Goal: Task Accomplishment & Management: Complete application form

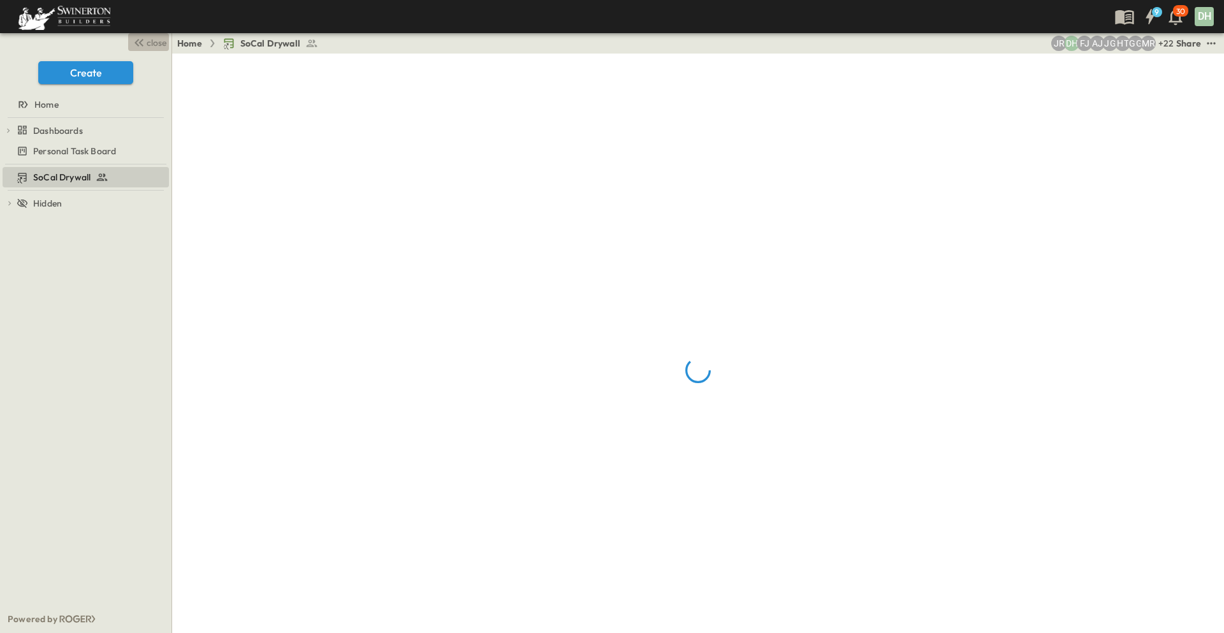
click at [146, 34] on button "close" at bounding box center [148, 42] width 41 height 18
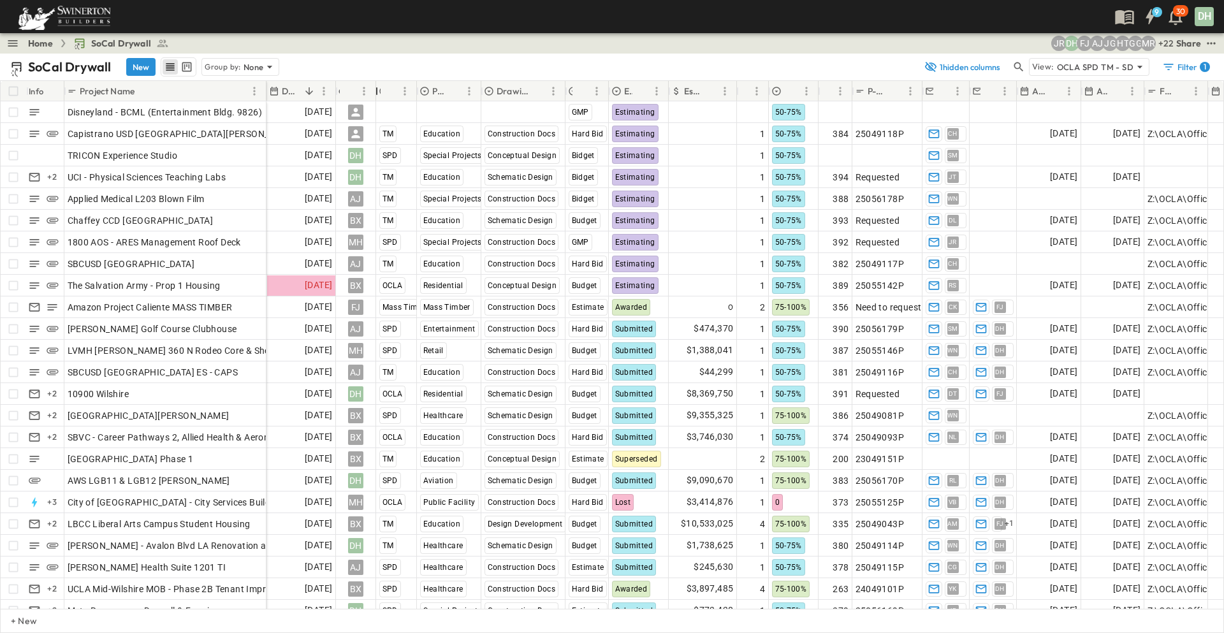
drag, startPoint x: 398, startPoint y: 92, endPoint x: 374, endPoint y: 97, distance: 24.0
click at [374, 97] on div "Owner" at bounding box center [376, 91] width 13 height 36
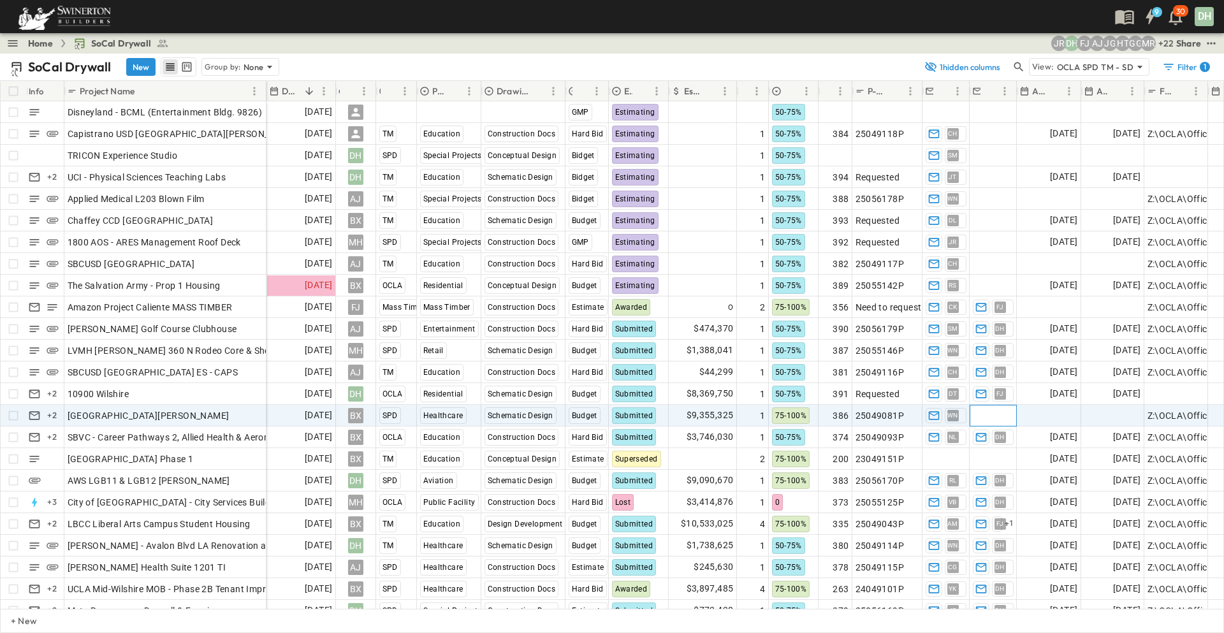
click at [992, 414] on span "Add Contact" at bounding box center [999, 415] width 52 height 13
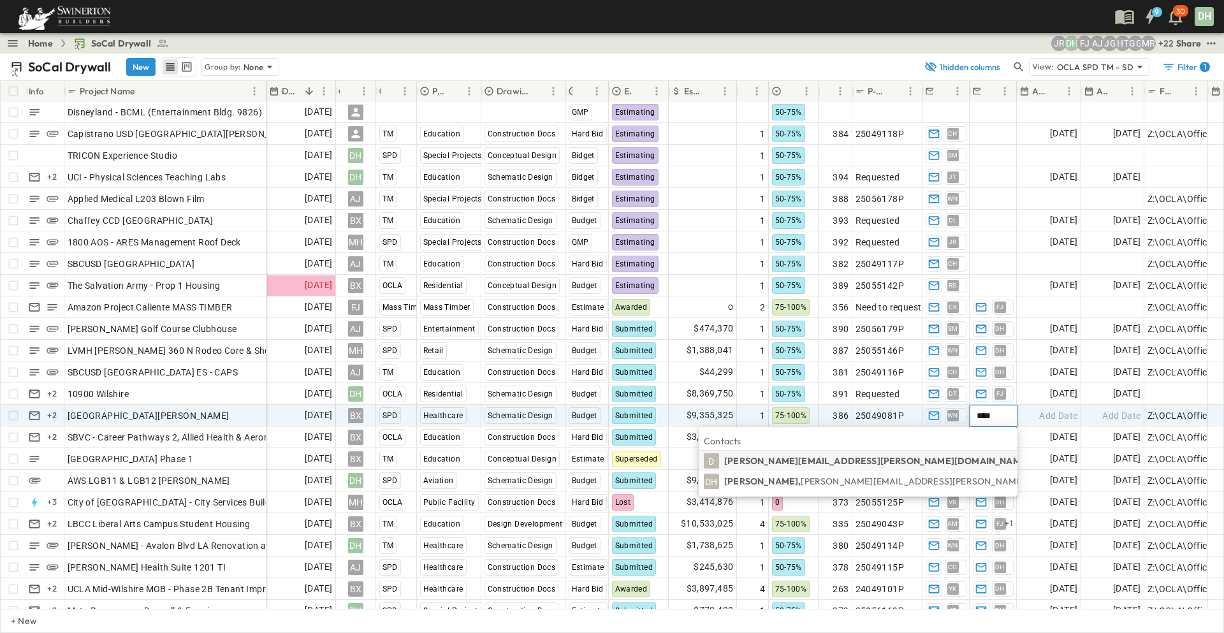
type input "****"
click at [831, 481] on p "[PERSON_NAME], [PERSON_NAME][EMAIL_ADDRESS][PERSON_NAME][PERSON_NAME][DOMAIN_NA…" at bounding box center [947, 481] width 447 height 13
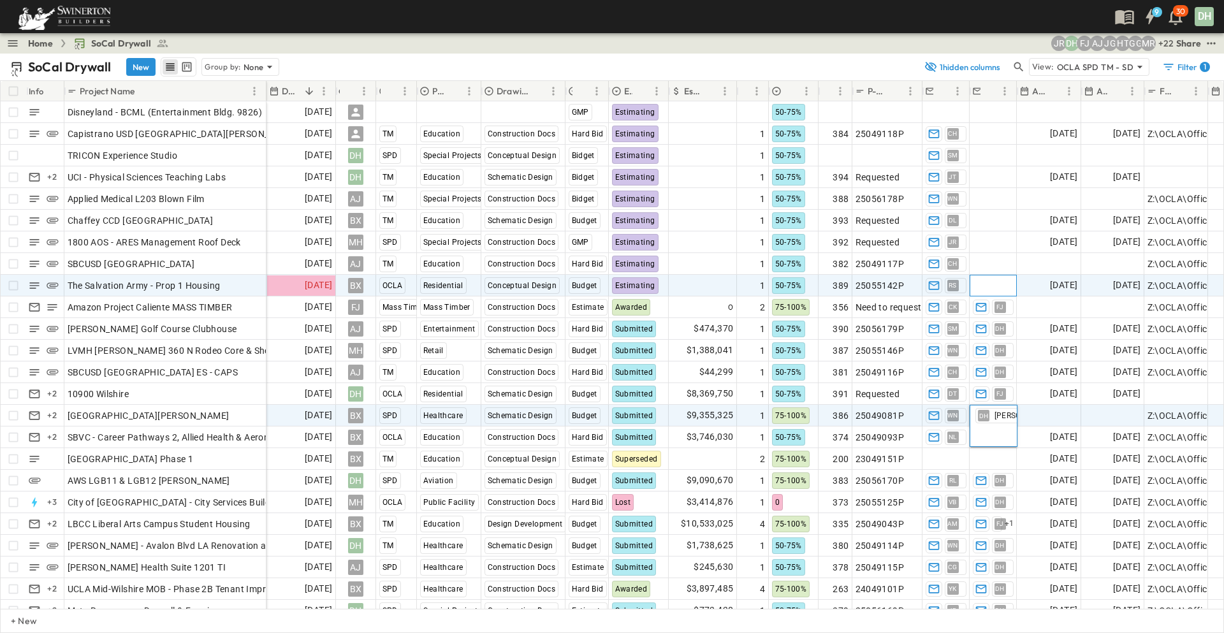
click at [991, 282] on span "Add Contact" at bounding box center [999, 285] width 52 height 13
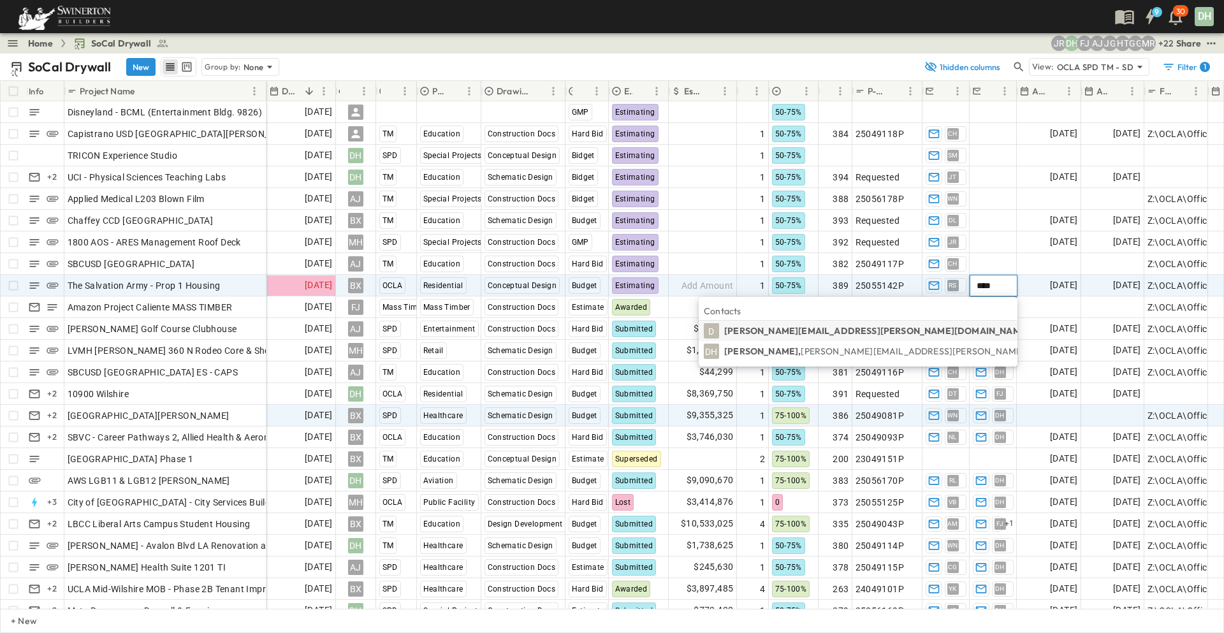
type input "****"
click at [826, 351] on p "[PERSON_NAME], [PERSON_NAME][EMAIL_ADDRESS][PERSON_NAME][PERSON_NAME][DOMAIN_NA…" at bounding box center [947, 351] width 447 height 13
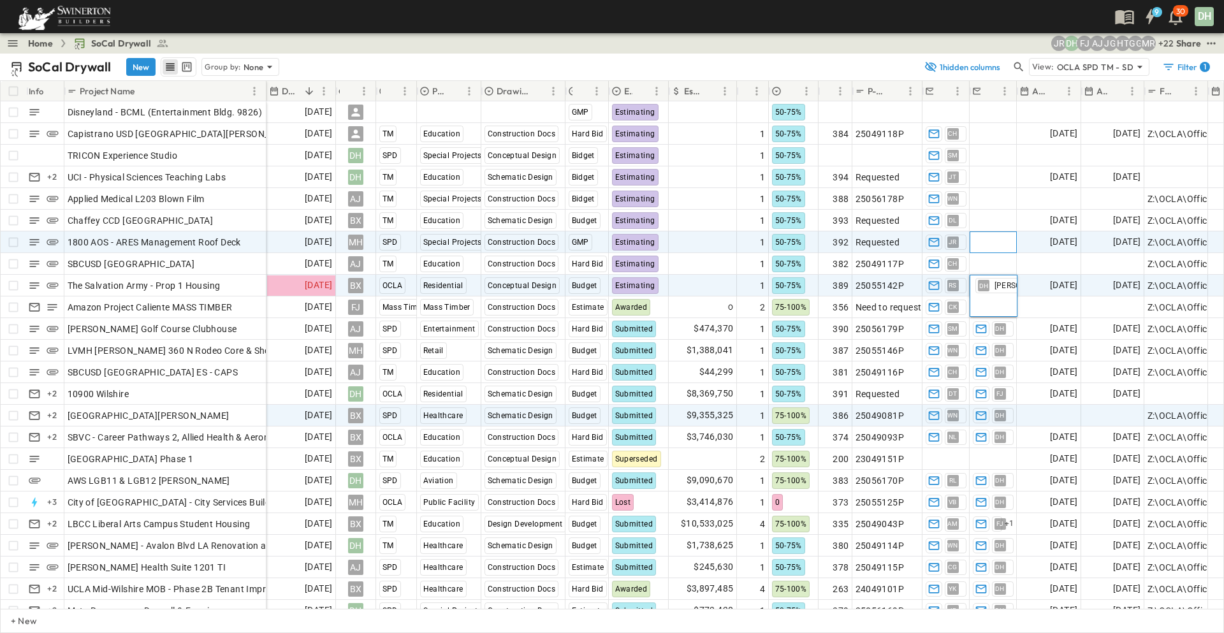
click at [1001, 242] on span "Add Contact" at bounding box center [999, 242] width 52 height 13
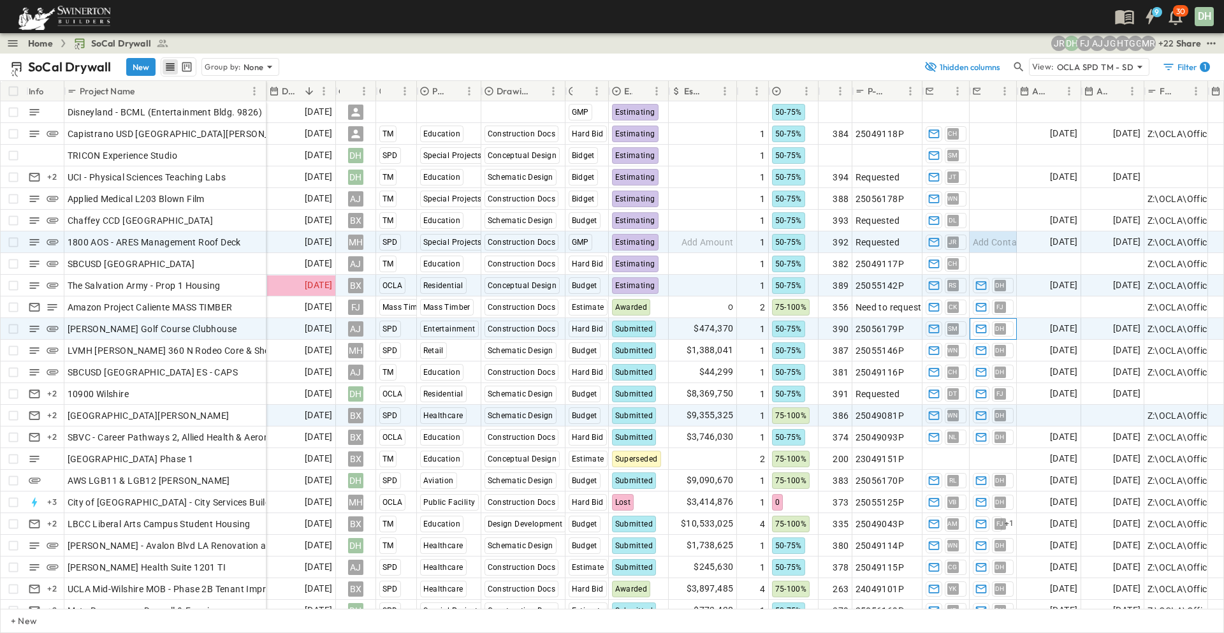
click at [1001, 328] on span "DH" at bounding box center [1000, 328] width 10 height 1
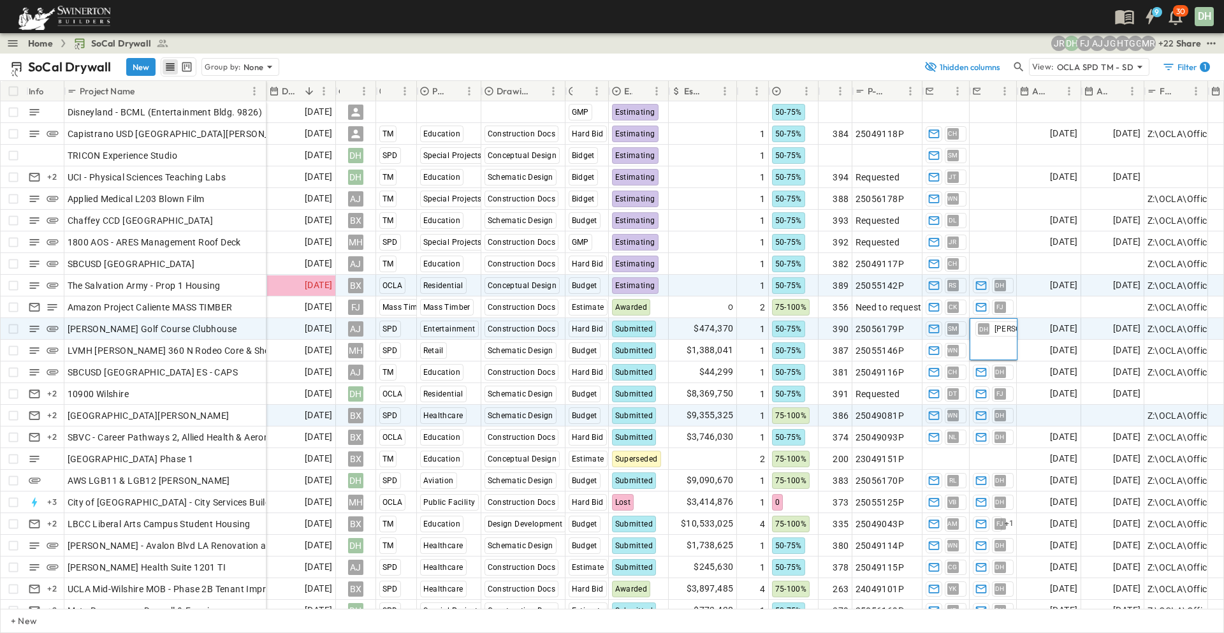
scroll to position [0, 5]
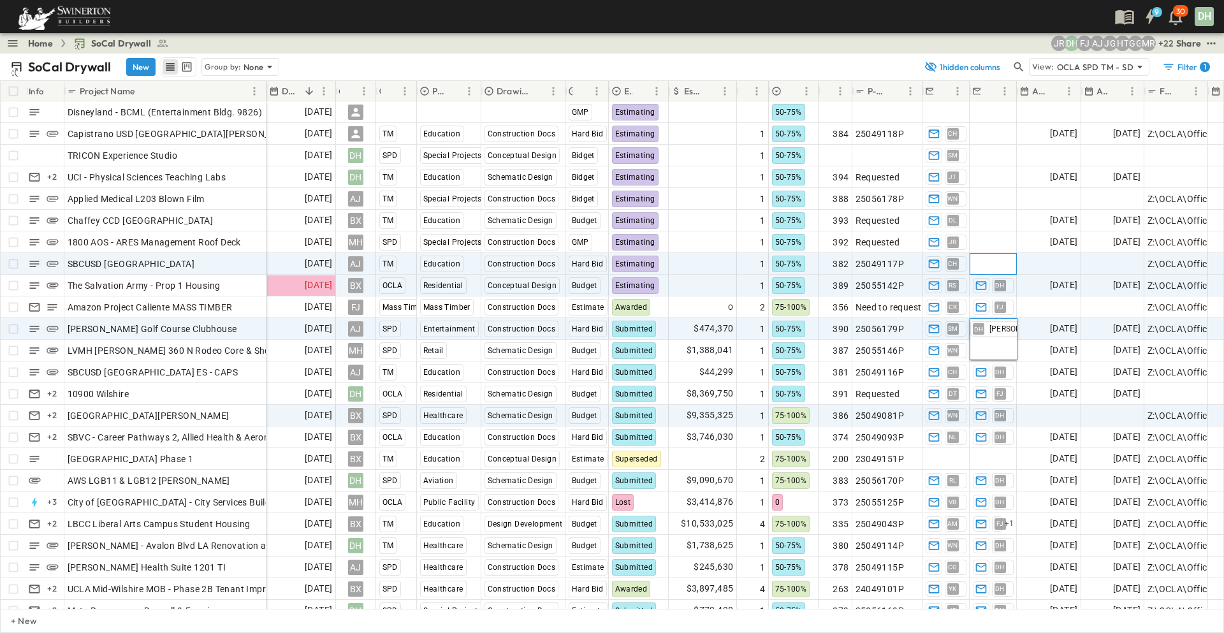
click at [1004, 261] on span "Add Contact" at bounding box center [999, 264] width 52 height 13
click at [979, 330] on icon "button" at bounding box center [981, 329] width 13 height 13
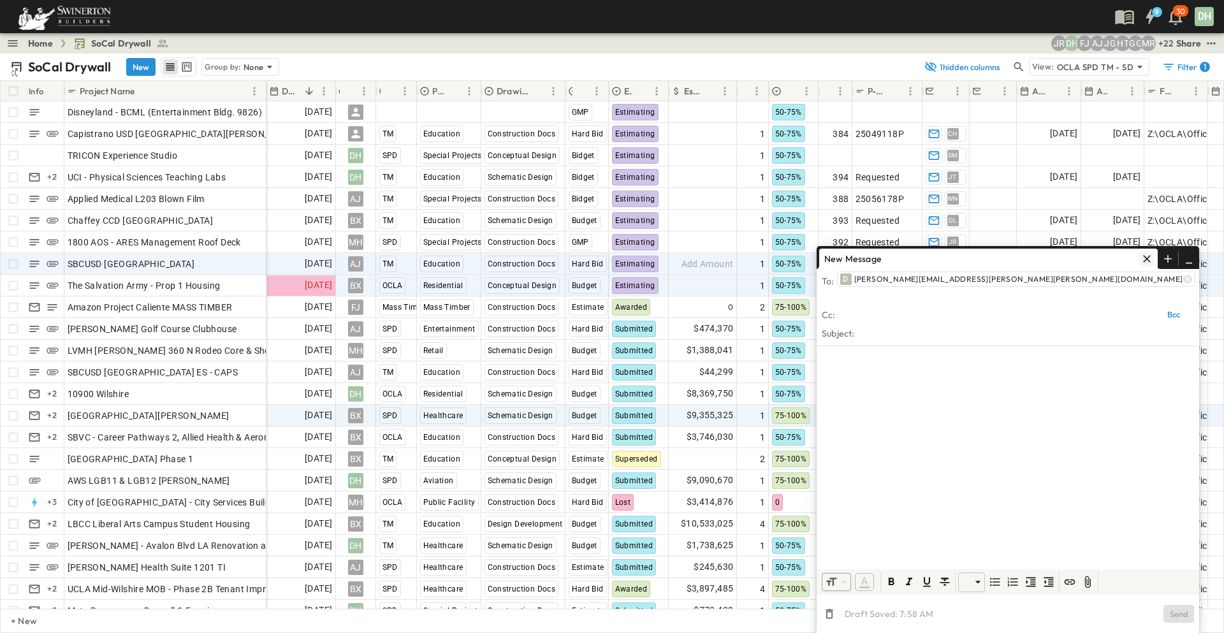
click at [1147, 265] on icon "button" at bounding box center [1146, 258] width 13 height 13
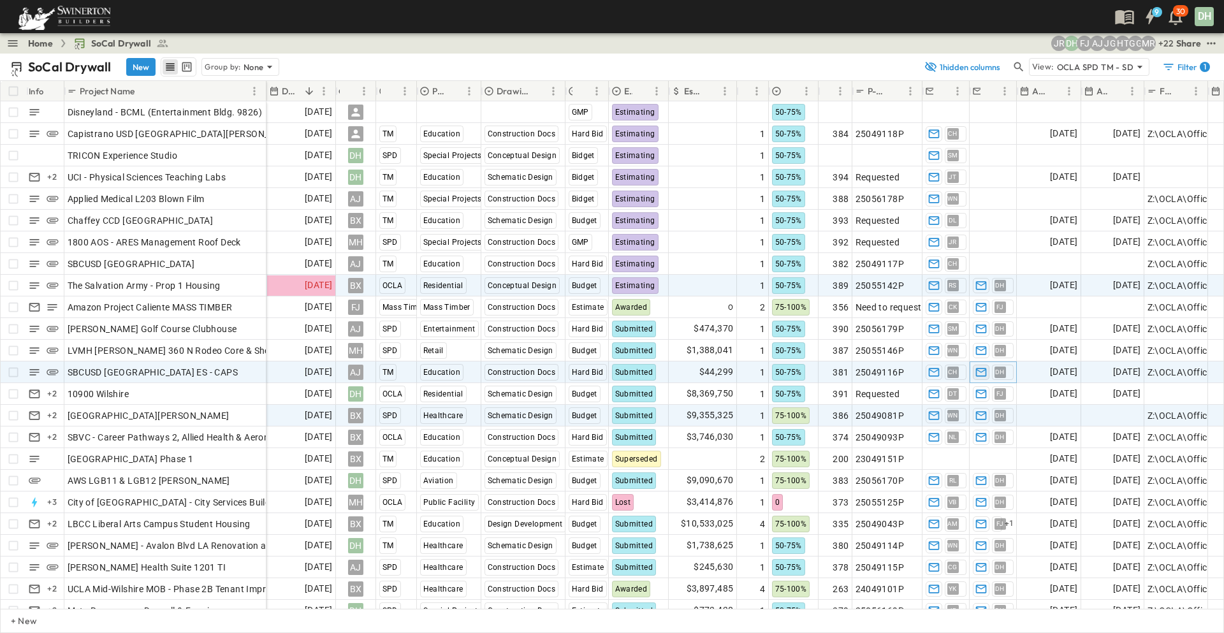
click at [982, 374] on icon "button" at bounding box center [981, 372] width 13 height 13
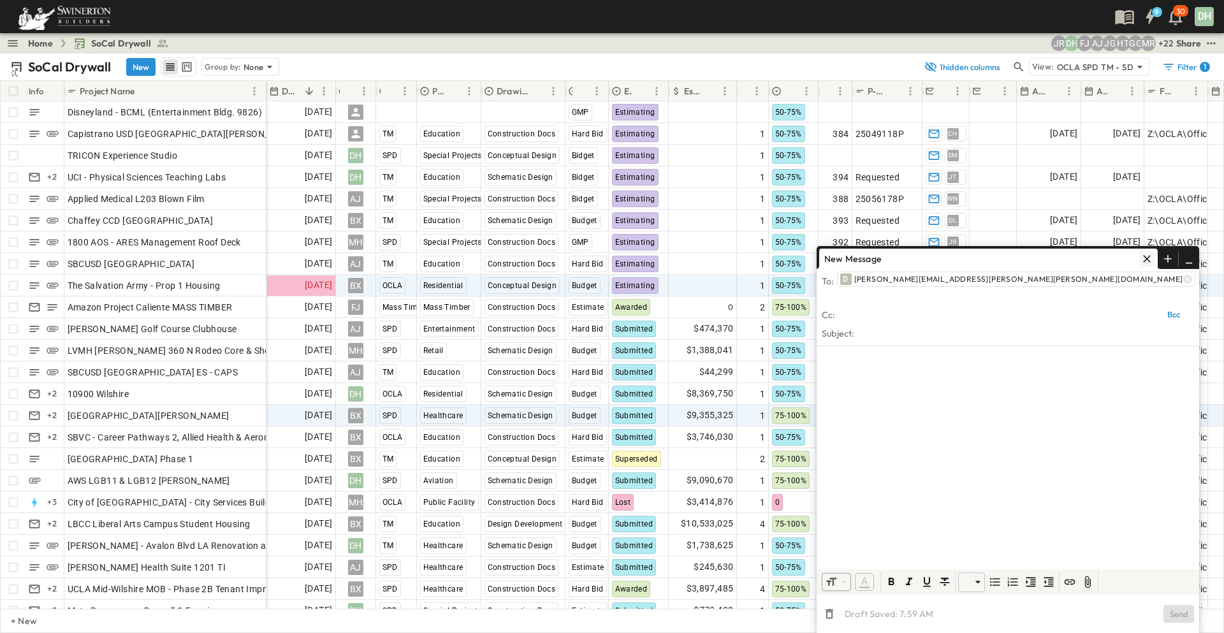
click at [1149, 265] on icon "button" at bounding box center [1146, 258] width 13 height 13
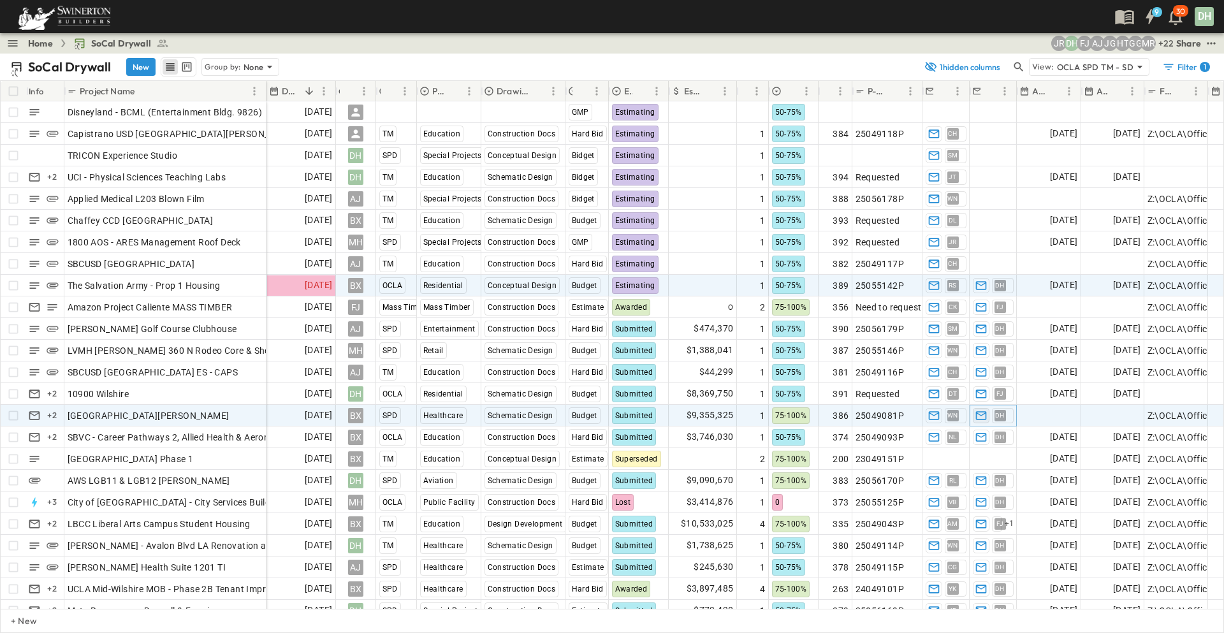
click at [981, 419] on icon "button" at bounding box center [980, 415] width 11 height 8
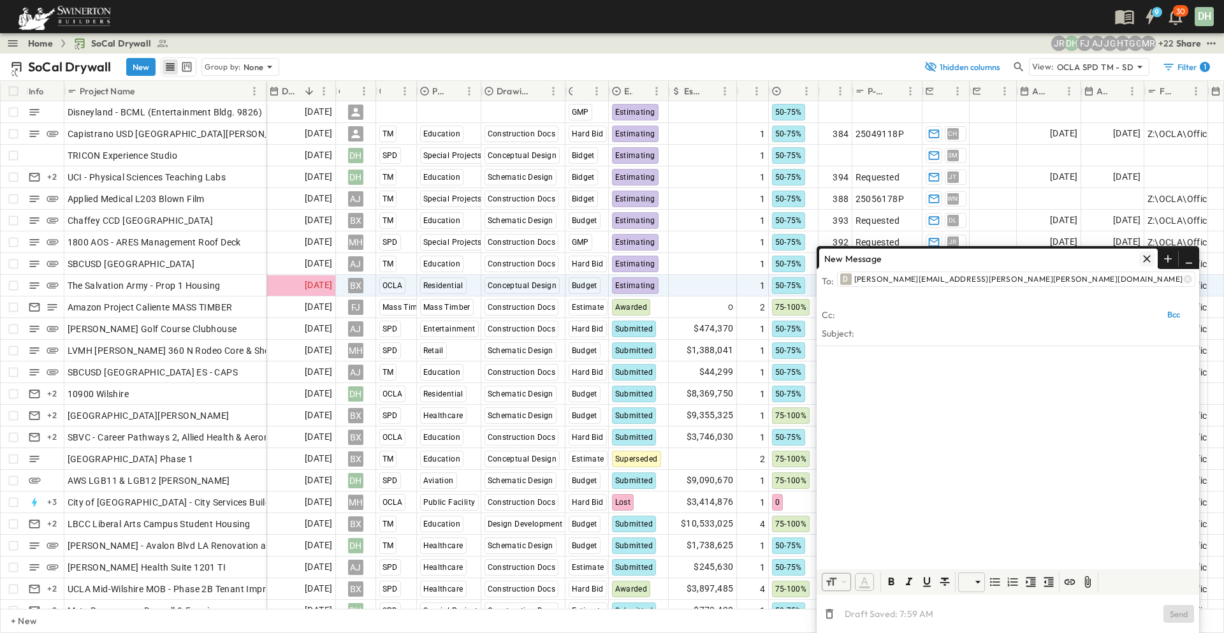
click at [1149, 265] on icon "button" at bounding box center [1146, 258] width 13 height 13
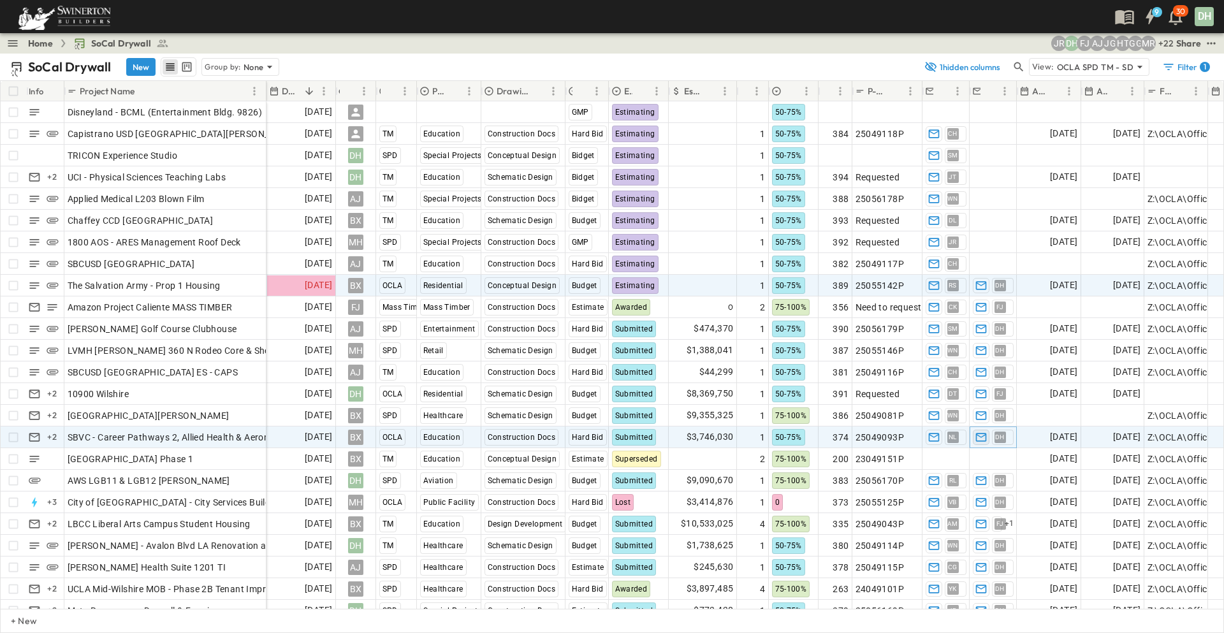
click at [982, 440] on icon "button" at bounding box center [980, 437] width 11 height 8
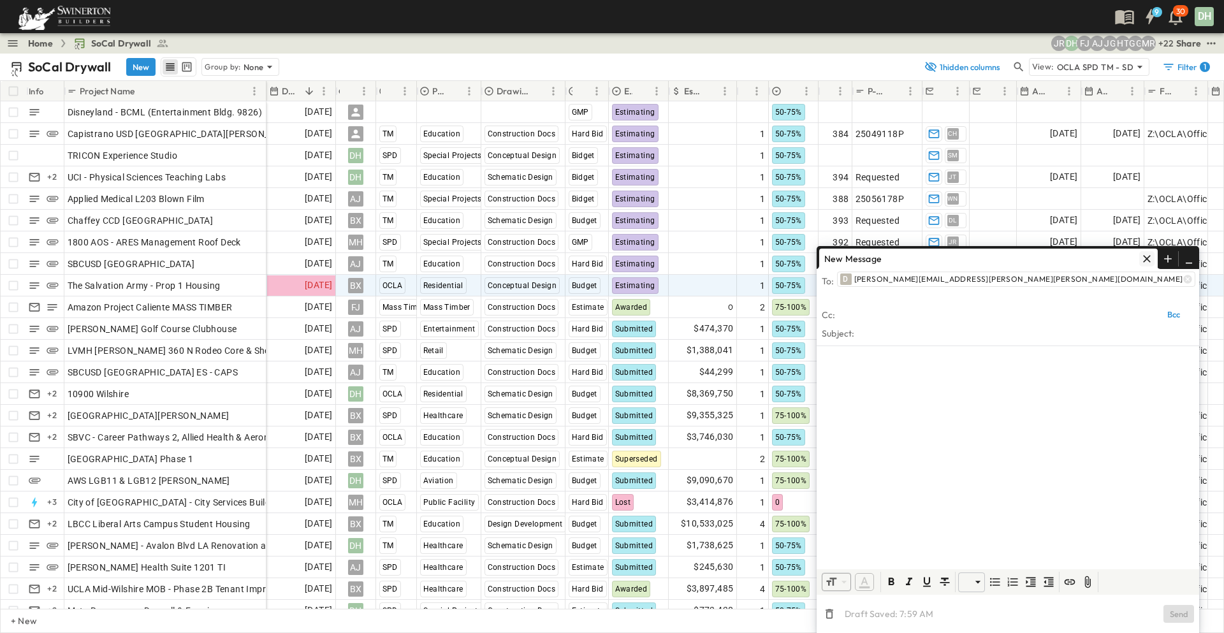
click at [1153, 265] on icon "button" at bounding box center [1146, 258] width 13 height 13
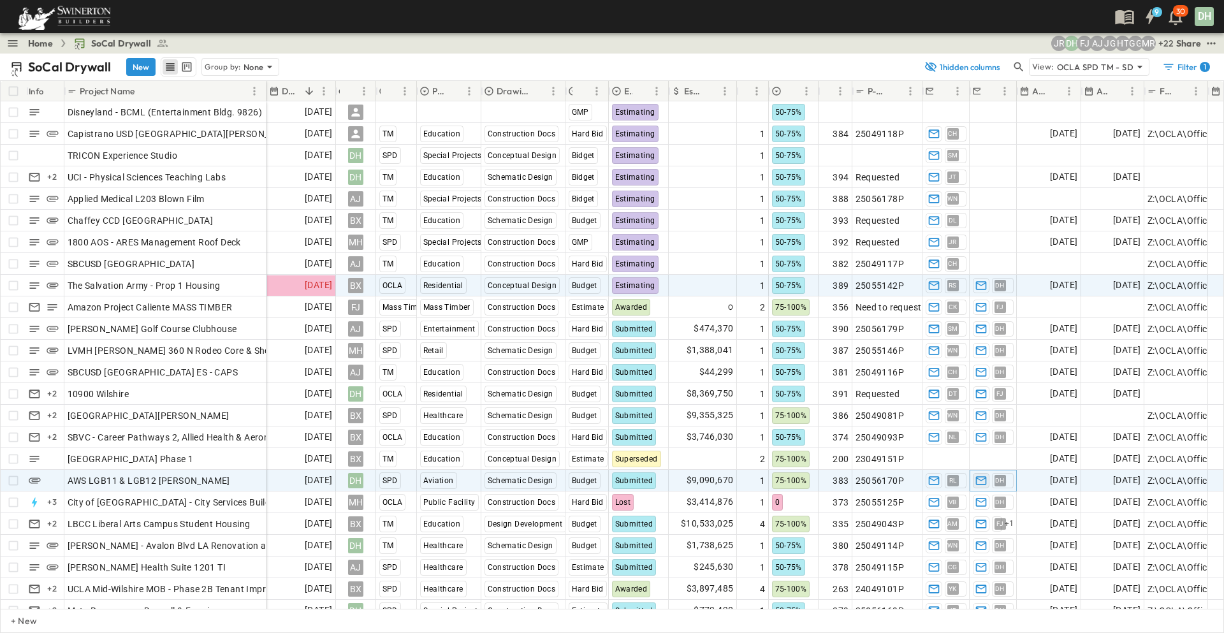
click at [982, 484] on icon "button" at bounding box center [980, 480] width 11 height 8
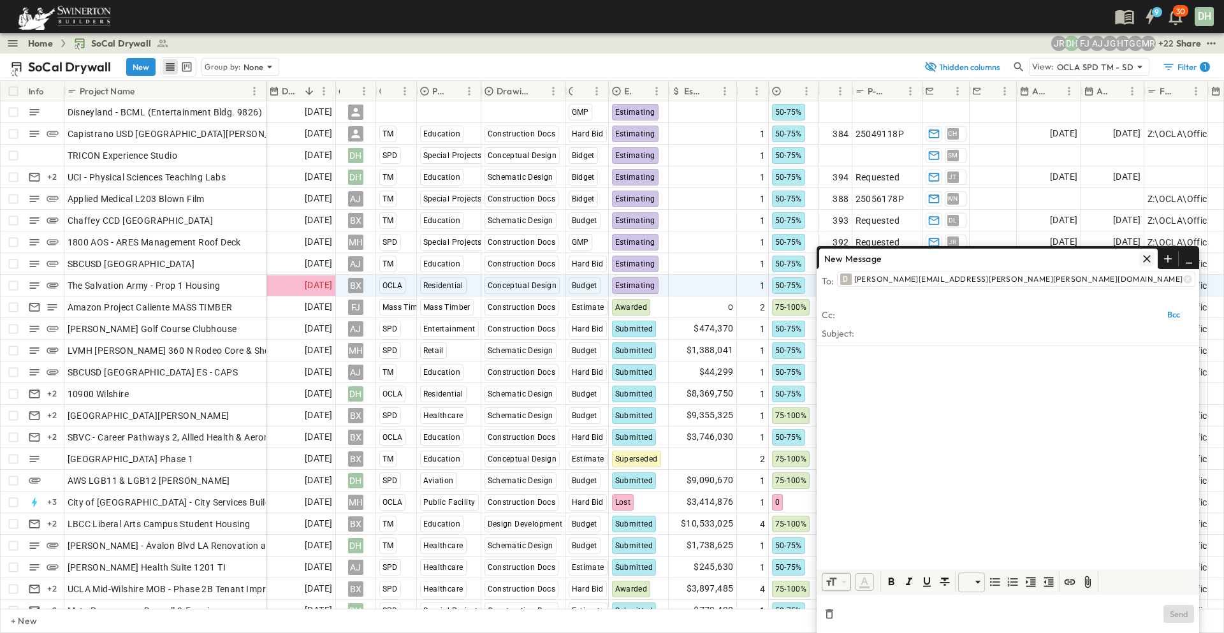
click at [1151, 265] on icon "button" at bounding box center [1146, 258] width 13 height 13
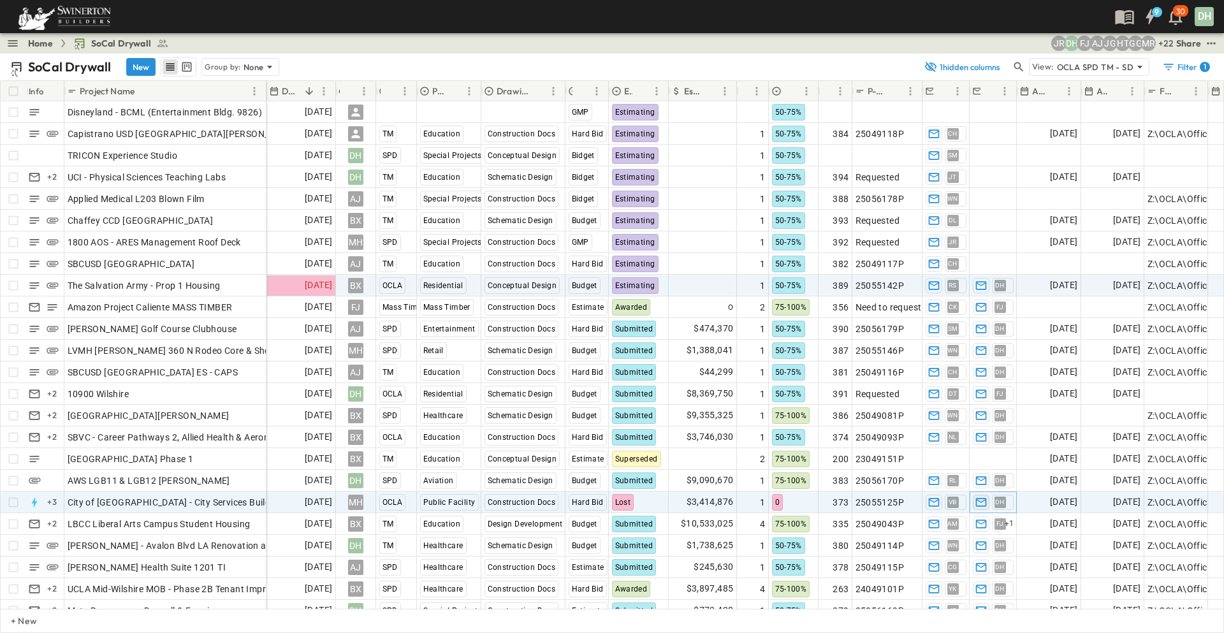
click at [980, 504] on icon "button" at bounding box center [981, 502] width 13 height 13
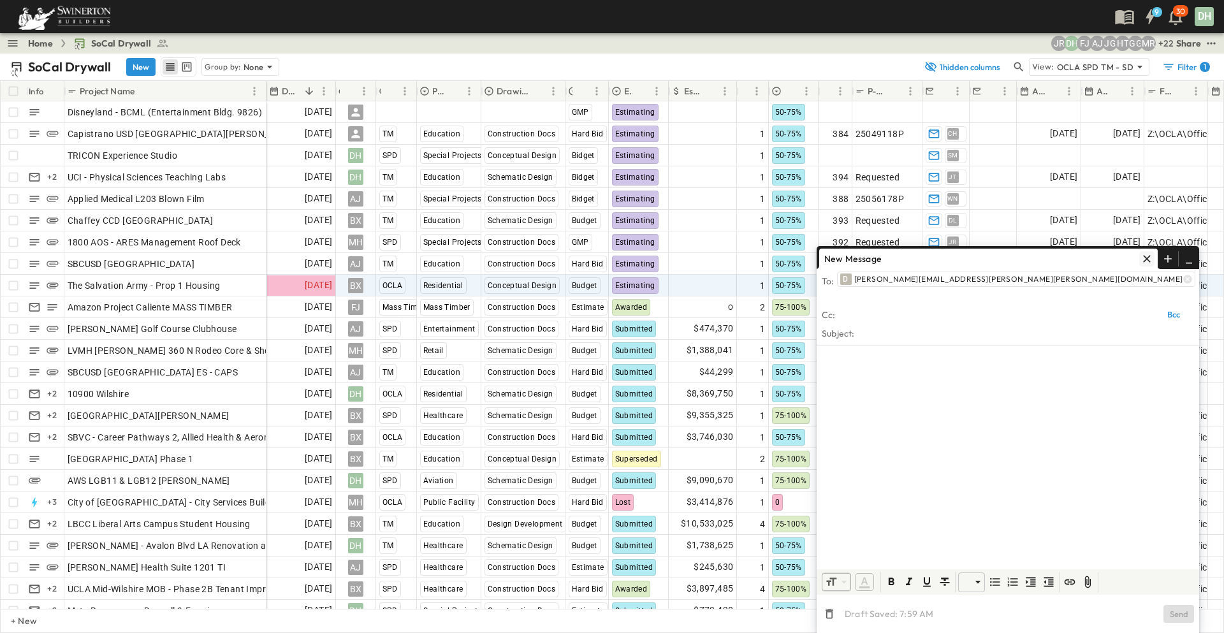
click at [1144, 265] on icon "button" at bounding box center [1146, 258] width 13 height 13
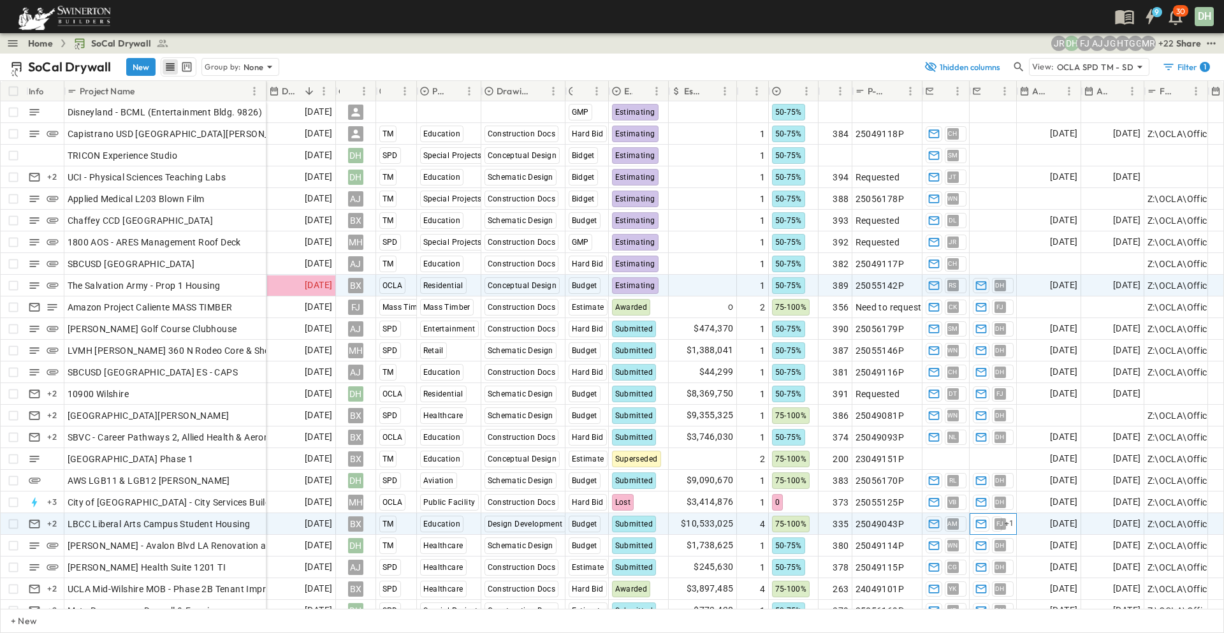
click at [1001, 524] on span "FJ" at bounding box center [1000, 523] width 8 height 1
click at [984, 527] on icon "button" at bounding box center [980, 524] width 11 height 8
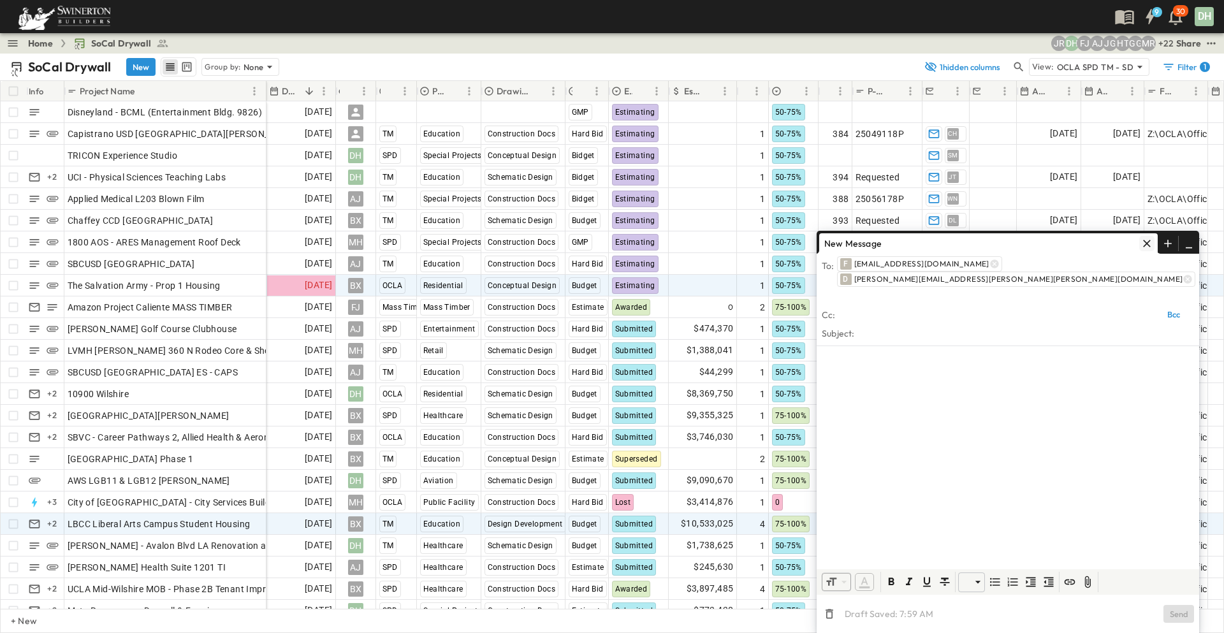
click at [1149, 250] on icon "button" at bounding box center [1146, 243] width 13 height 13
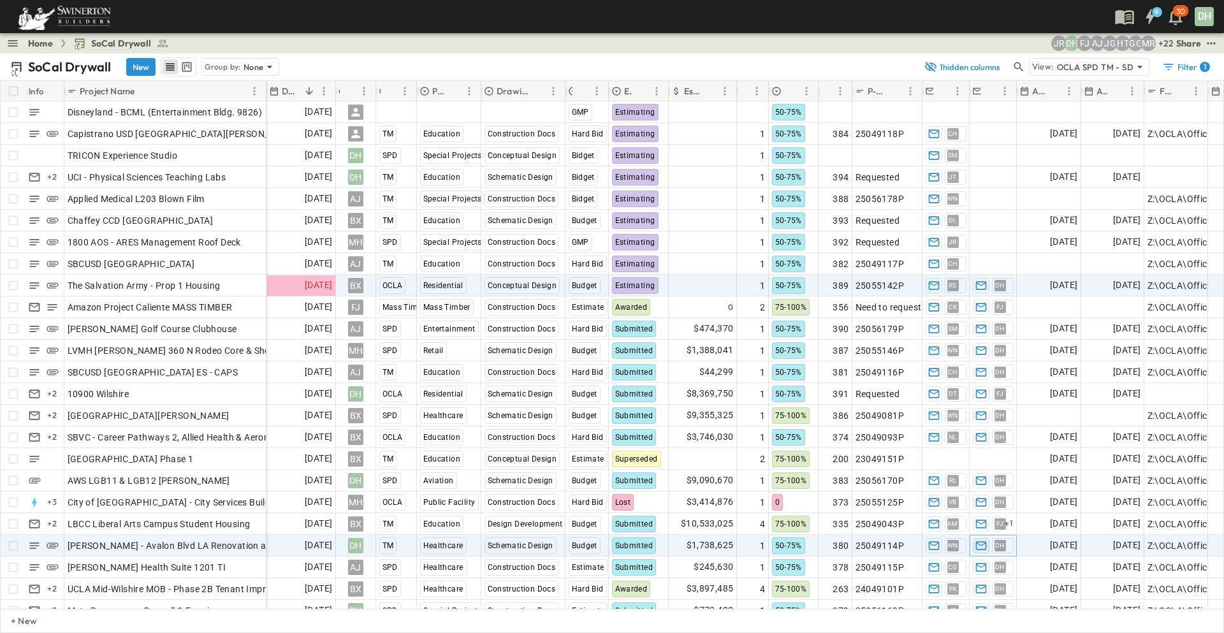
click at [984, 547] on icon "button" at bounding box center [981, 545] width 13 height 13
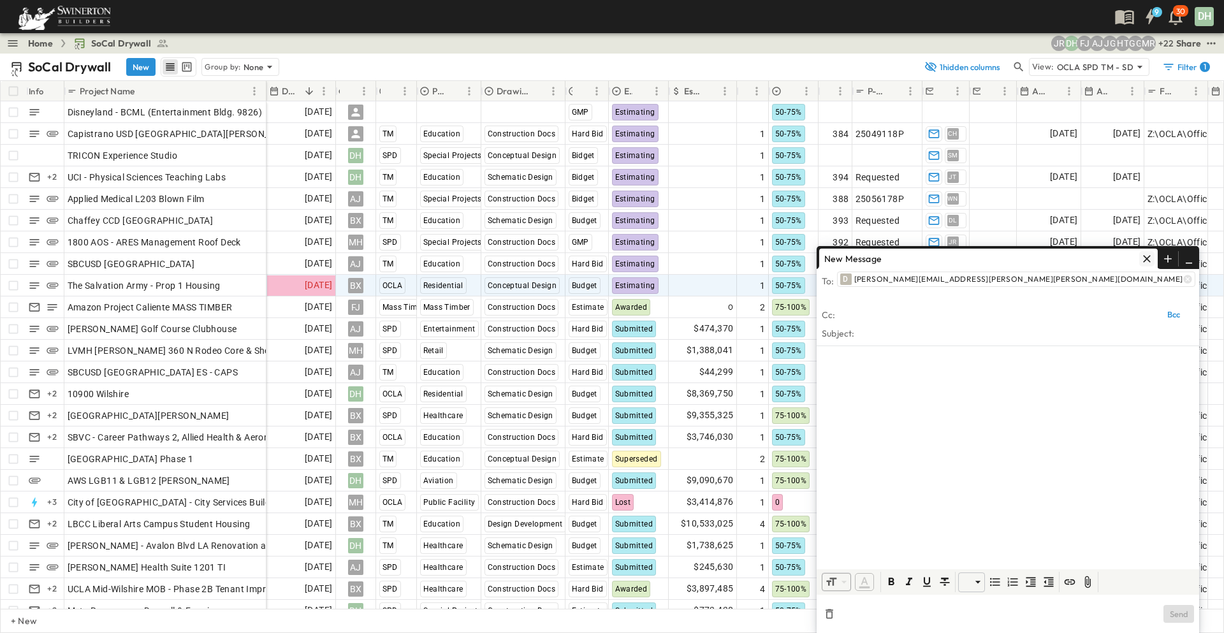
click at [1148, 265] on icon "button" at bounding box center [1146, 258] width 13 height 13
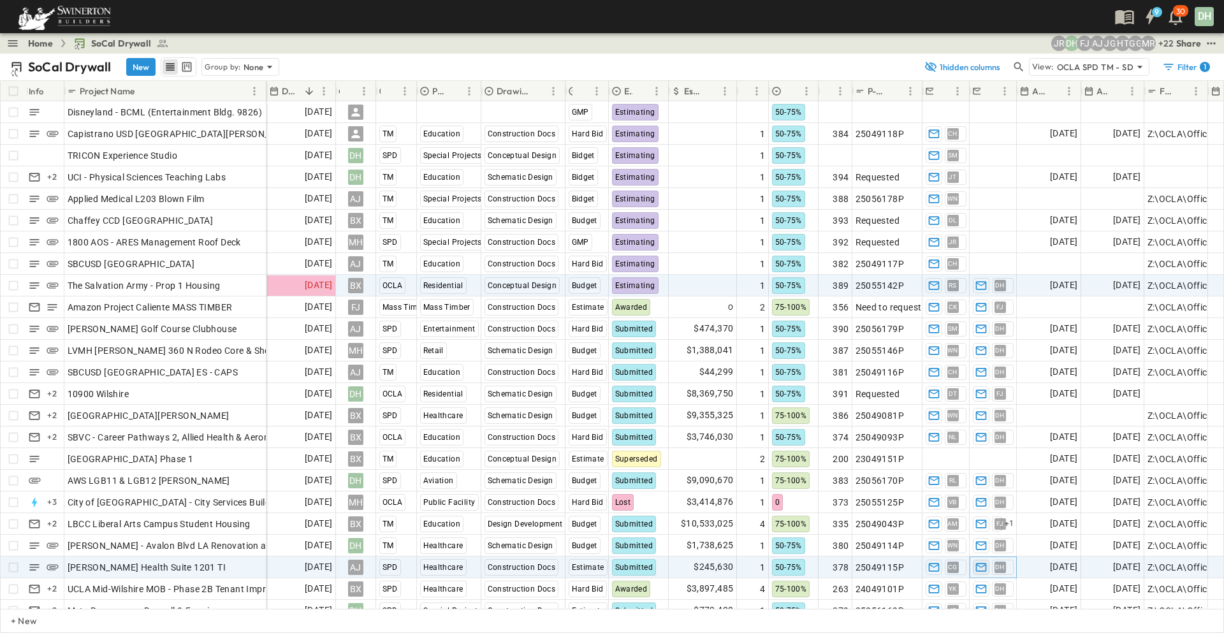
click at [980, 567] on icon "button" at bounding box center [981, 567] width 13 height 13
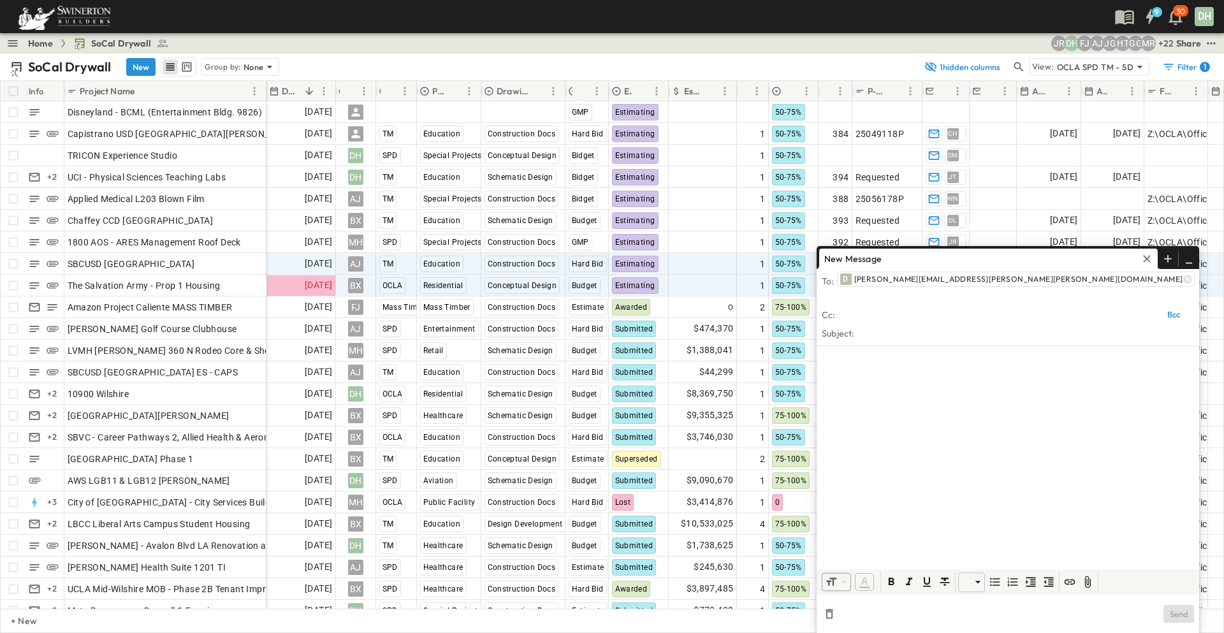
click at [1149, 263] on icon "button" at bounding box center [1147, 259] width 8 height 8
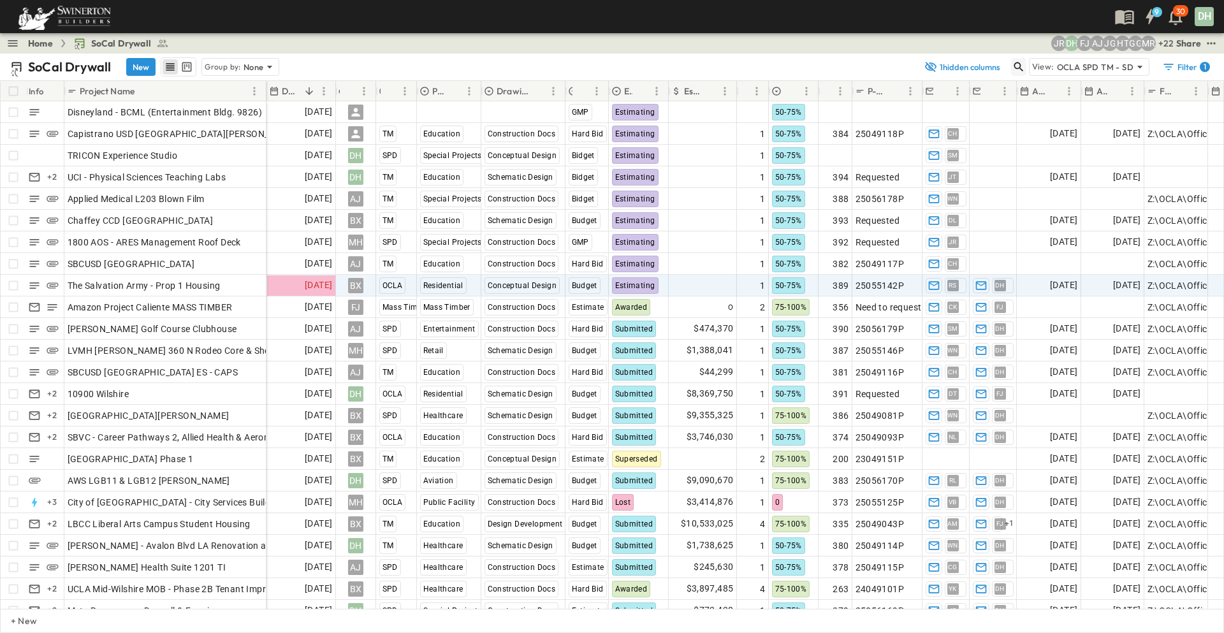
click at [1021, 68] on icon "button" at bounding box center [1018, 67] width 13 height 13
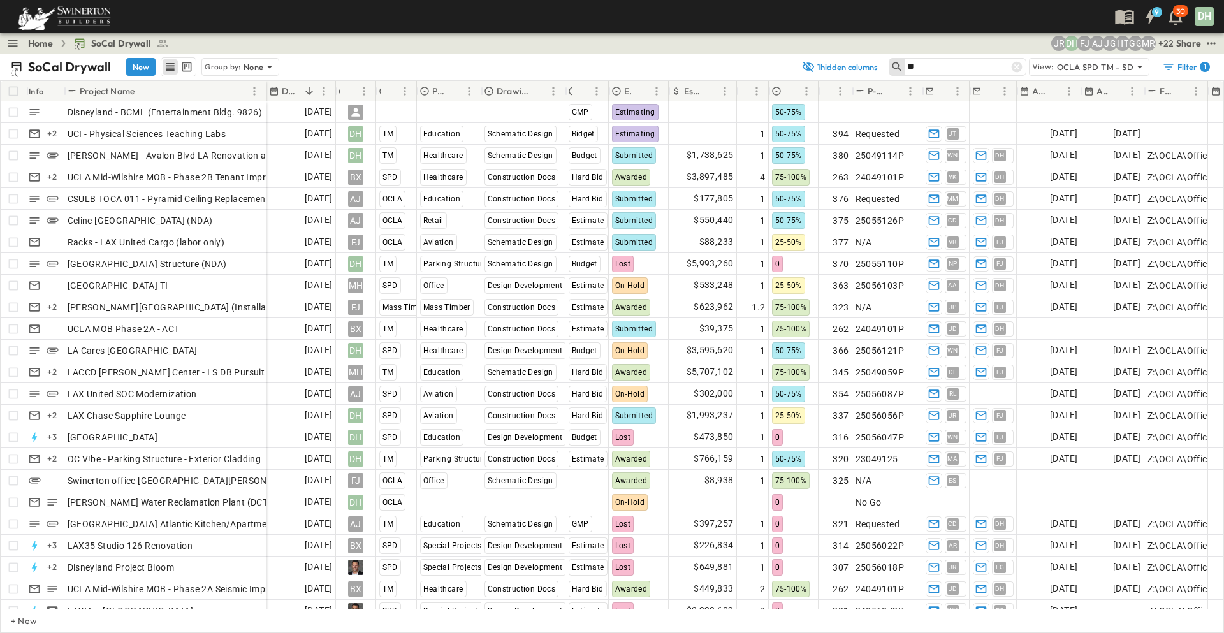
type input "*"
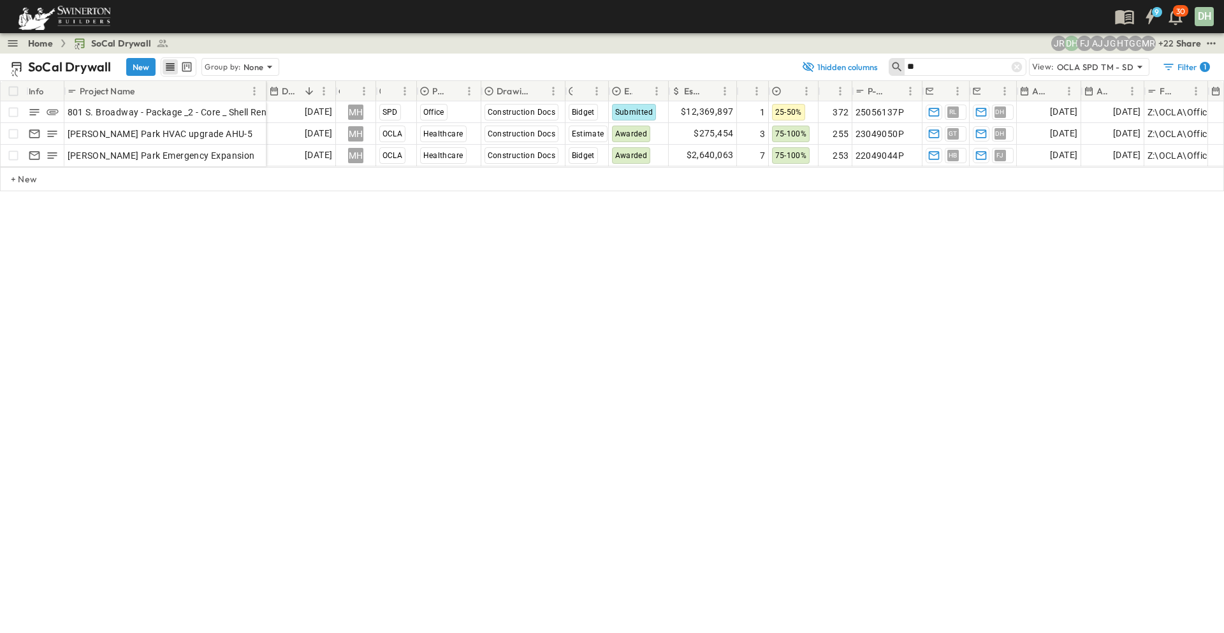
type input "*"
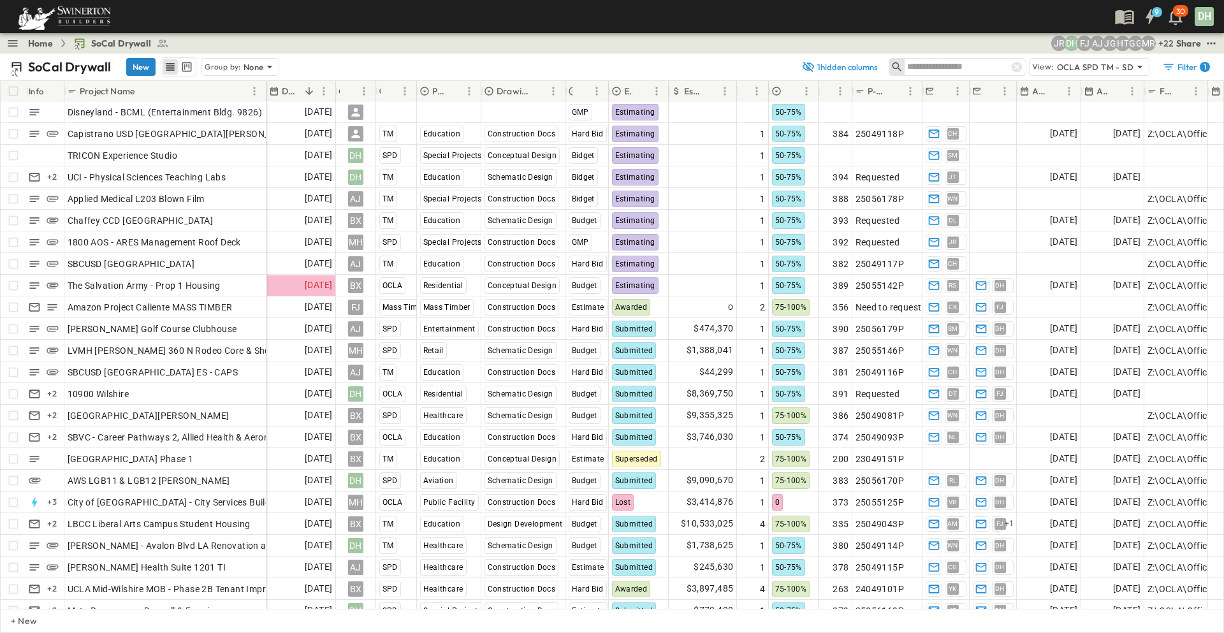
click at [145, 64] on button "New" at bounding box center [140, 67] width 29 height 18
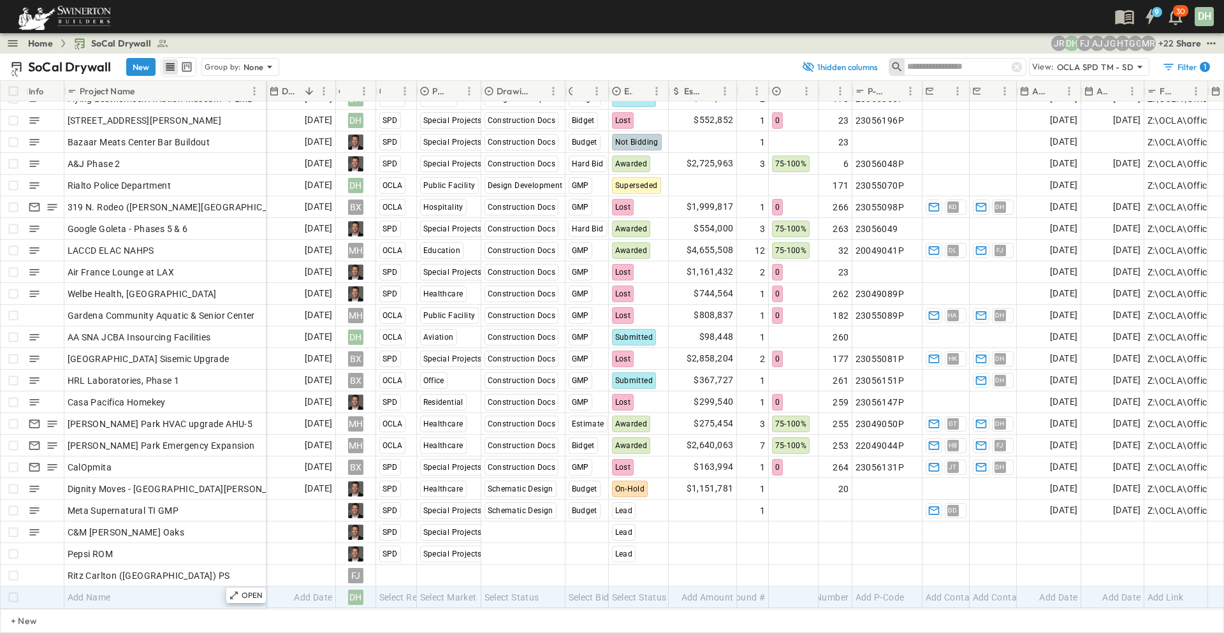
scroll to position [5355, 0]
type input "**********"
click at [312, 591] on span "Add Date" at bounding box center [313, 597] width 38 height 13
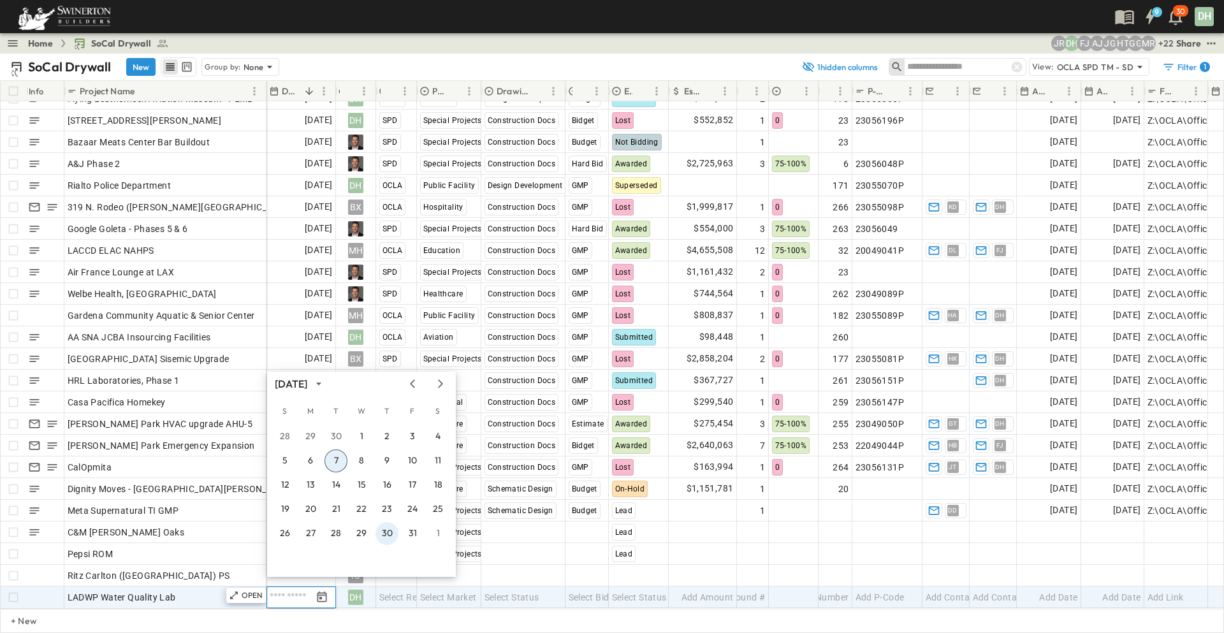
click at [384, 530] on button "30" at bounding box center [386, 533] width 23 height 23
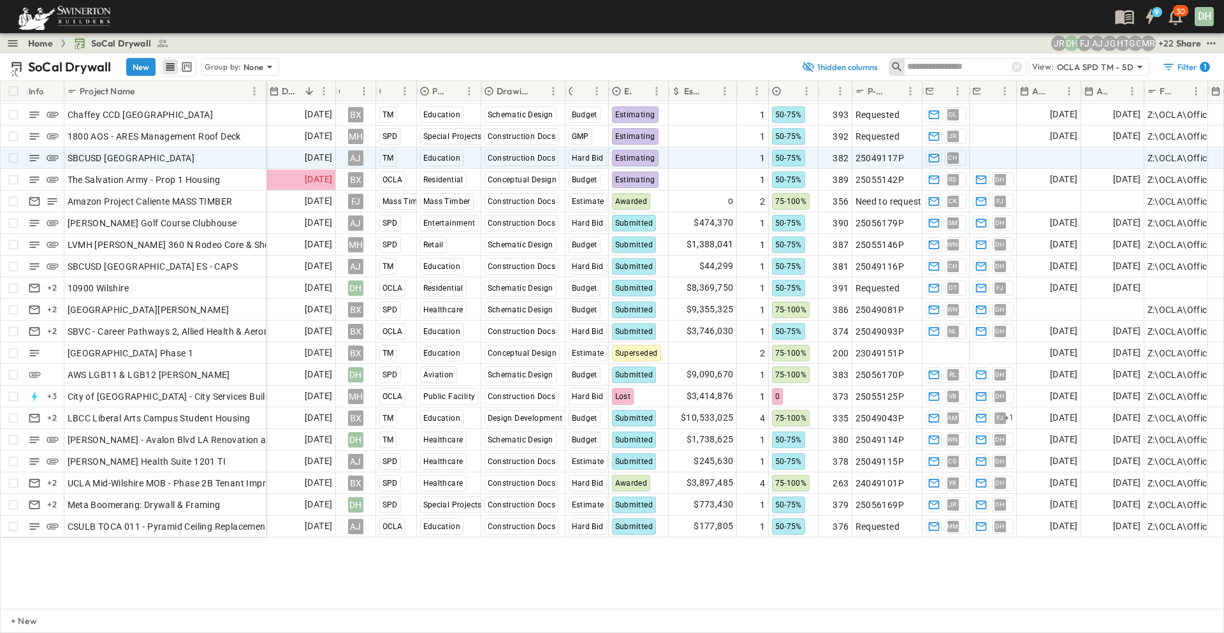
scroll to position [0, 0]
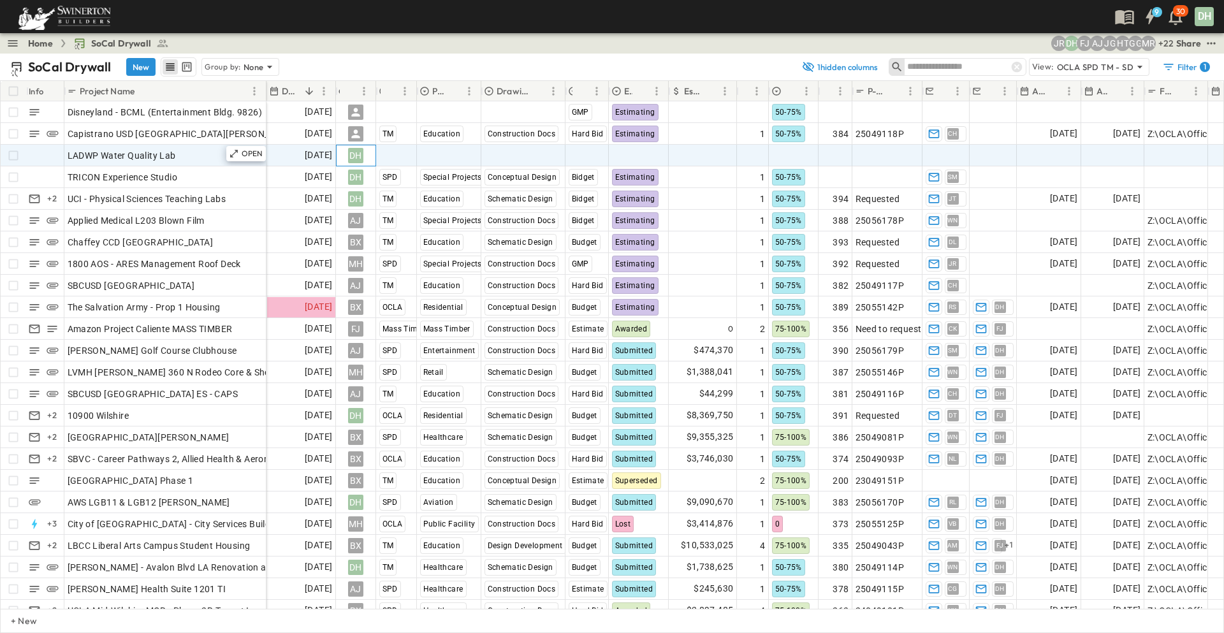
click at [354, 159] on div "DH" at bounding box center [355, 155] width 15 height 15
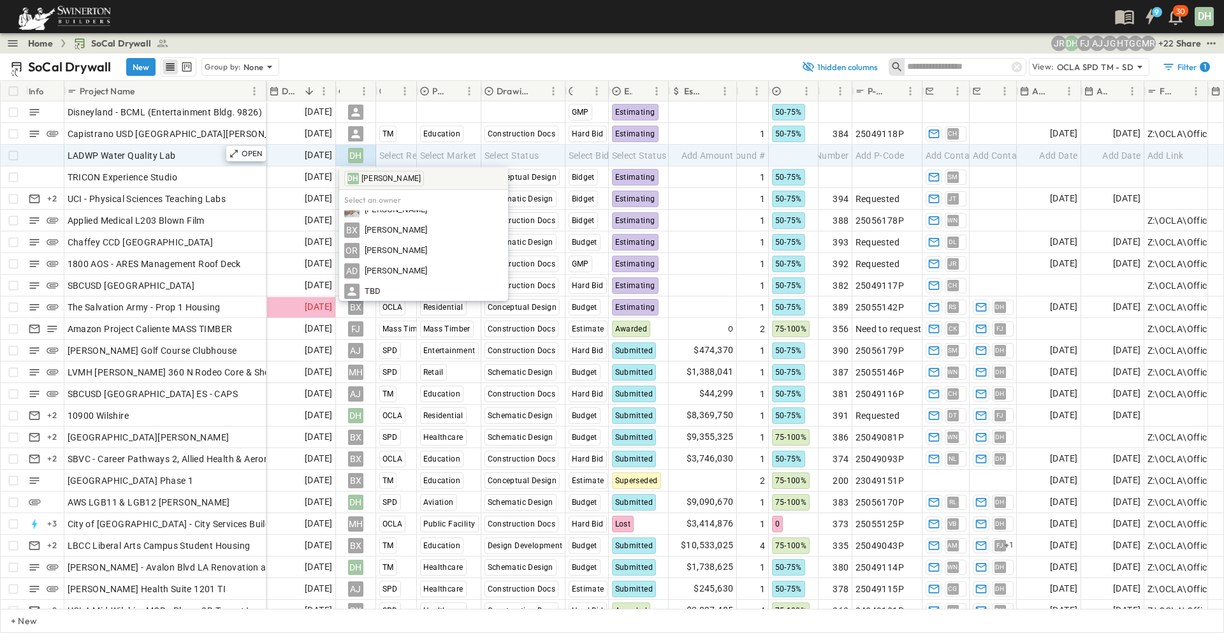
scroll to position [542, 0]
click at [367, 292] on span "TBD" at bounding box center [373, 291] width 17 height 12
click at [402, 159] on span "Select Region" at bounding box center [407, 155] width 56 height 13
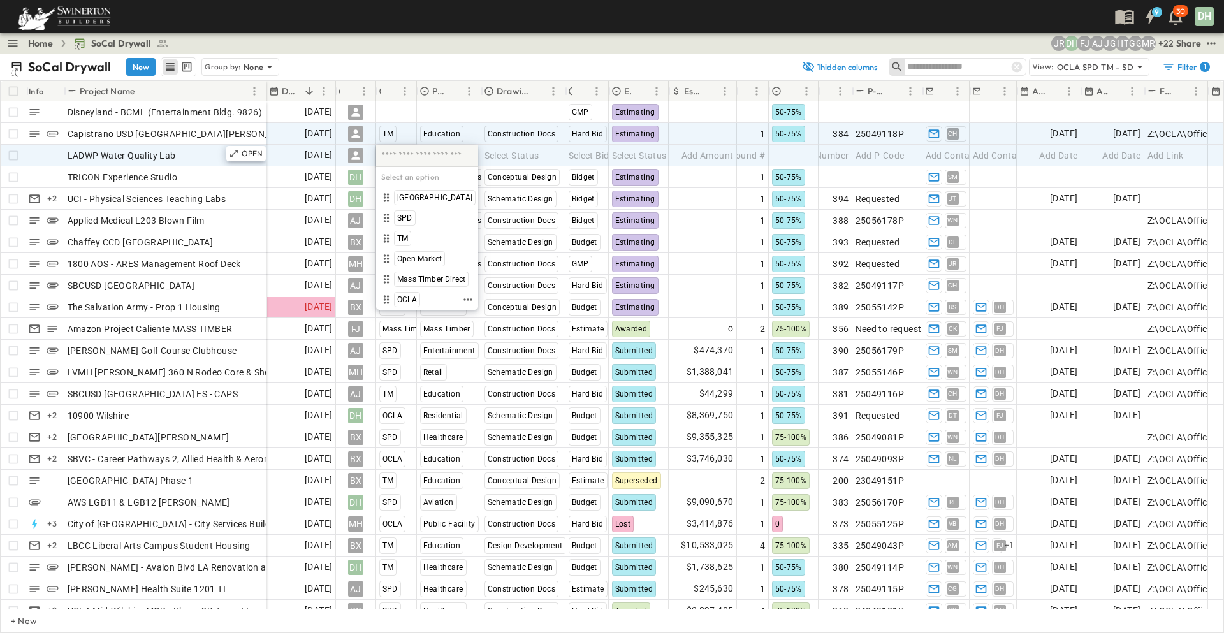
drag, startPoint x: 400, startPoint y: 301, endPoint x: 462, endPoint y: 142, distance: 170.6
click at [401, 301] on span "OCLA" at bounding box center [407, 300] width 20 height 10
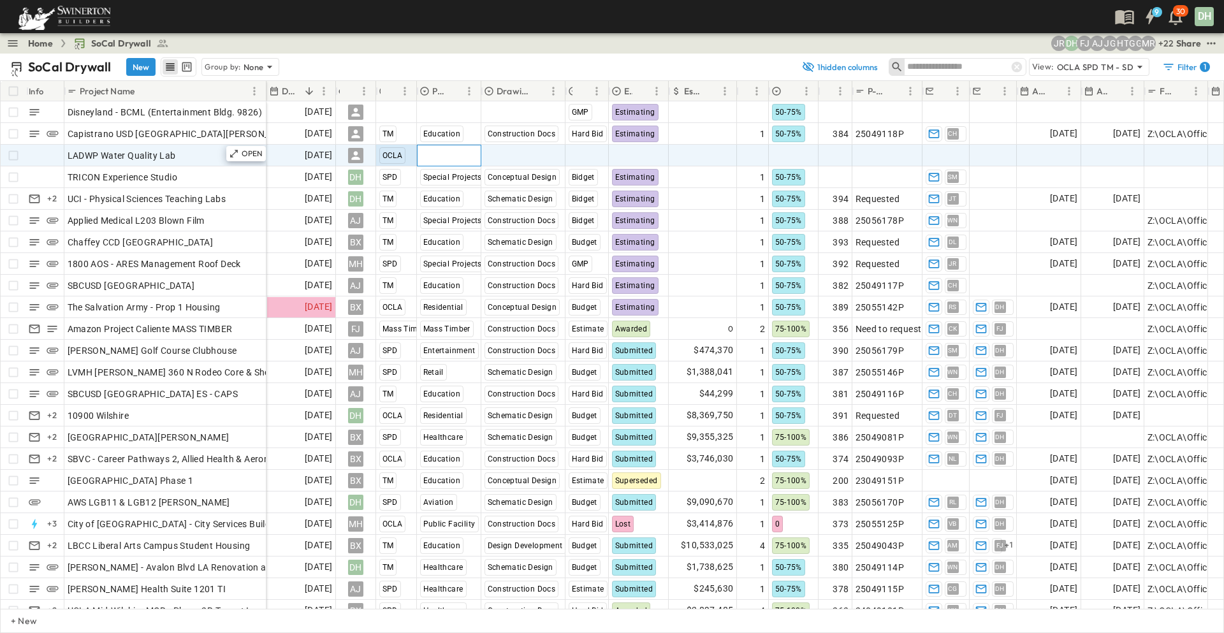
click at [456, 153] on span "Select Market" at bounding box center [448, 155] width 57 height 13
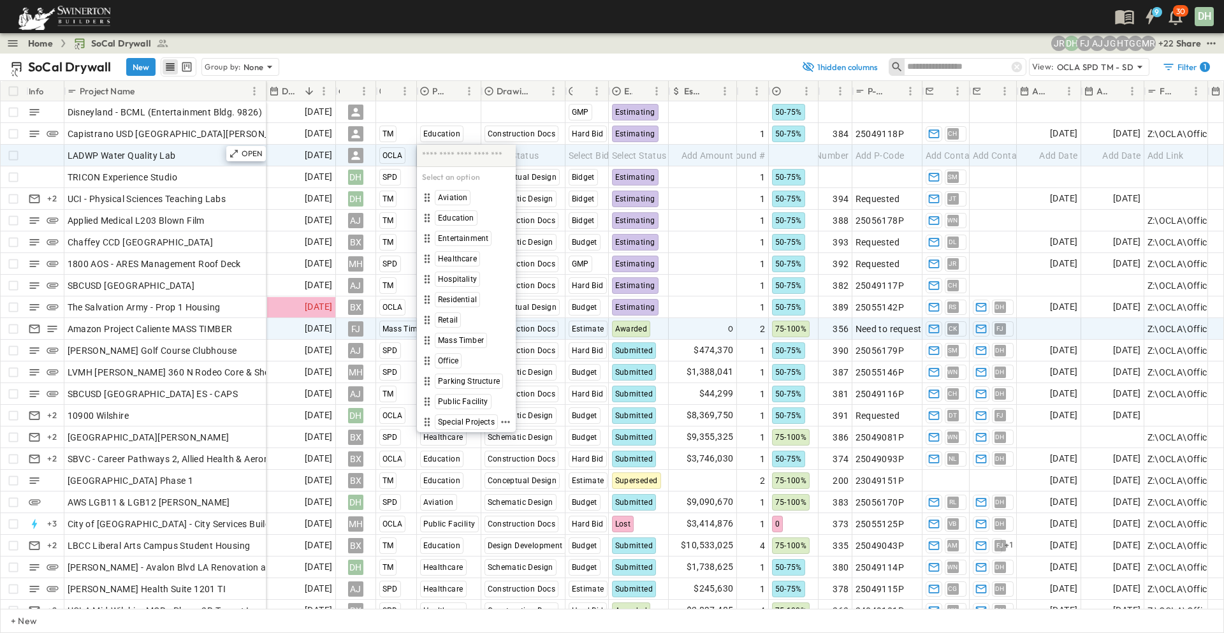
drag, startPoint x: 450, startPoint y: 423, endPoint x: 518, endPoint y: 338, distance: 108.3
click at [450, 423] on span "Special Projects" at bounding box center [466, 422] width 57 height 10
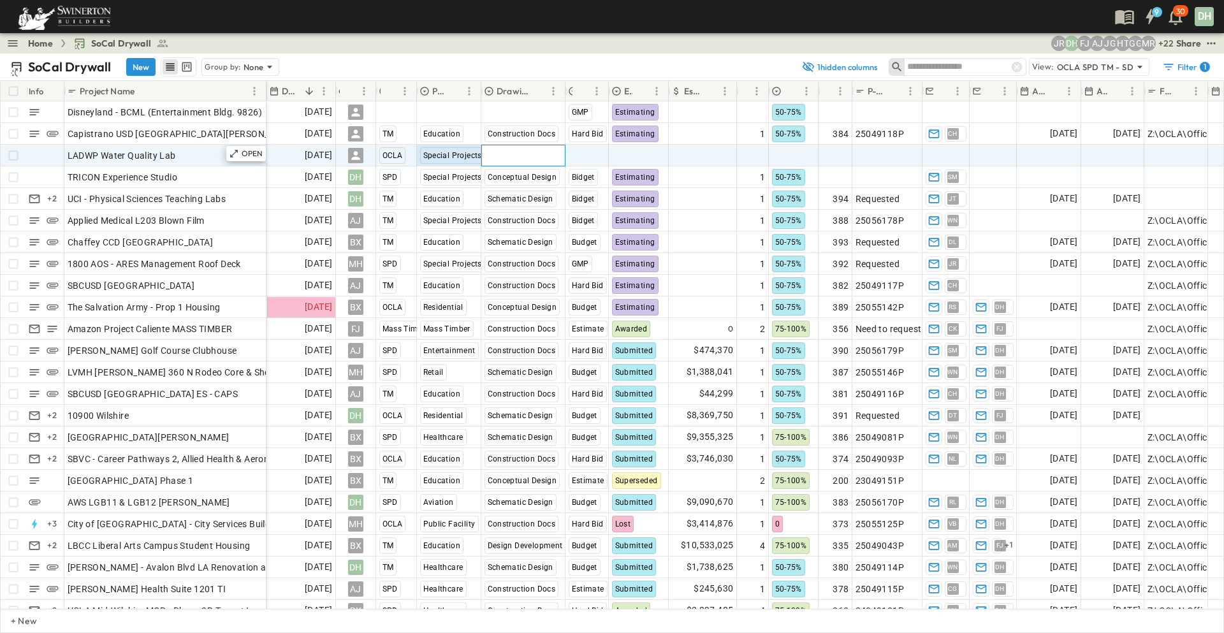
click at [523, 160] on span "Select Status" at bounding box center [511, 155] width 55 height 13
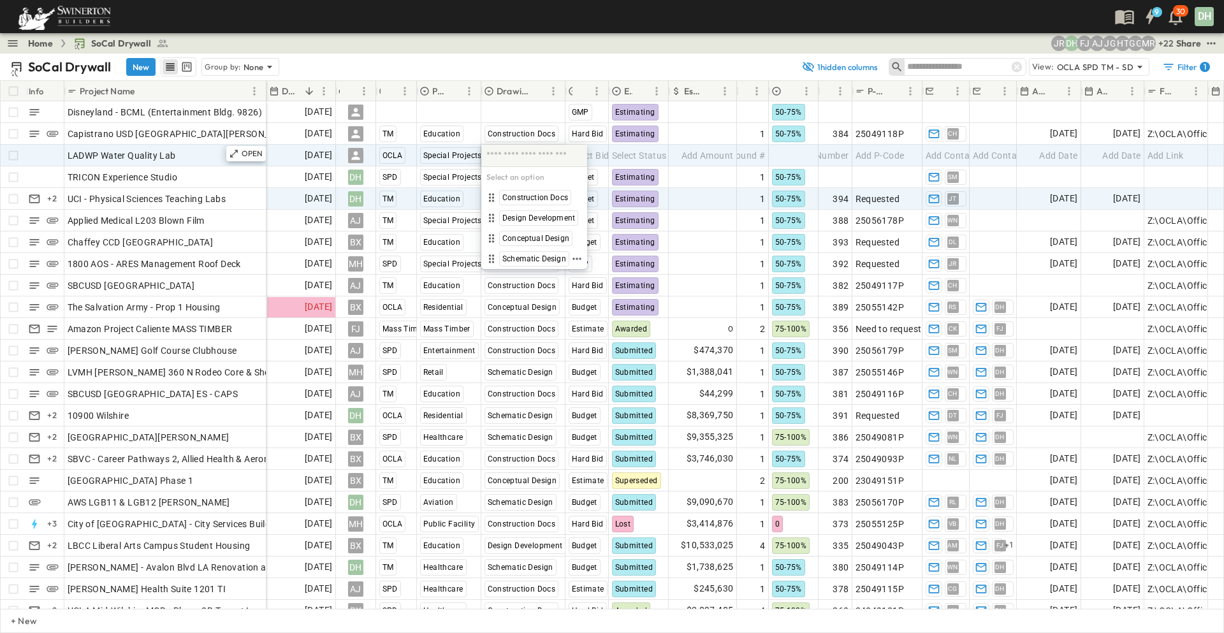
click at [513, 262] on span "Schematic Design" at bounding box center [534, 259] width 64 height 10
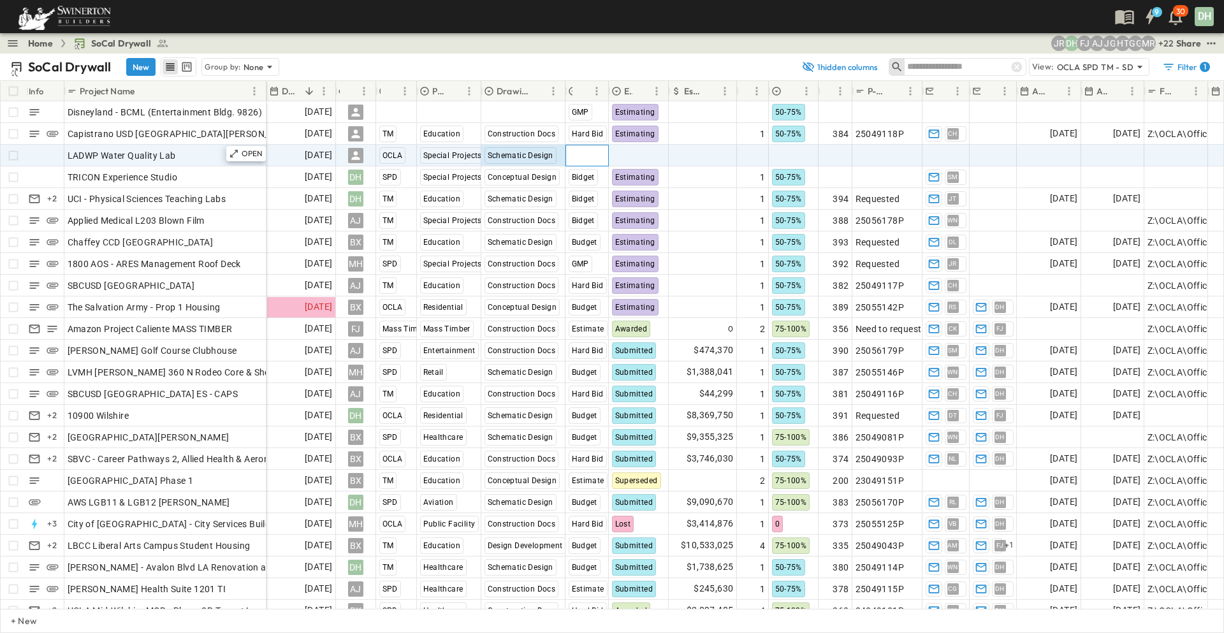
click at [603, 154] on span "Select Bid Type" at bounding box center [600, 155] width 63 height 13
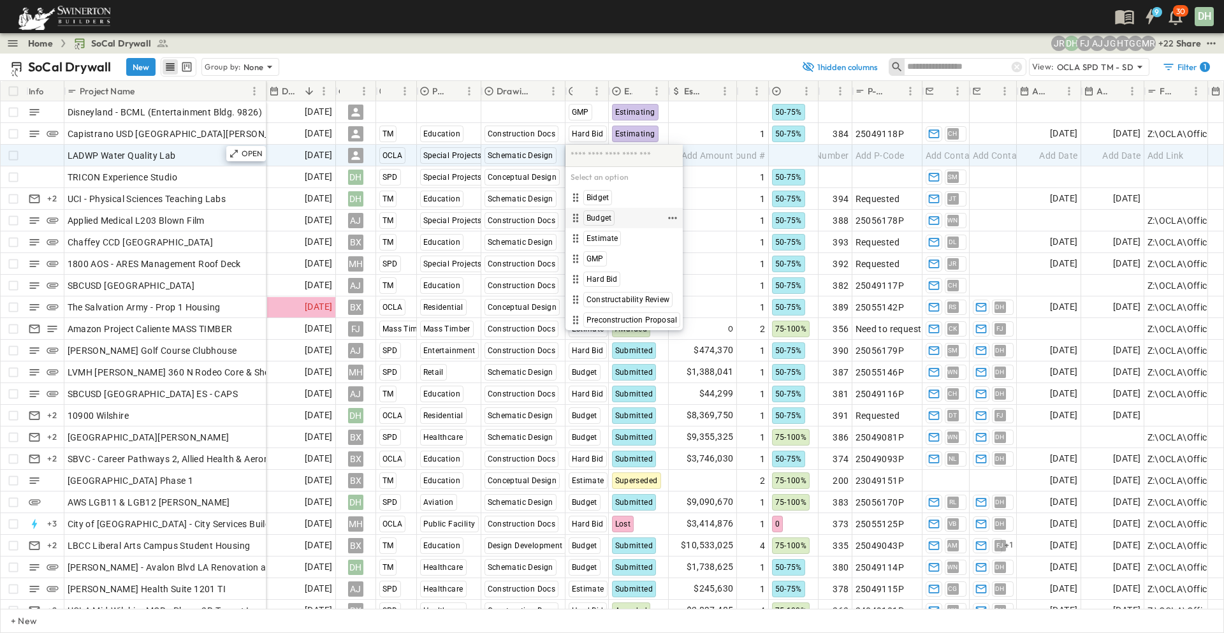
click at [600, 220] on span "Budget" at bounding box center [598, 218] width 25 height 10
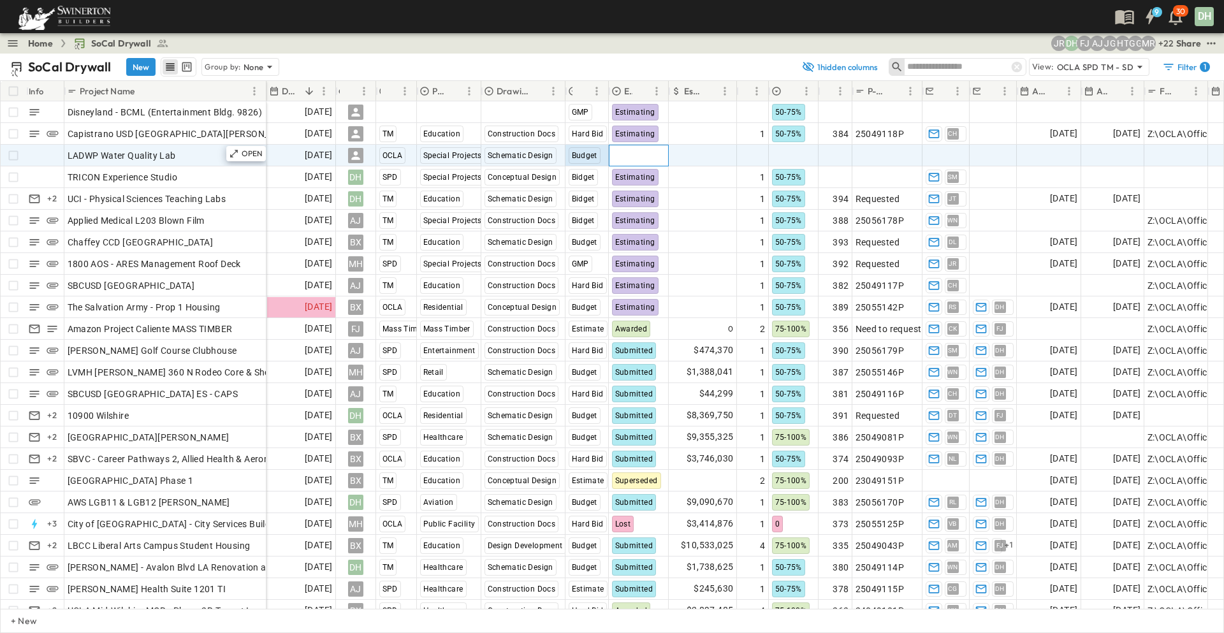
click at [643, 152] on span "Select Status" at bounding box center [639, 155] width 55 height 13
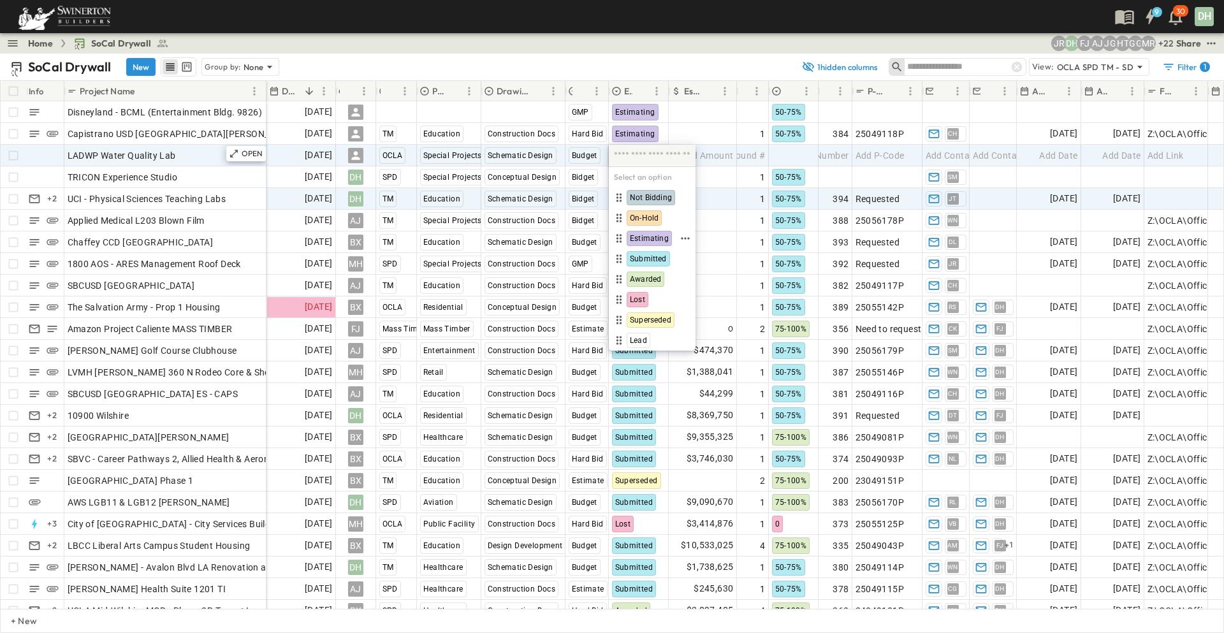
drag, startPoint x: 656, startPoint y: 236, endPoint x: 745, endPoint y: 200, distance: 96.4
click at [656, 235] on span "Estimating" at bounding box center [649, 238] width 39 height 10
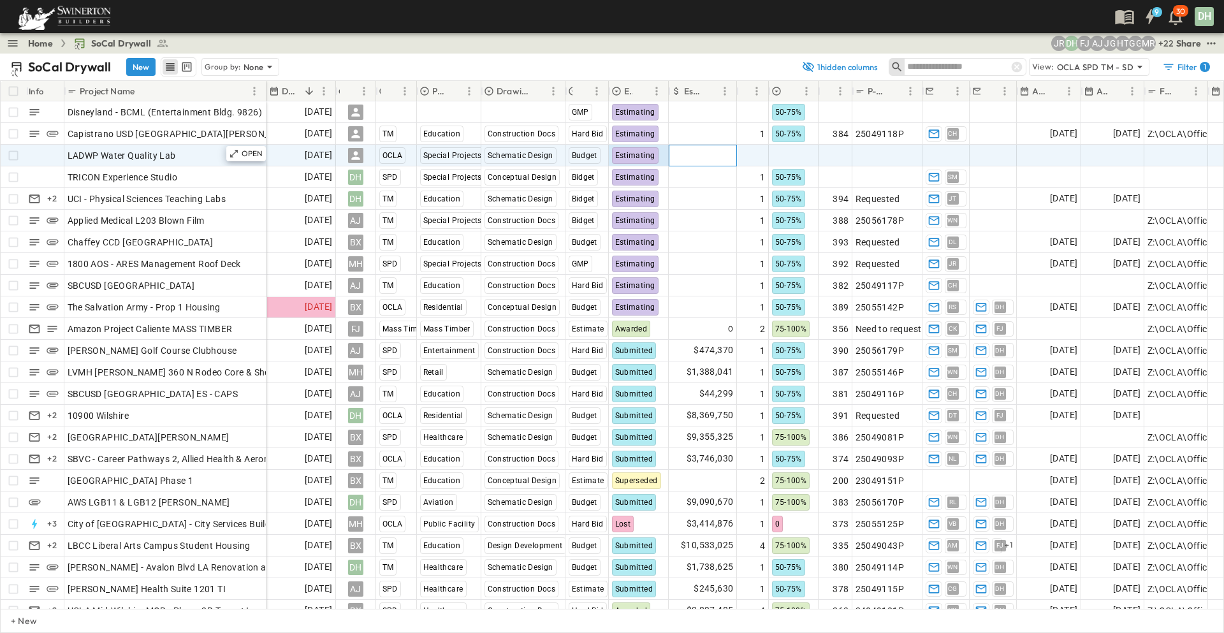
click at [716, 151] on span "Add Amount" at bounding box center [707, 155] width 52 height 13
click at [750, 156] on span "Add Round #" at bounding box center [738, 155] width 54 height 13
type input "*"
click at [759, 152] on input "*" at bounding box center [753, 154] width 30 height 15
click at [787, 154] on div at bounding box center [793, 155] width 48 height 20
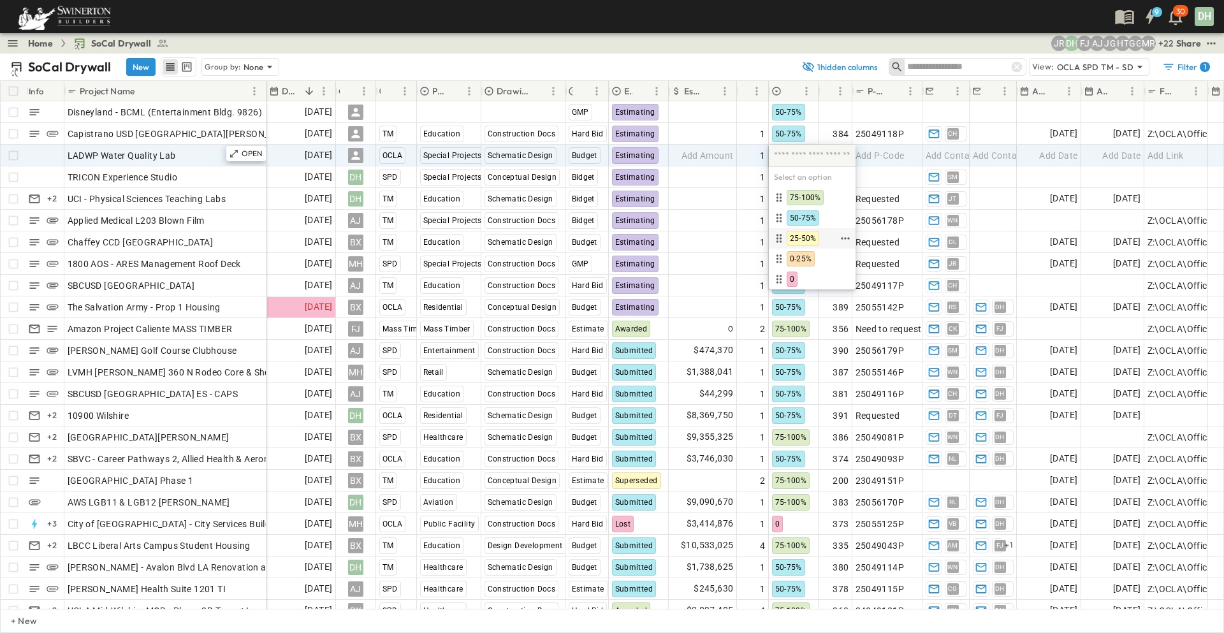
click at [809, 234] on span "25-50%" at bounding box center [803, 238] width 26 height 10
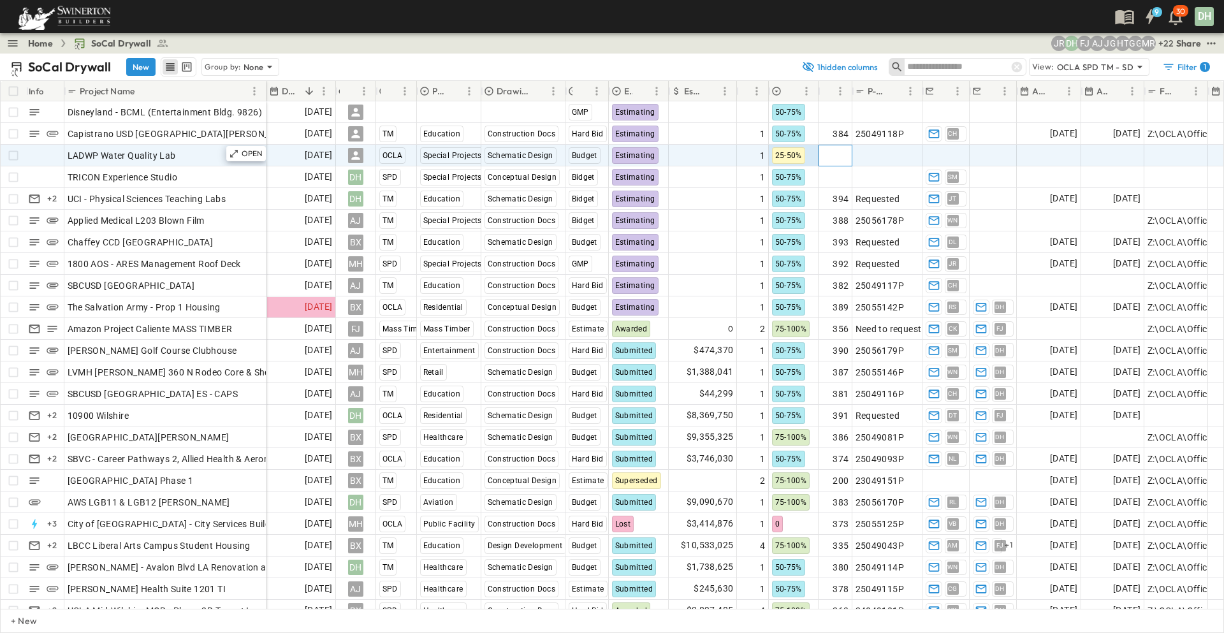
click at [840, 150] on span "Add Number" at bounding box center [823, 155] width 52 height 13
click at [899, 157] on span "Add P-Code" at bounding box center [879, 155] width 49 height 13
click at [943, 157] on span "Add Contact" at bounding box center [952, 155] width 52 height 13
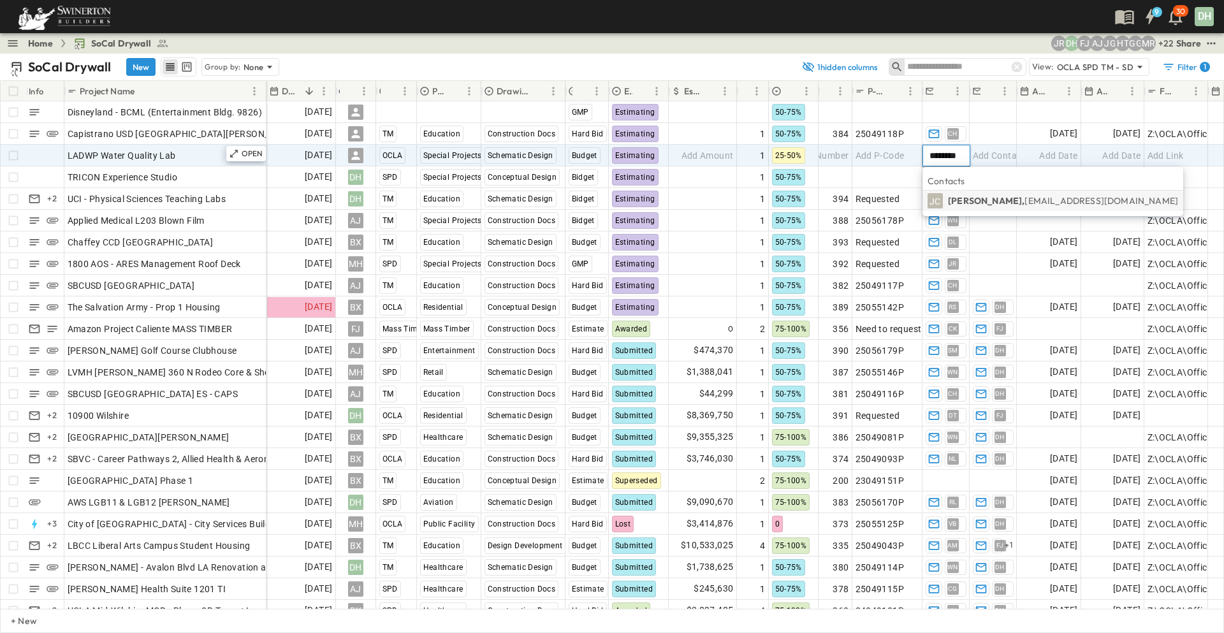
type input "********"
click at [979, 198] on p "[PERSON_NAME], [EMAIL_ADDRESS][DOMAIN_NAME]" at bounding box center [1063, 200] width 230 height 13
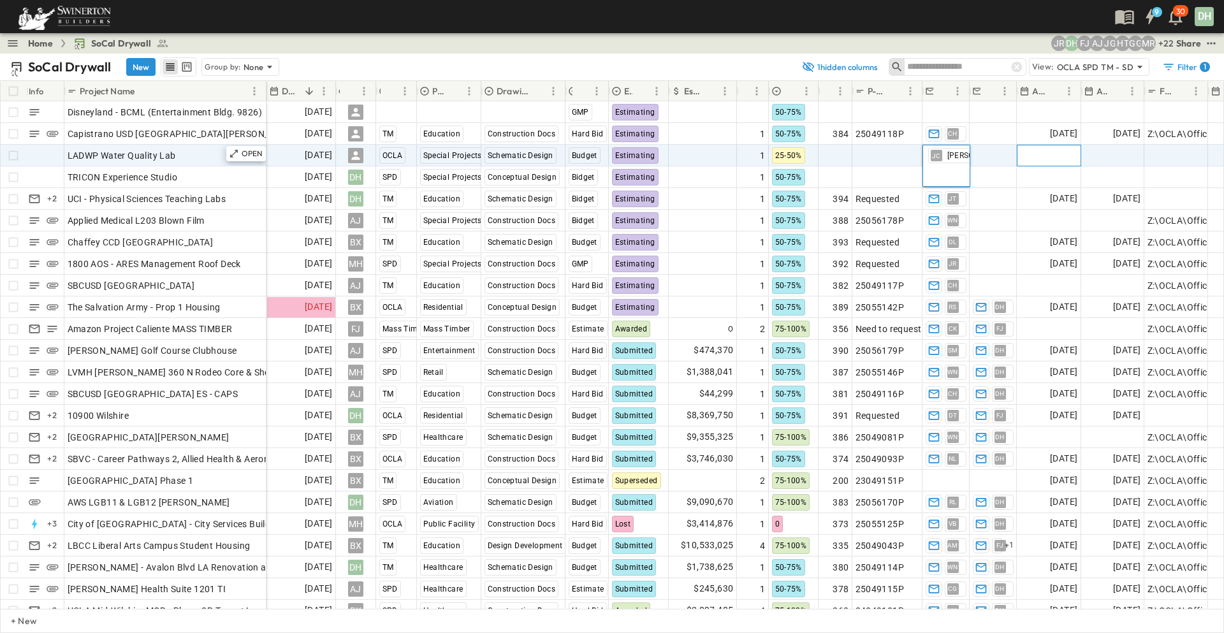
click at [1035, 159] on div "Add Date" at bounding box center [1048, 155] width 63 height 20
click at [1126, 157] on span "Add Date" at bounding box center [1121, 155] width 38 height 13
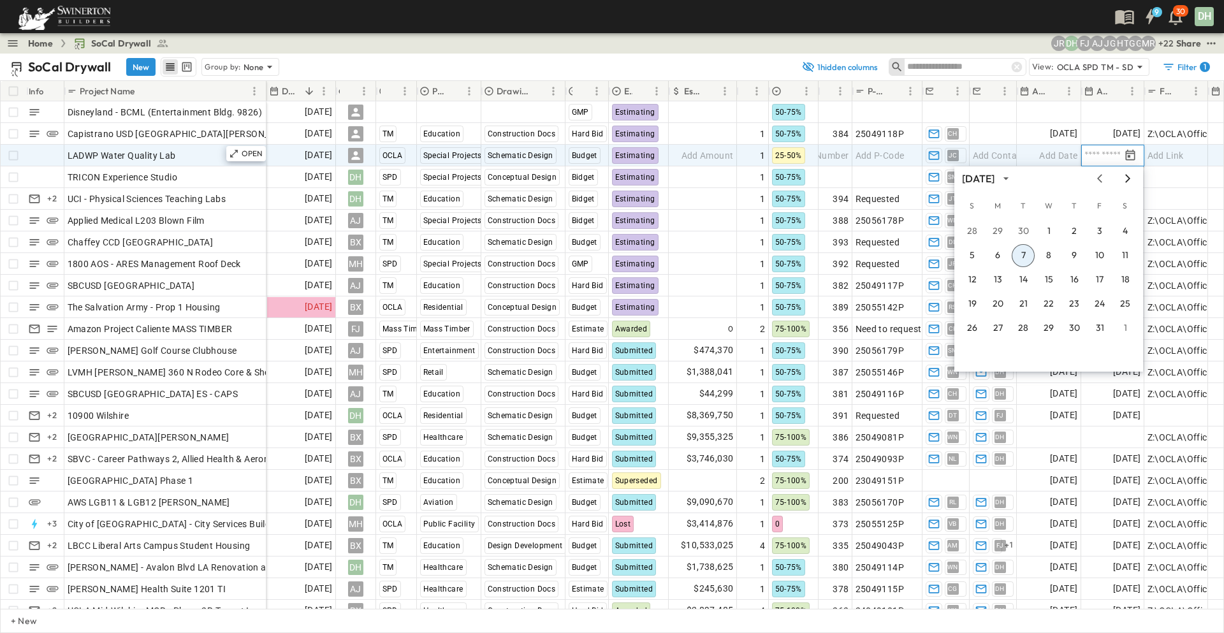
click at [1129, 177] on icon "Next month" at bounding box center [1127, 178] width 5 height 8
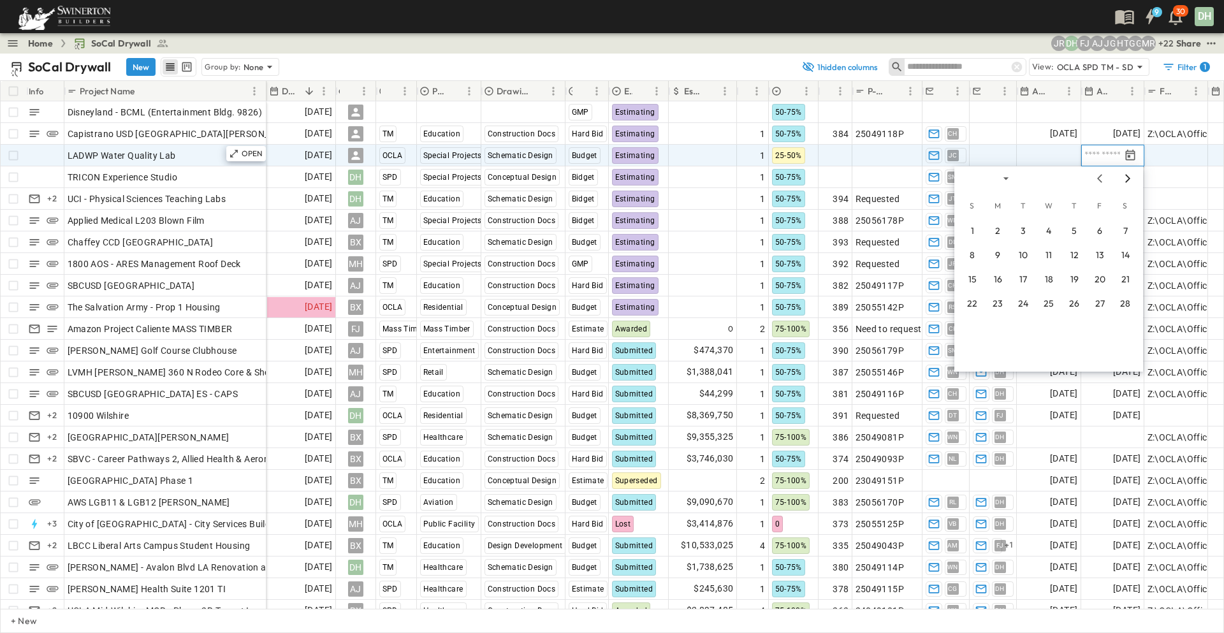
click at [1129, 177] on icon "Next month" at bounding box center [1127, 178] width 5 height 8
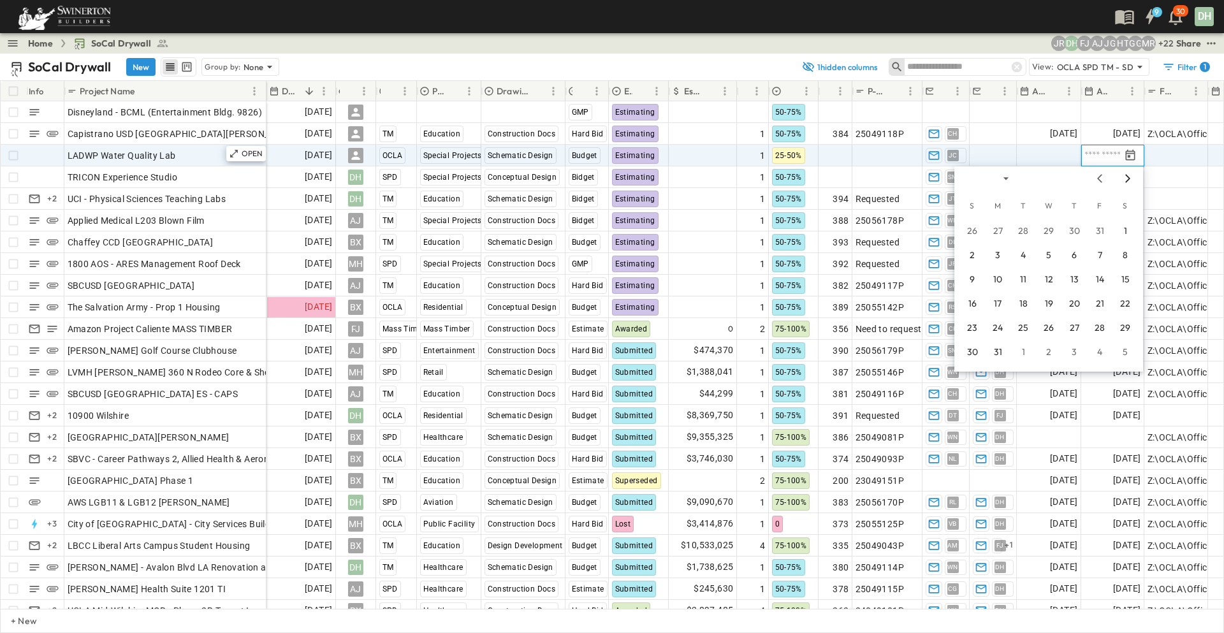
click at [1129, 177] on icon "Next month" at bounding box center [1127, 178] width 5 height 8
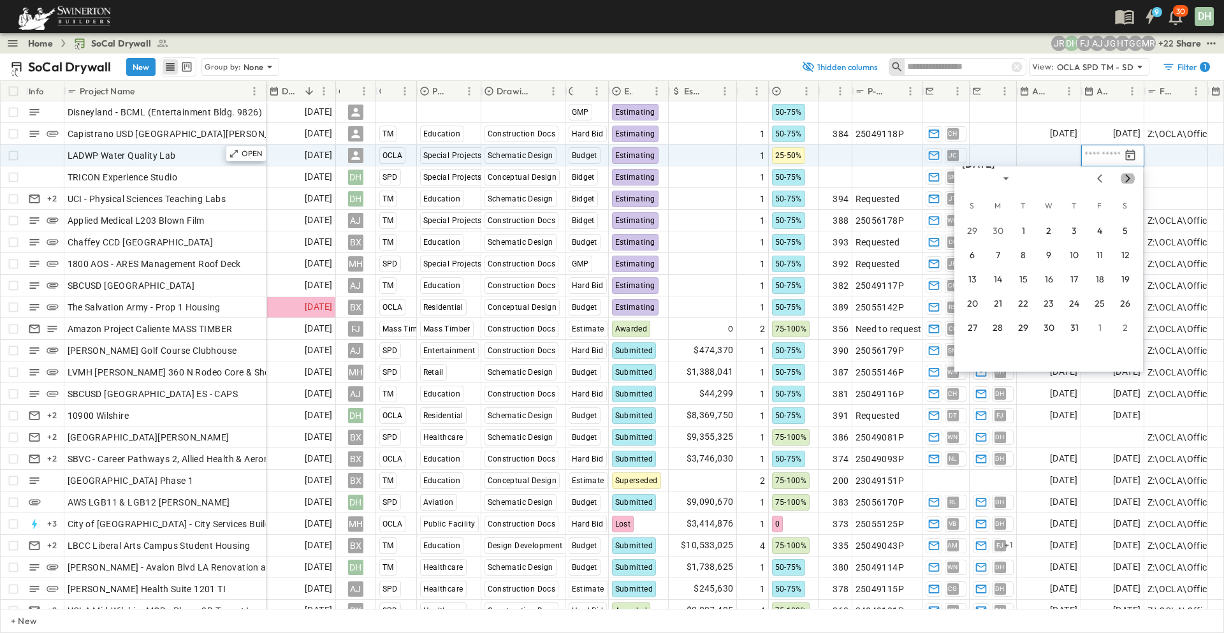
click at [1129, 177] on icon "Next month" at bounding box center [1127, 178] width 5 height 8
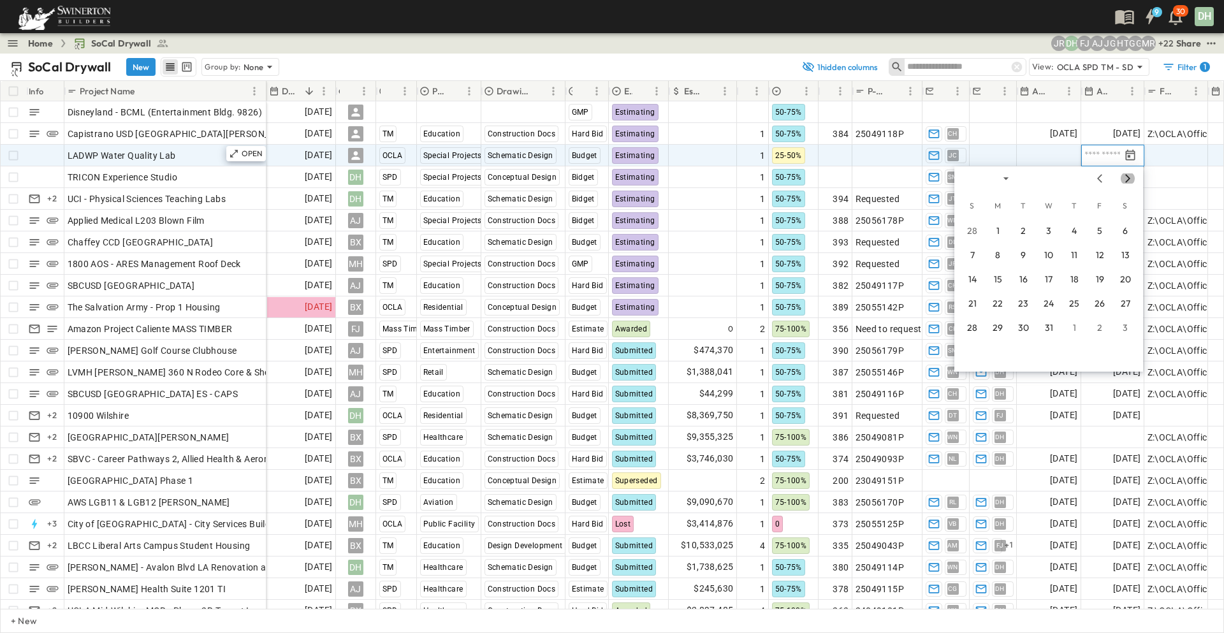
click at [1129, 177] on icon "Next month" at bounding box center [1127, 178] width 5 height 8
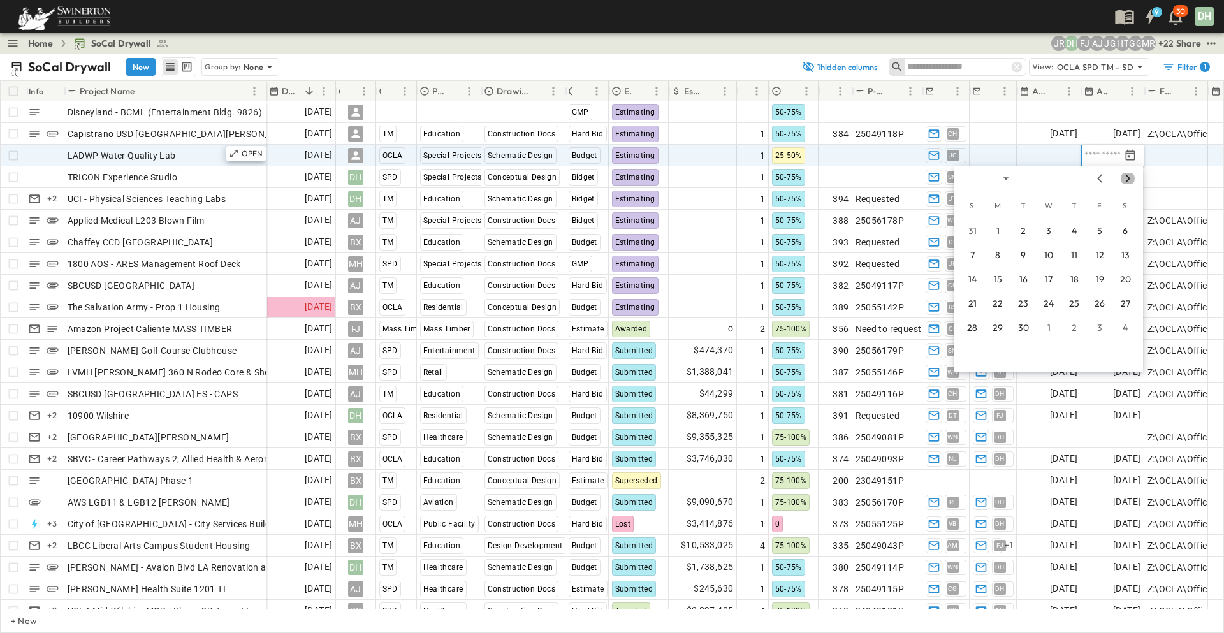
click at [1129, 177] on icon "Next month" at bounding box center [1127, 178] width 5 height 8
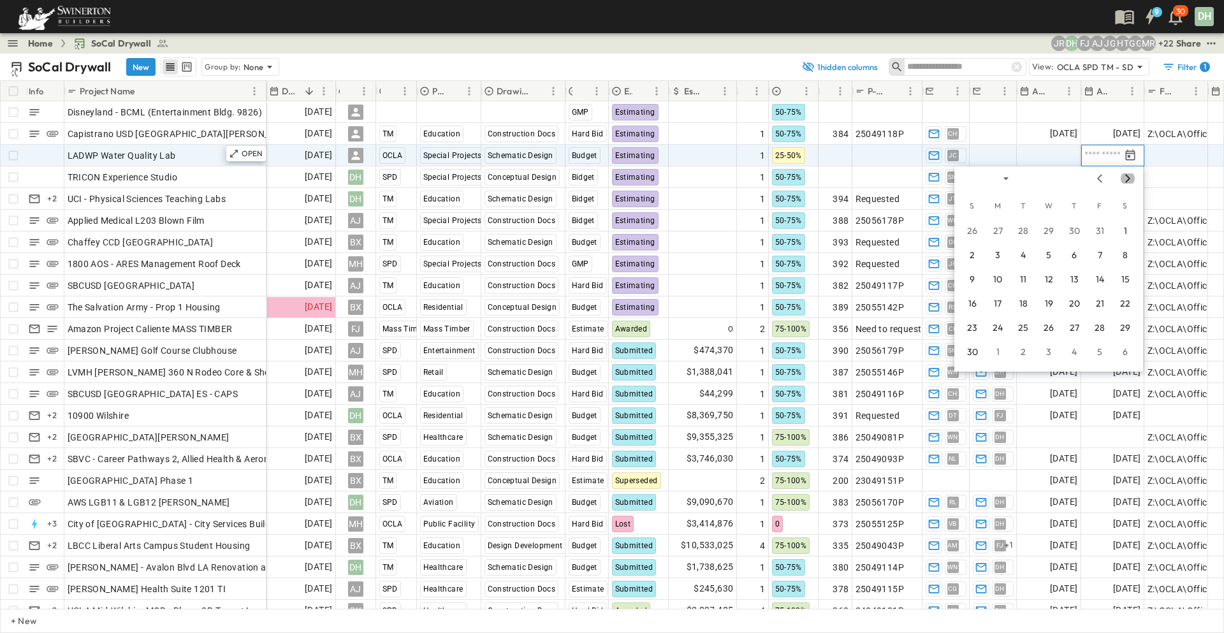
click at [1129, 177] on icon "Next month" at bounding box center [1127, 178] width 5 height 8
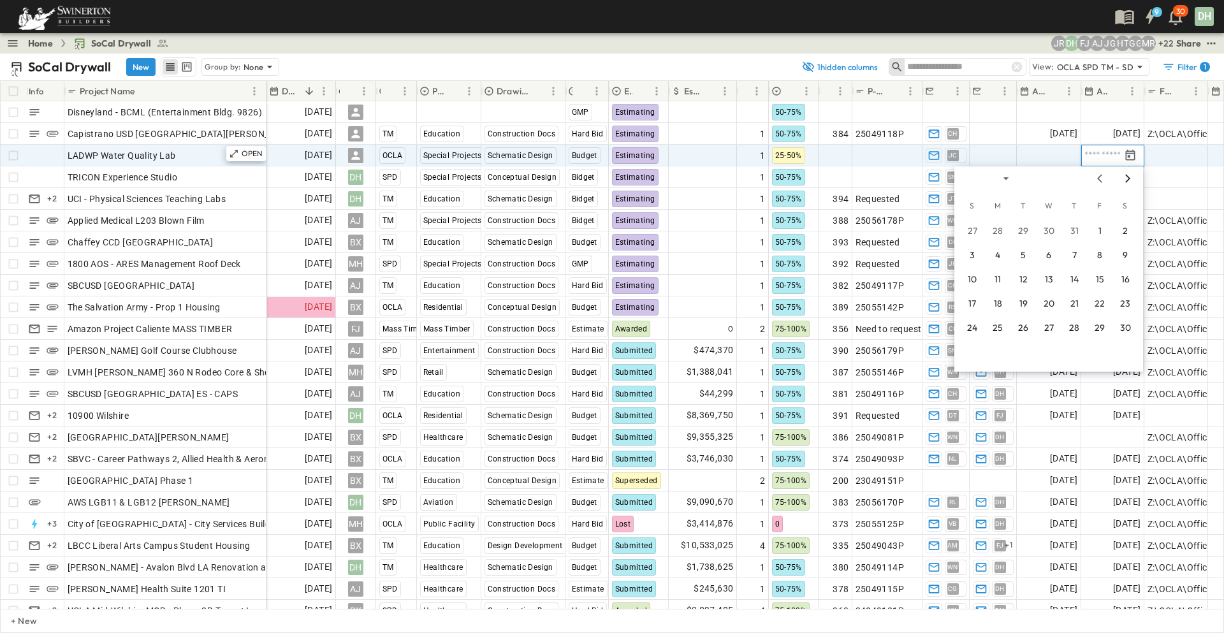
click at [1129, 177] on icon "Next month" at bounding box center [1127, 178] width 5 height 8
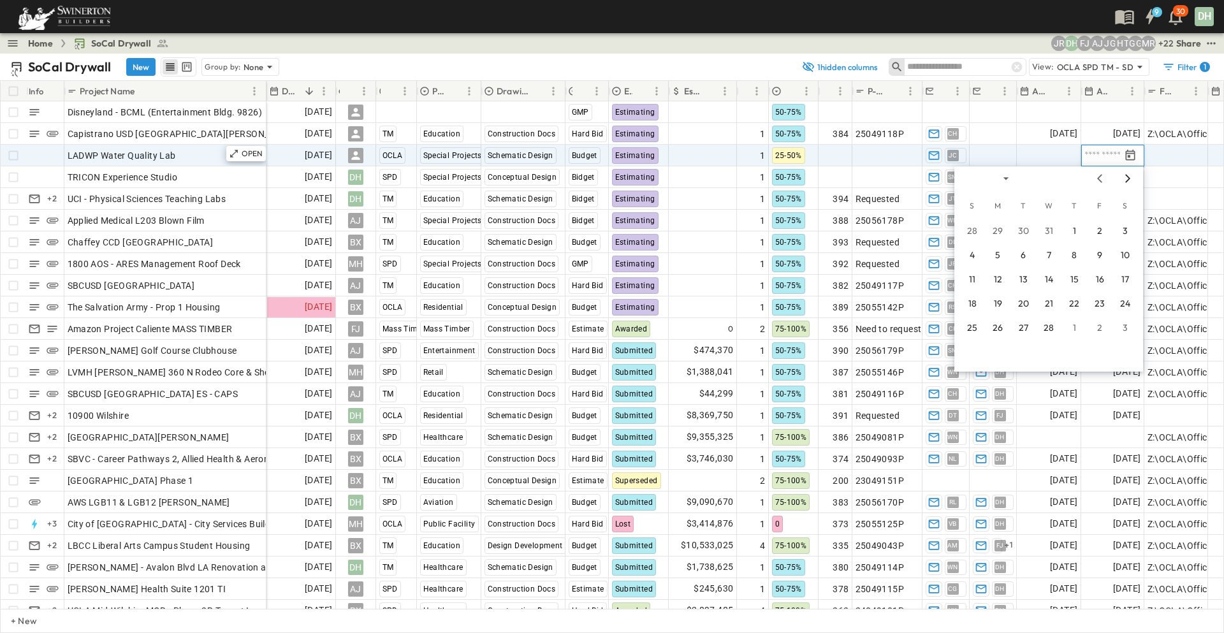
click at [1129, 177] on icon "Next month" at bounding box center [1127, 178] width 5 height 8
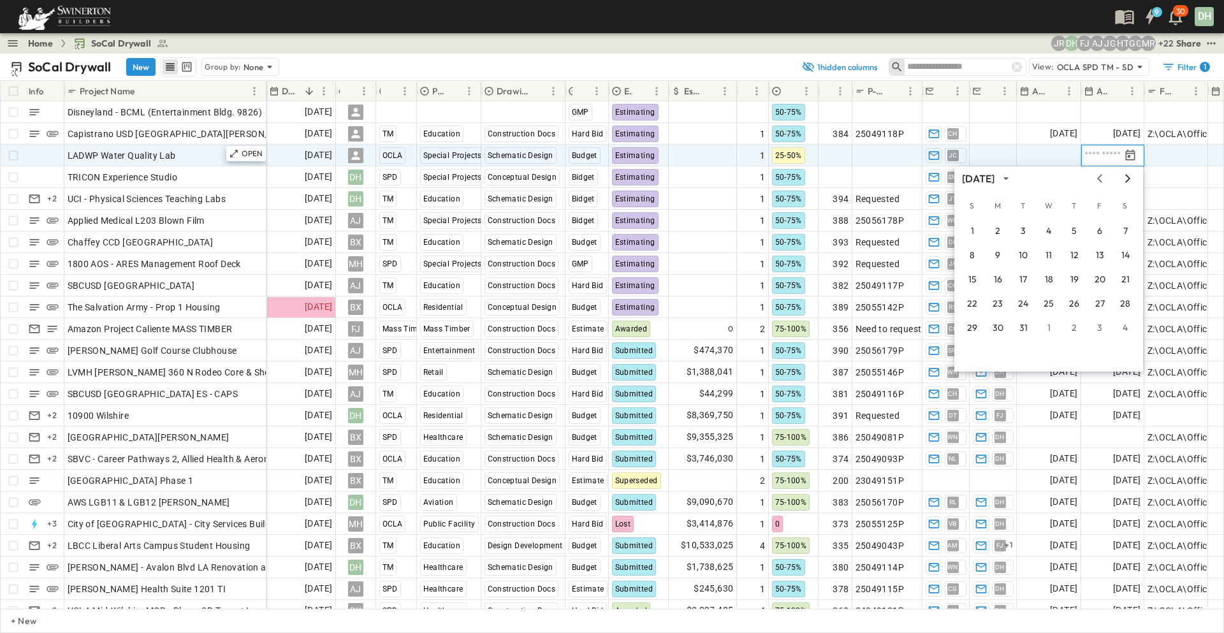
click at [1129, 177] on icon "Next month" at bounding box center [1127, 178] width 5 height 8
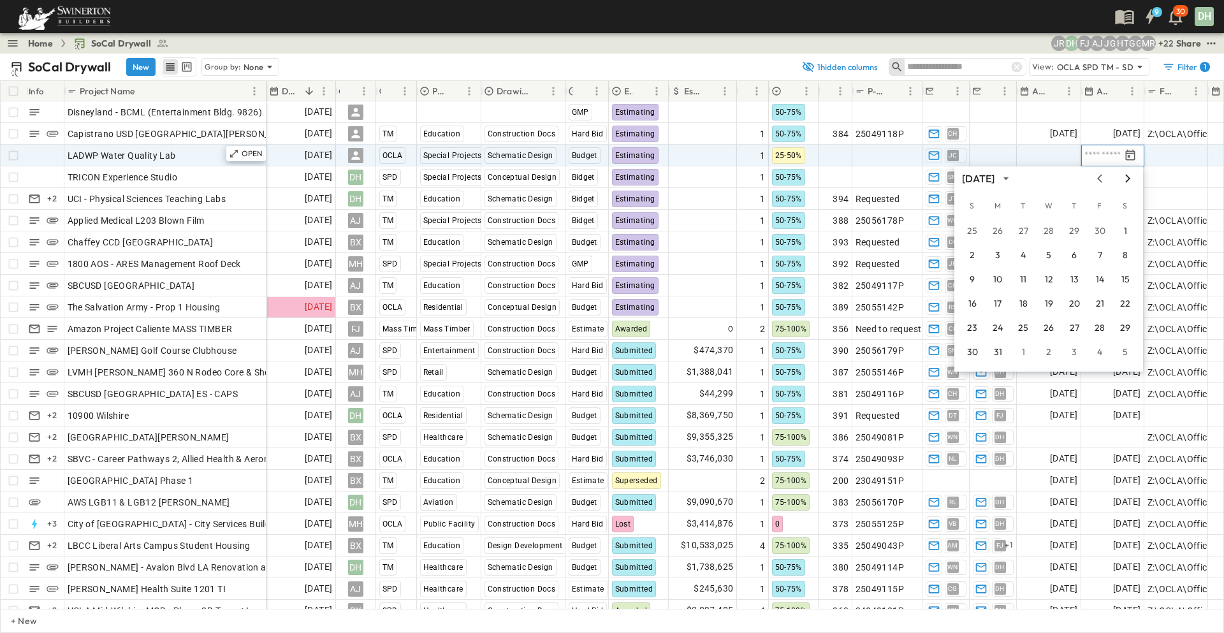
click at [1129, 177] on icon "Next month" at bounding box center [1127, 178] width 5 height 8
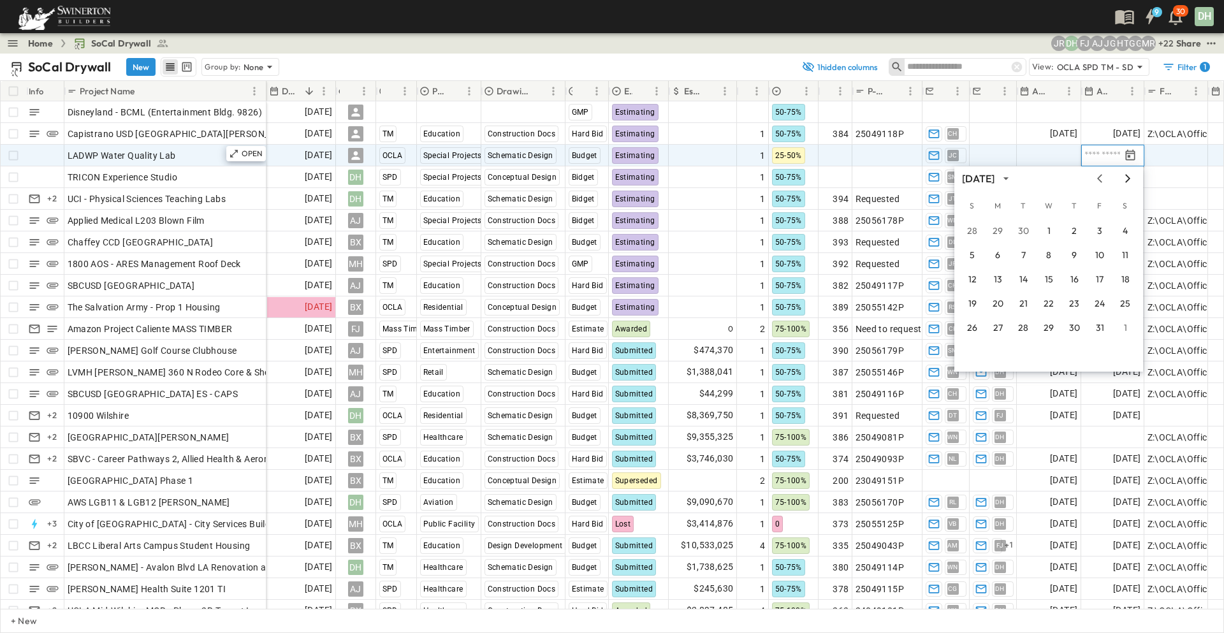
click at [1129, 177] on icon "Next month" at bounding box center [1127, 178] width 5 height 8
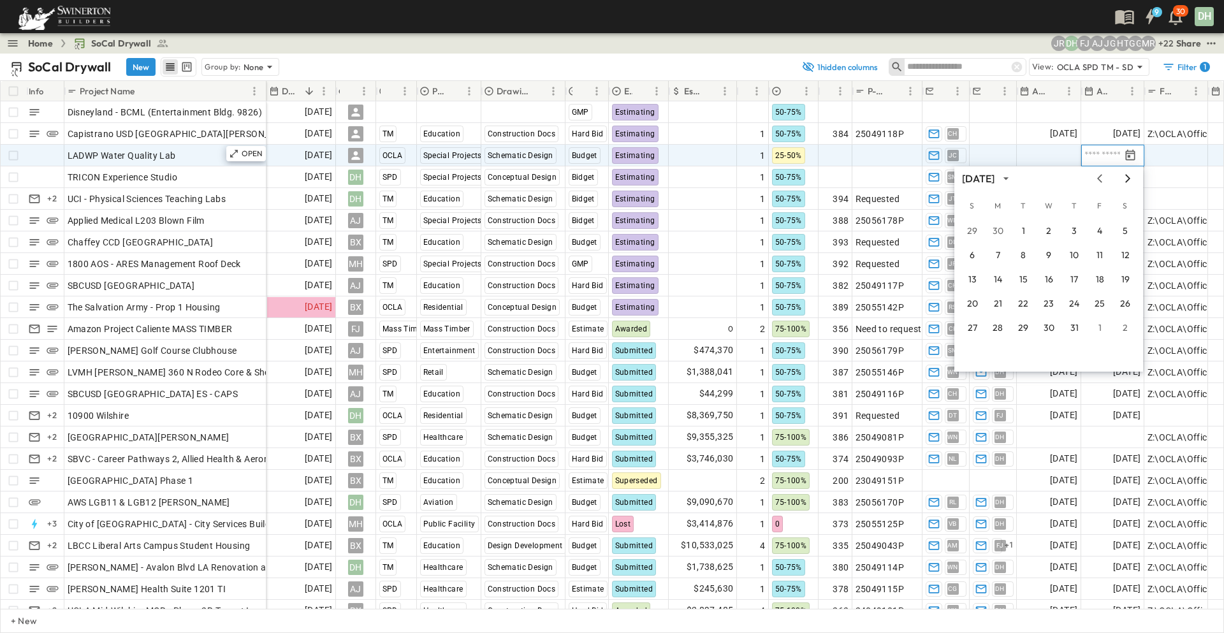
click at [1129, 177] on icon "Next month" at bounding box center [1127, 178] width 5 height 8
click at [1106, 229] on button "1" at bounding box center [1099, 231] width 23 height 23
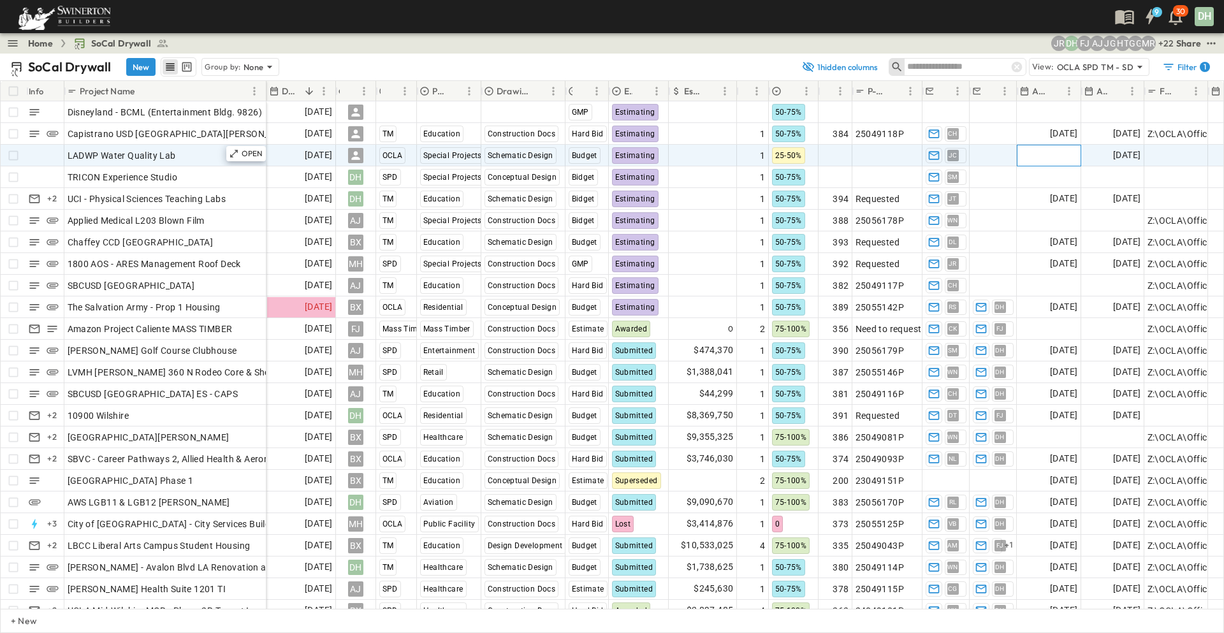
click at [1052, 160] on span "Add Date" at bounding box center [1058, 155] width 38 height 13
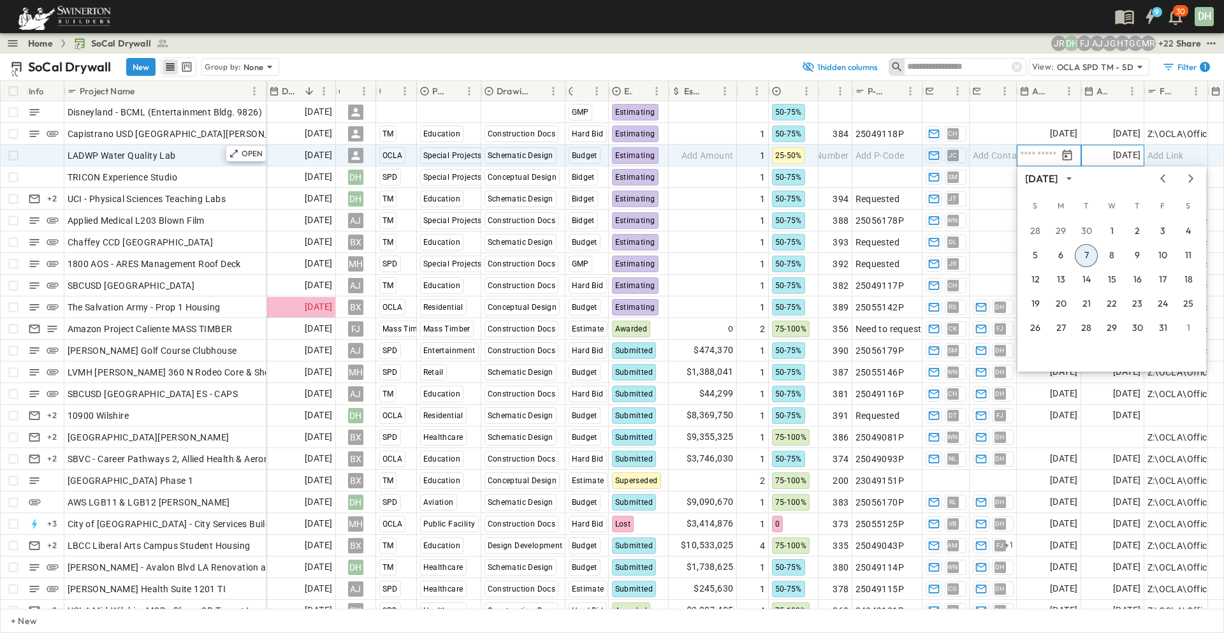
click at [1113, 156] on span "[DATE]" at bounding box center [1126, 155] width 27 height 15
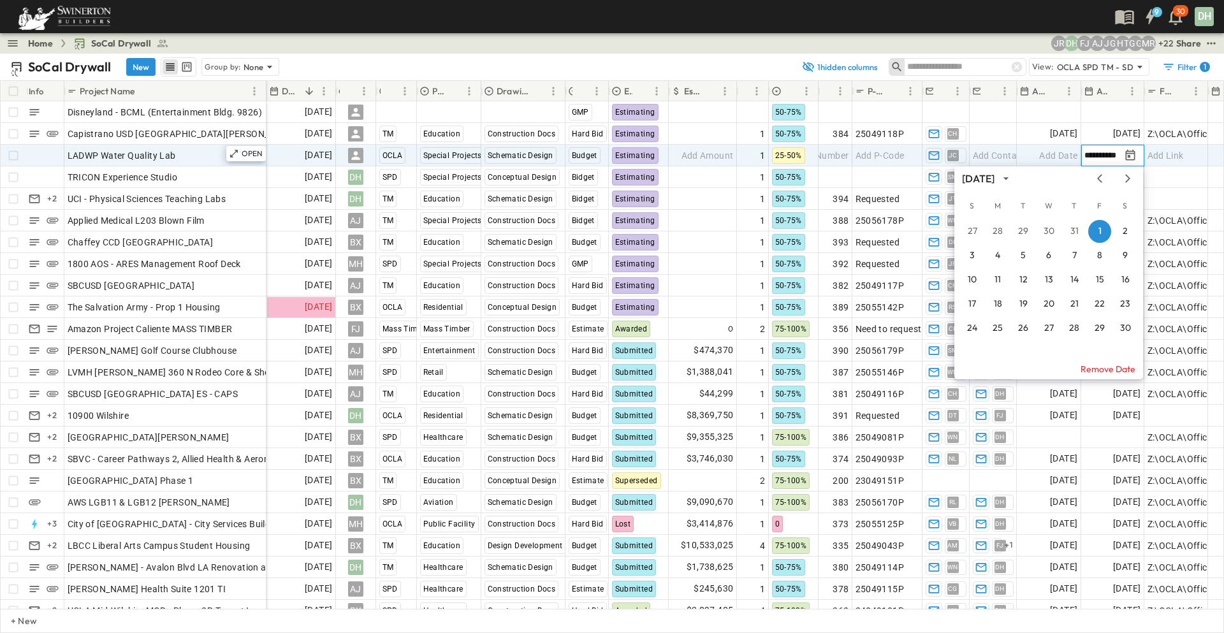
click at [1120, 154] on div "**********" at bounding box center [1102, 155] width 41 height 12
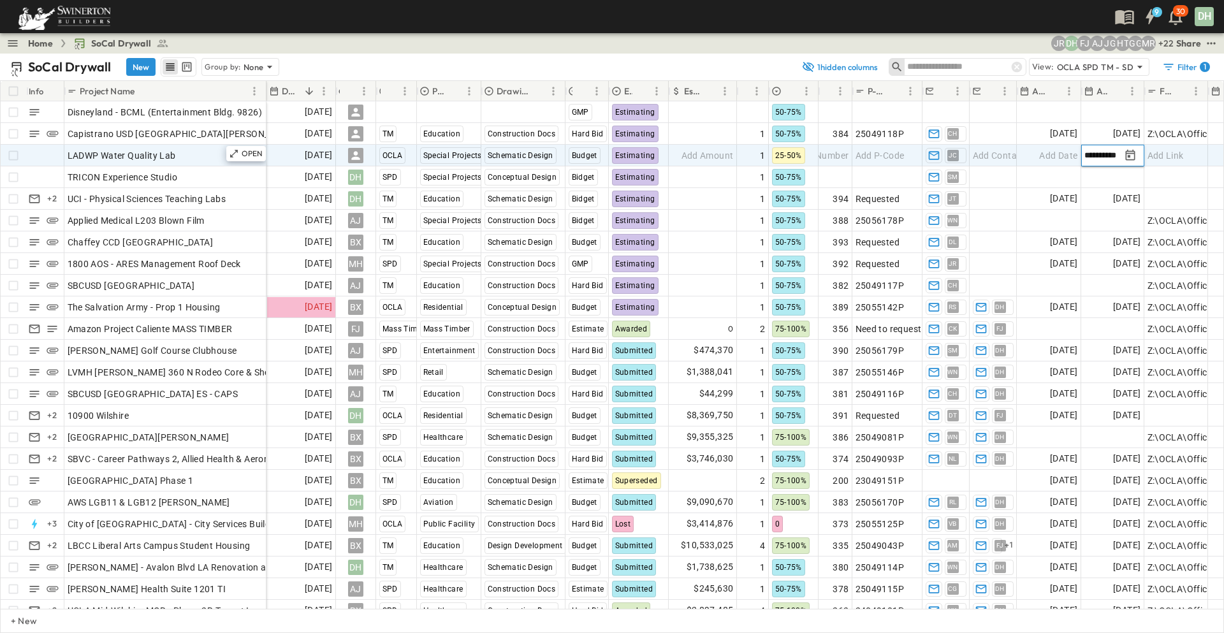
click at [1103, 155] on input "**********" at bounding box center [1102, 155] width 36 height 12
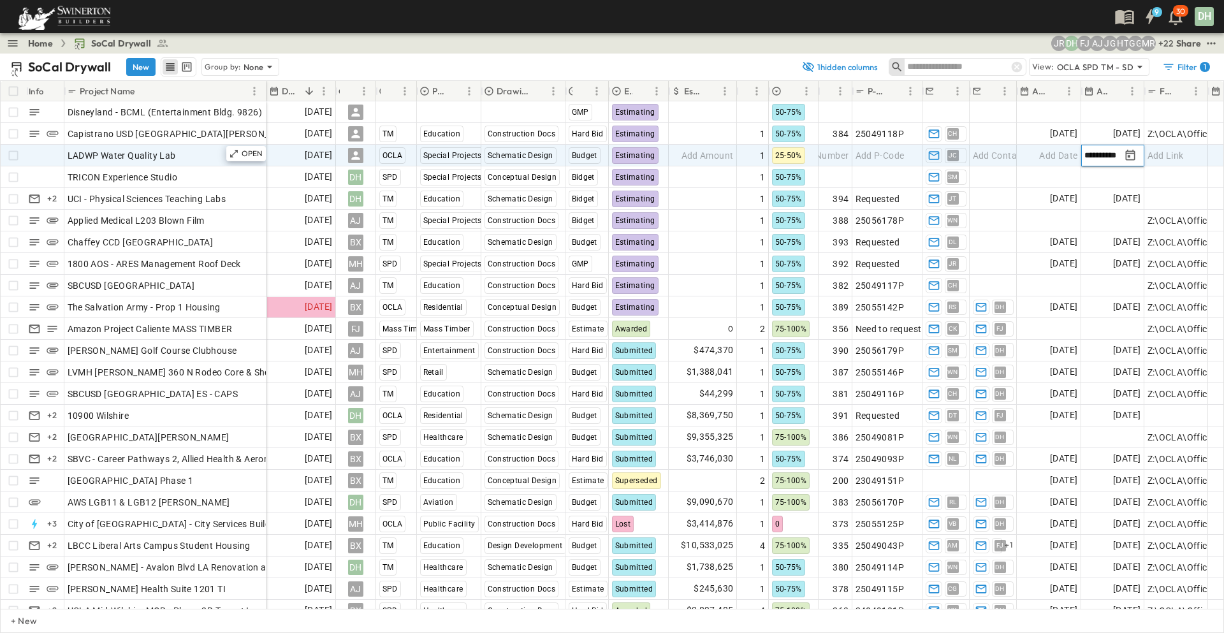
click at [1103, 155] on input "**********" at bounding box center [1102, 155] width 36 height 12
click at [1065, 156] on span "Add Date" at bounding box center [1058, 155] width 38 height 13
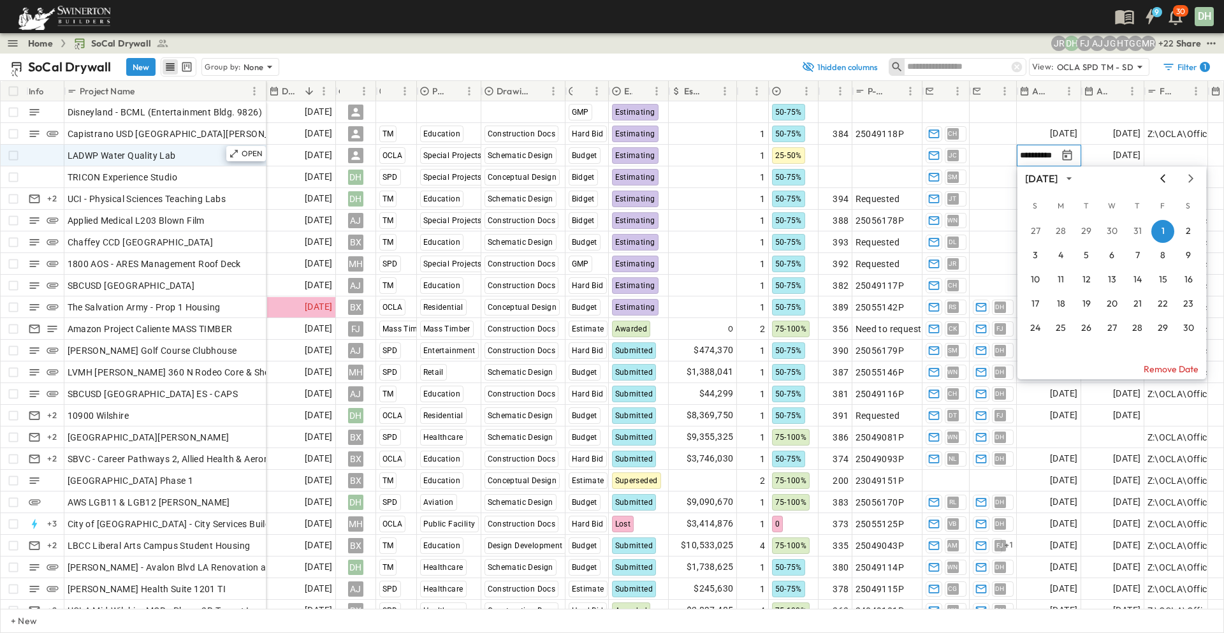
click at [1161, 180] on icon "Previous month" at bounding box center [1162, 178] width 15 height 10
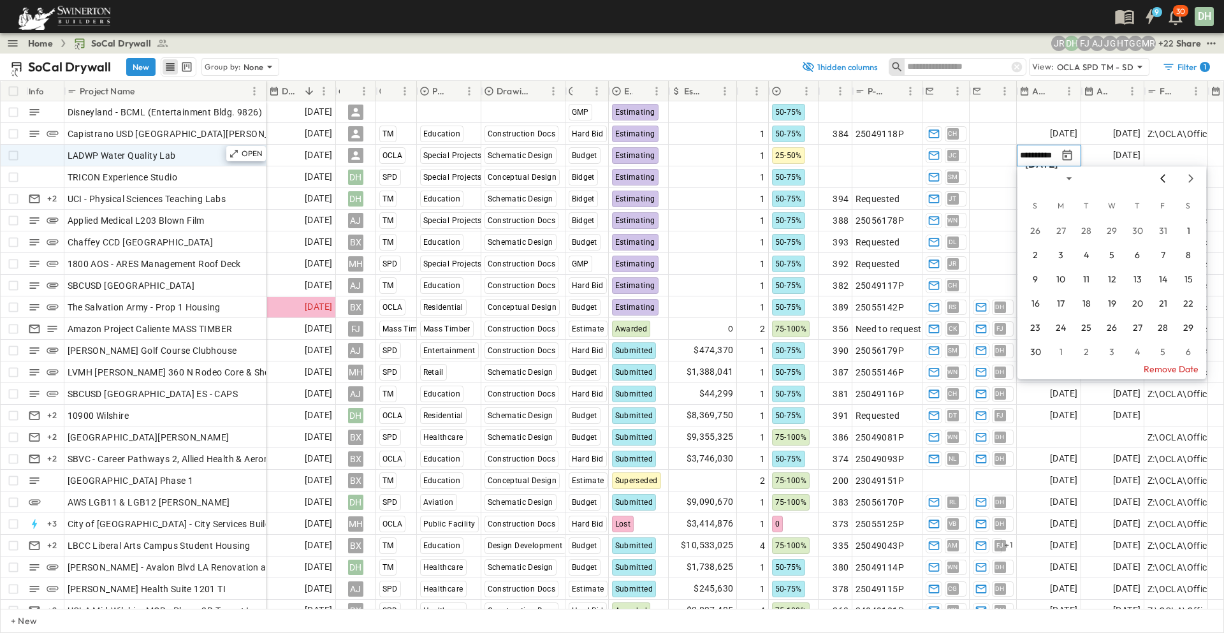
click at [1161, 180] on icon "Previous month" at bounding box center [1162, 178] width 15 height 10
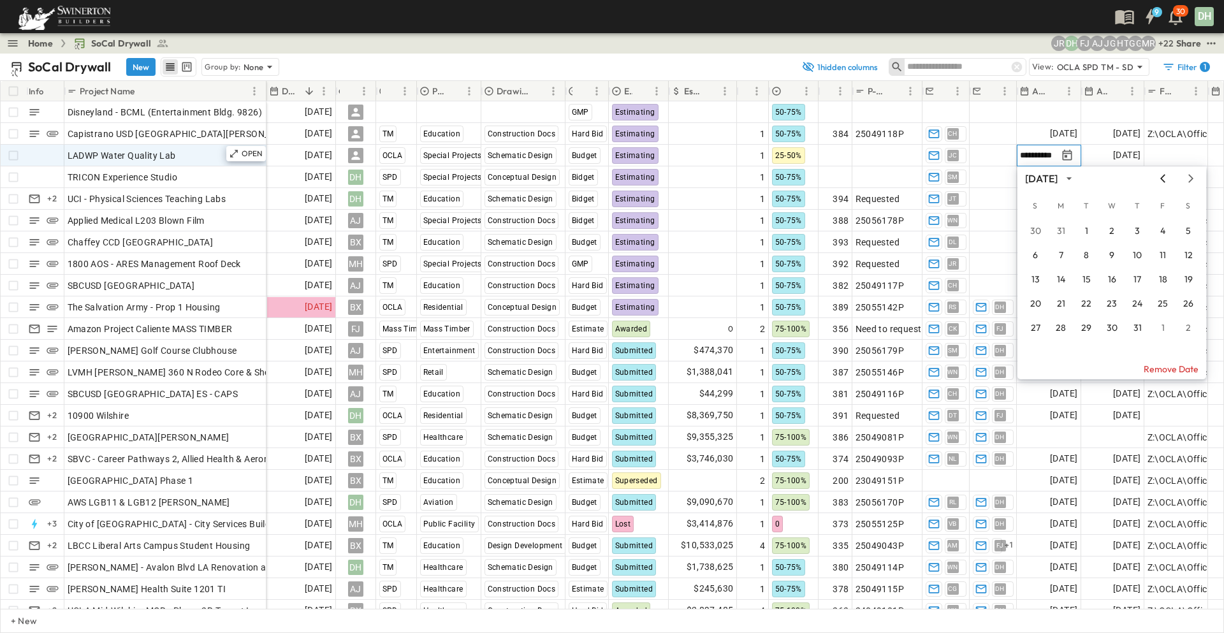
click at [1161, 180] on icon "Previous month" at bounding box center [1162, 178] width 15 height 10
click at [1144, 227] on button "1" at bounding box center [1137, 231] width 23 height 23
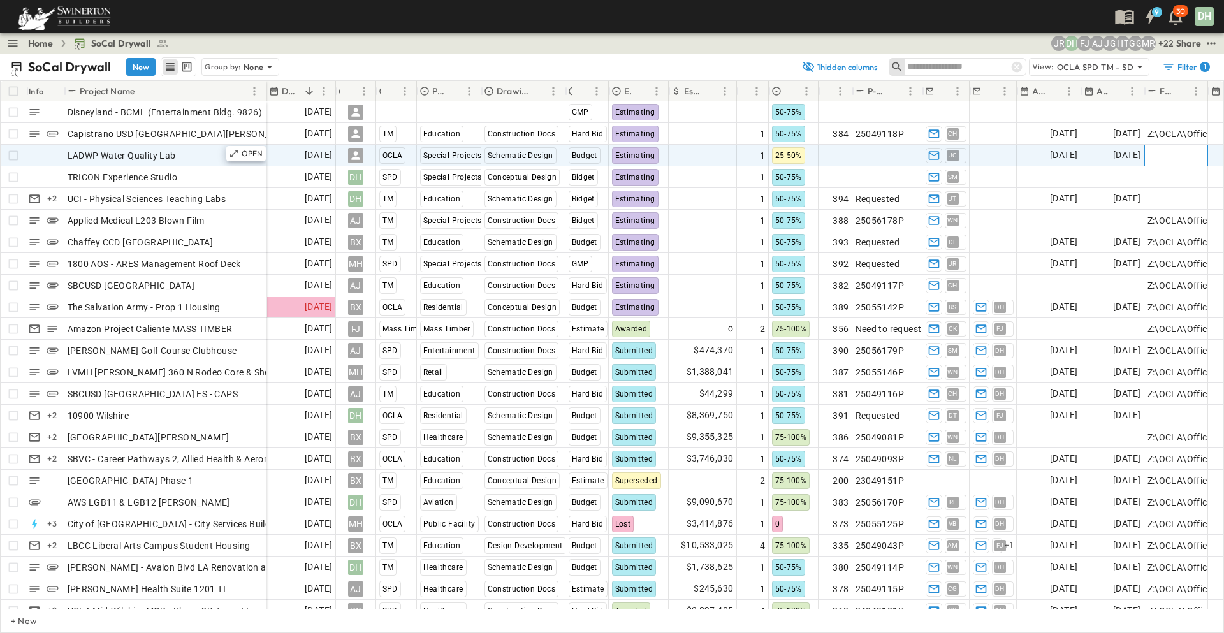
click at [1184, 152] on div "Add Link" at bounding box center [1175, 156] width 57 height 18
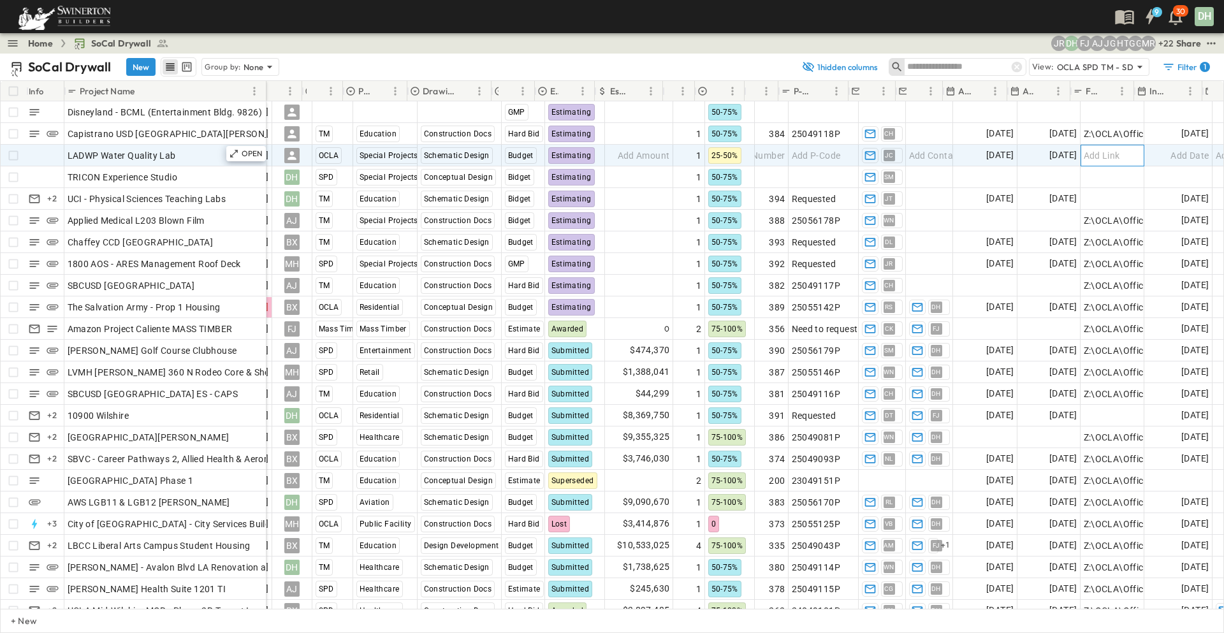
scroll to position [0, 104]
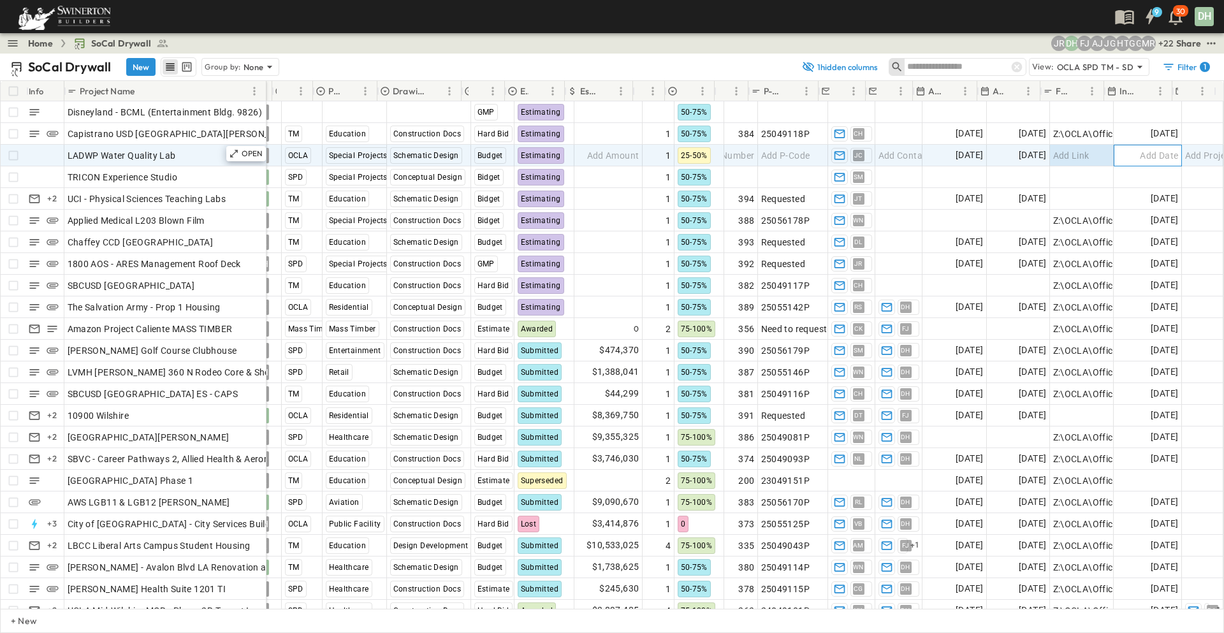
click at [1168, 155] on span "Add Date" at bounding box center [1159, 155] width 38 height 13
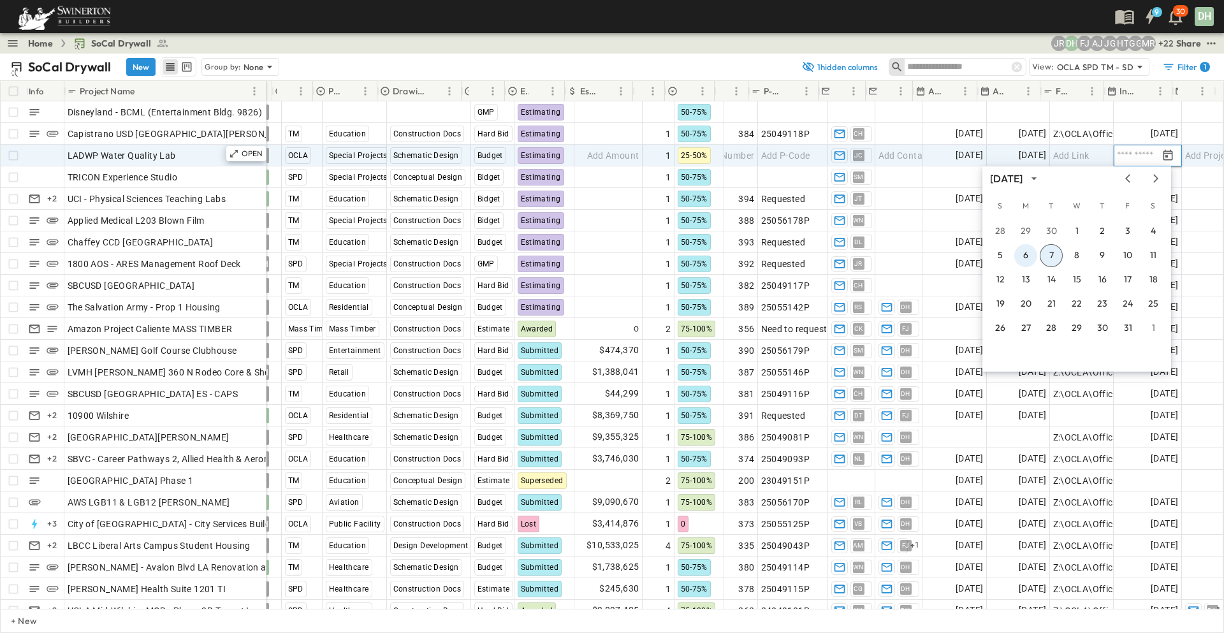
click at [1027, 256] on button "6" at bounding box center [1025, 255] width 23 height 23
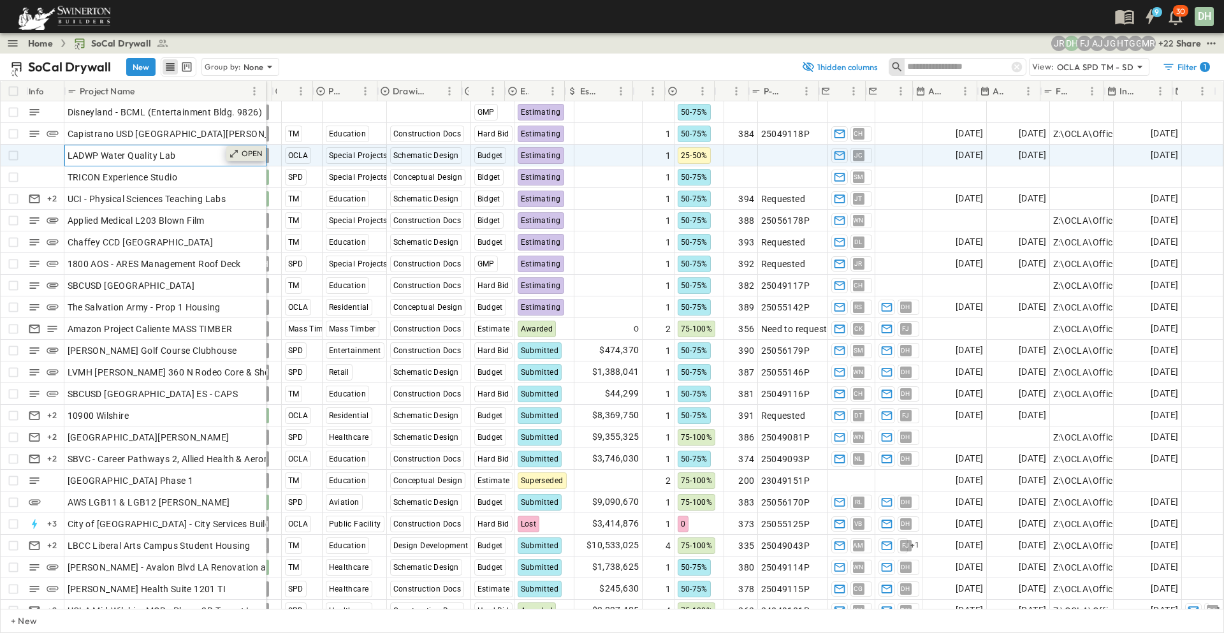
click at [242, 159] on div "OPEN" at bounding box center [246, 153] width 40 height 15
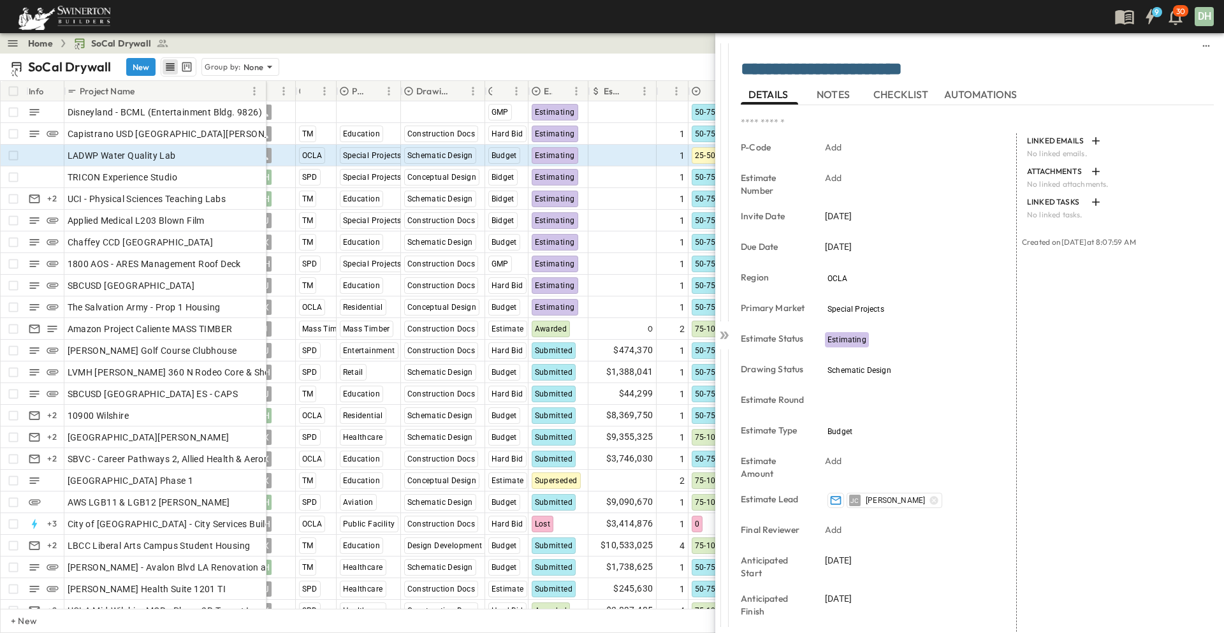
drag, startPoint x: 833, startPoint y: 99, endPoint x: 885, endPoint y: 92, distance: 52.7
click at [833, 98] on span "NOTES" at bounding box center [835, 94] width 36 height 11
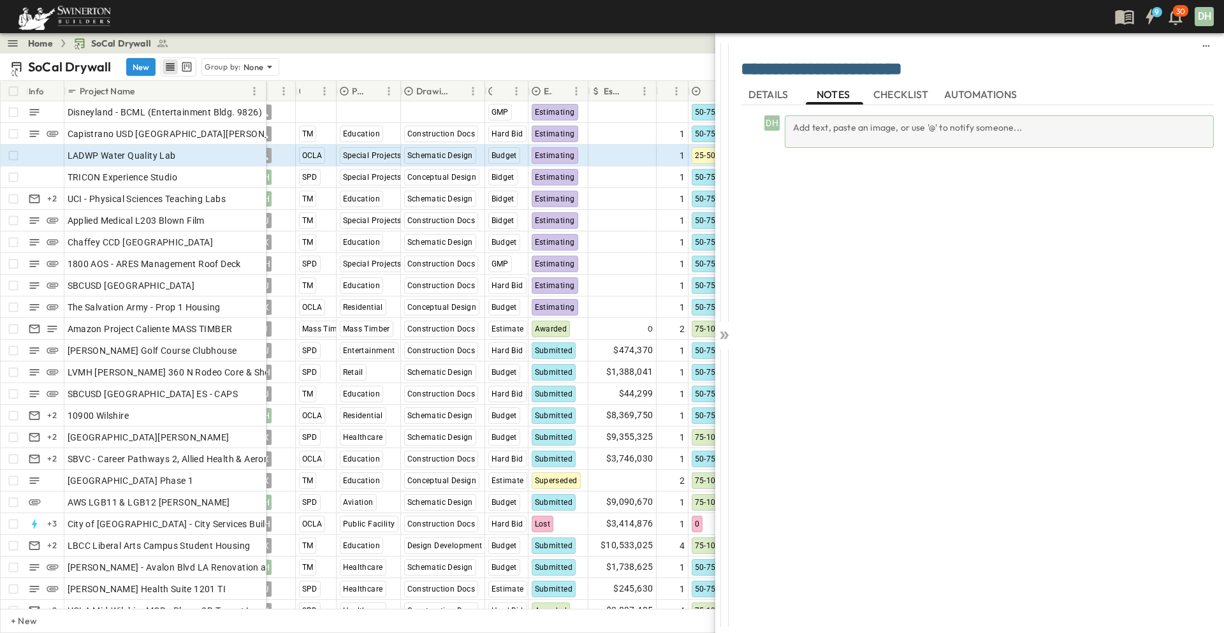
click at [803, 131] on div "Add text, paste an image, or use '@' to notify someone..." at bounding box center [999, 131] width 429 height 33
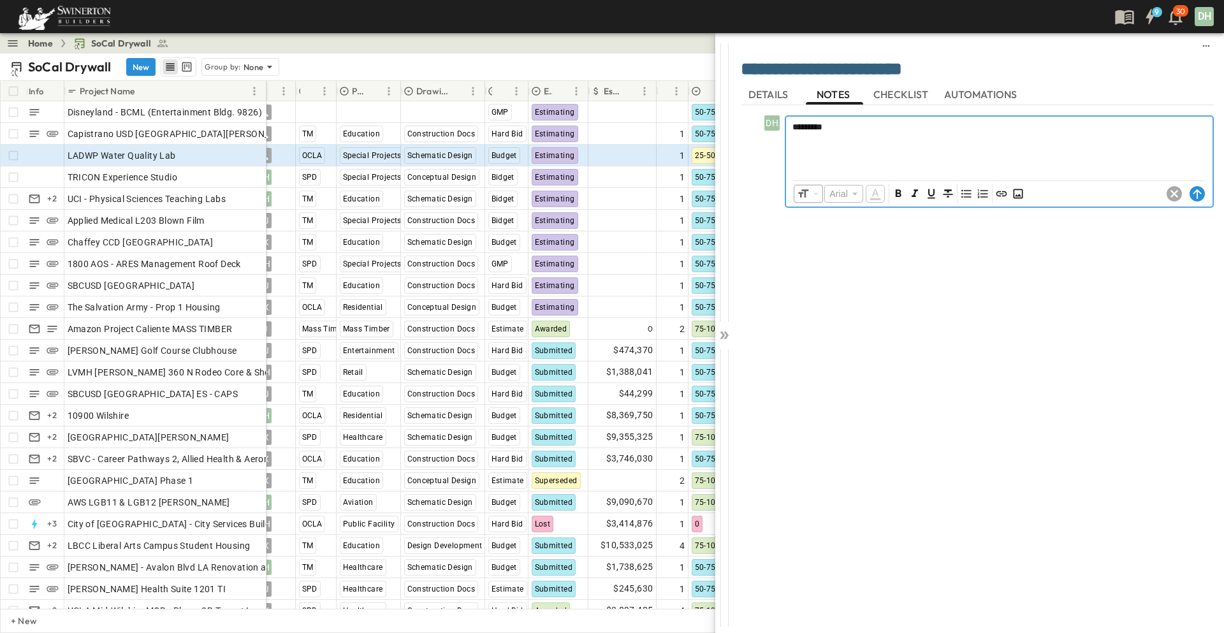
drag, startPoint x: 796, startPoint y: 140, endPoint x: 826, endPoint y: 144, distance: 30.2
click at [796, 140] on p at bounding box center [999, 139] width 414 height 13
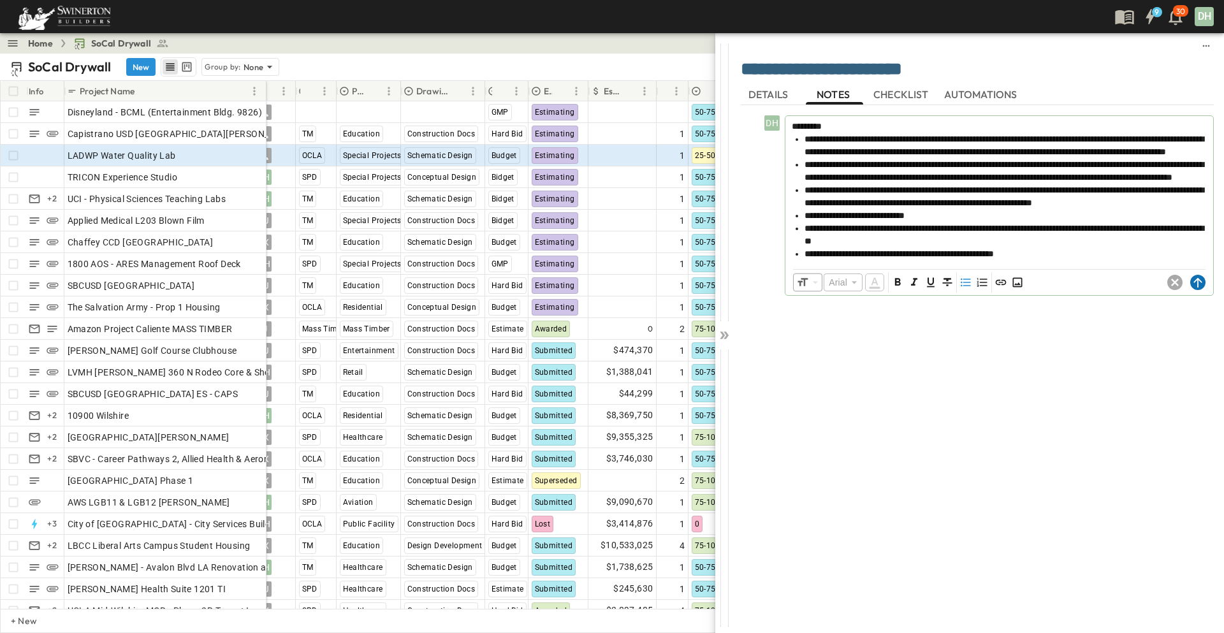
click at [1195, 287] on icon at bounding box center [1197, 283] width 8 height 10
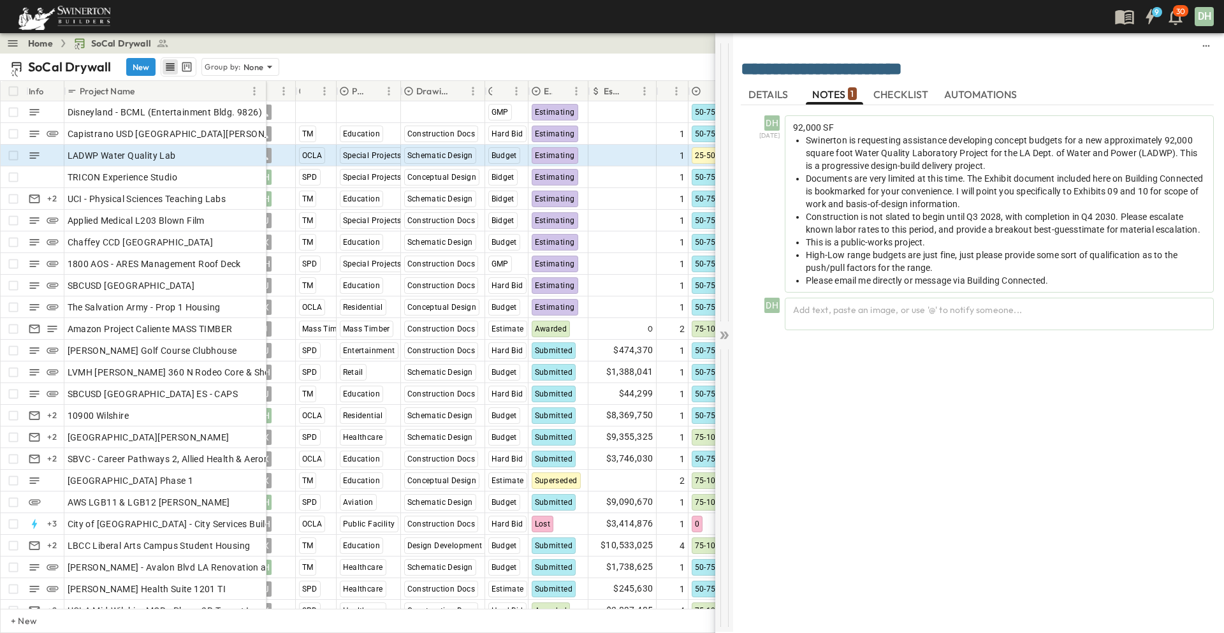
drag, startPoint x: 720, startPoint y: 337, endPoint x: 734, endPoint y: 333, distance: 15.0
click at [723, 336] on icon at bounding box center [724, 335] width 13 height 13
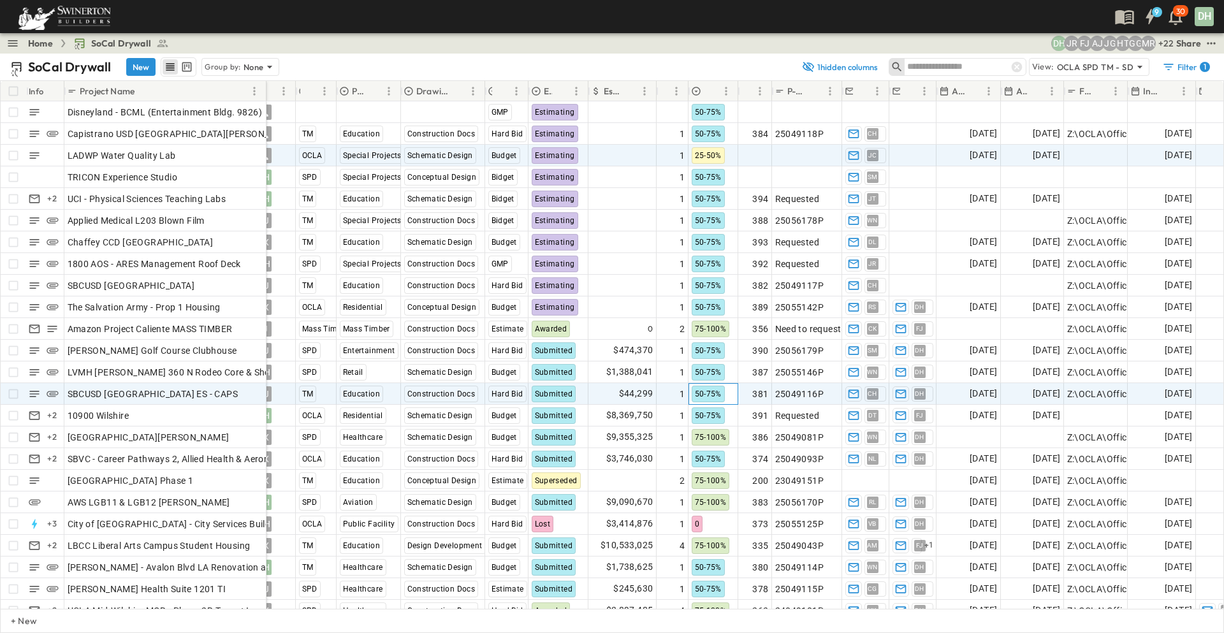
click at [709, 397] on span "50-75%" at bounding box center [708, 393] width 27 height 9
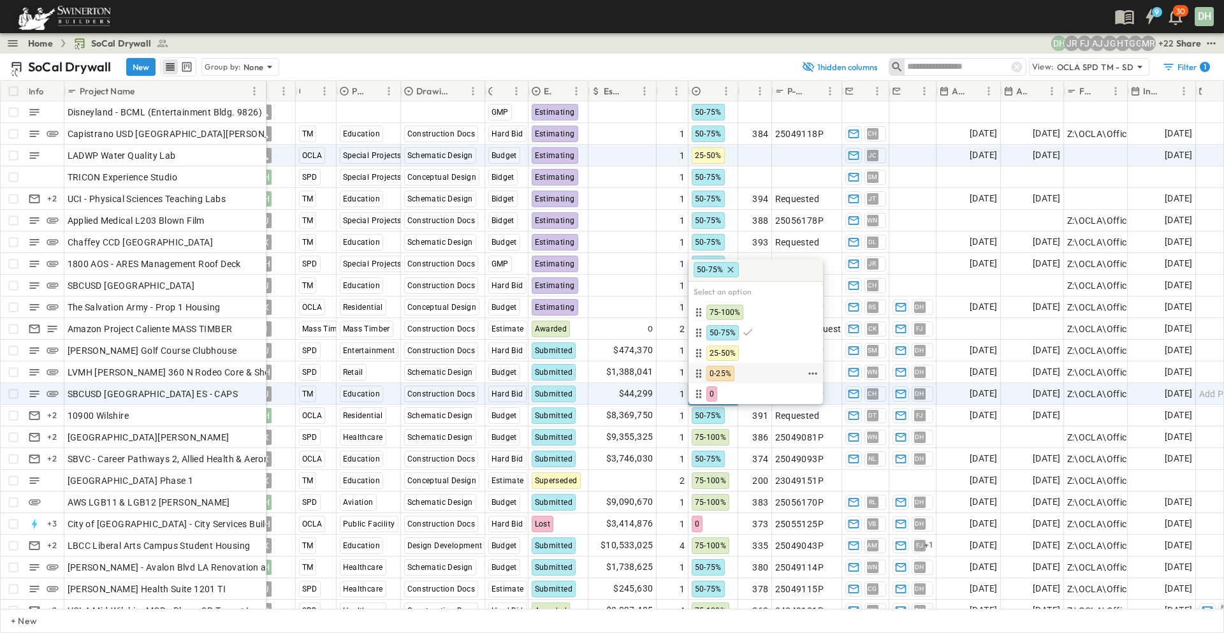
click at [725, 375] on span "0-25%" at bounding box center [720, 373] width 22 height 10
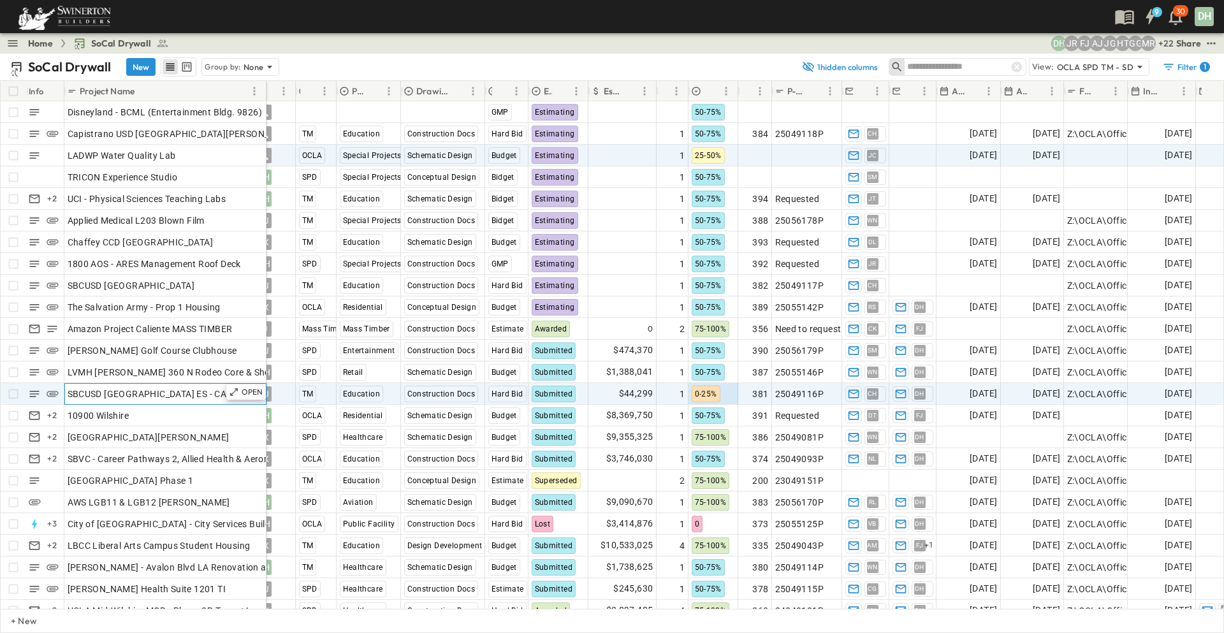
click at [212, 400] on div "SBCUSD [GEOGRAPHIC_DATA] ES - CAPS" at bounding box center [166, 394] width 196 height 18
click at [262, 391] on p "OPEN" at bounding box center [253, 392] width 22 height 10
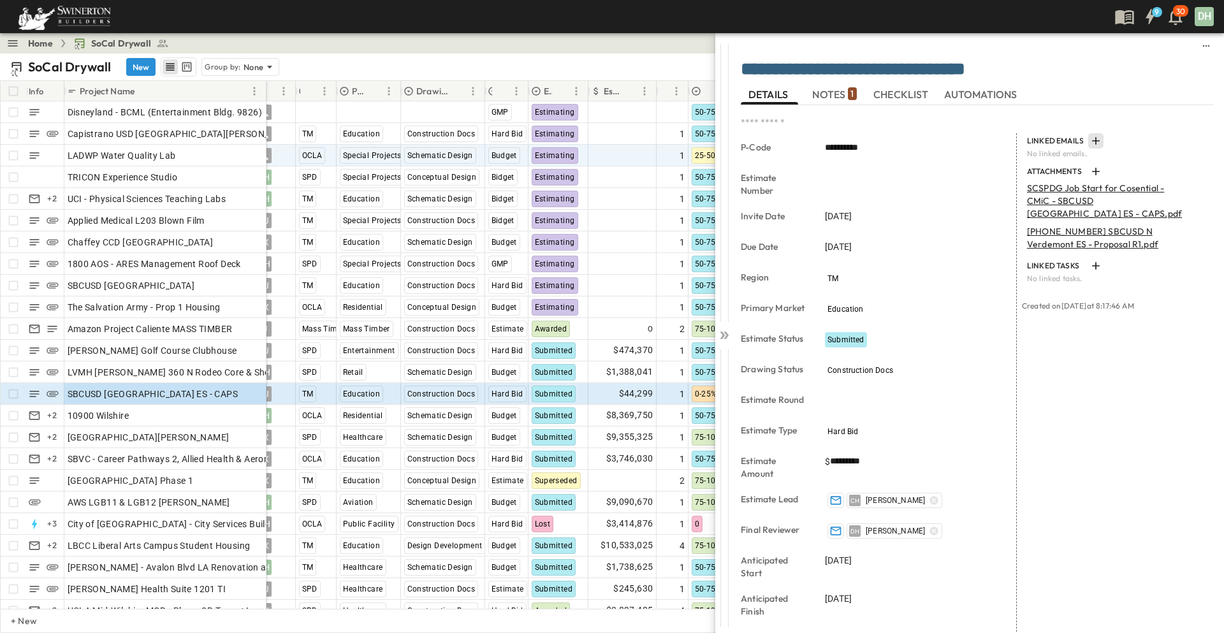
click at [1091, 142] on icon "button" at bounding box center [1095, 141] width 13 height 13
click at [1109, 174] on p "Link Existing Email" at bounding box center [1127, 175] width 85 height 13
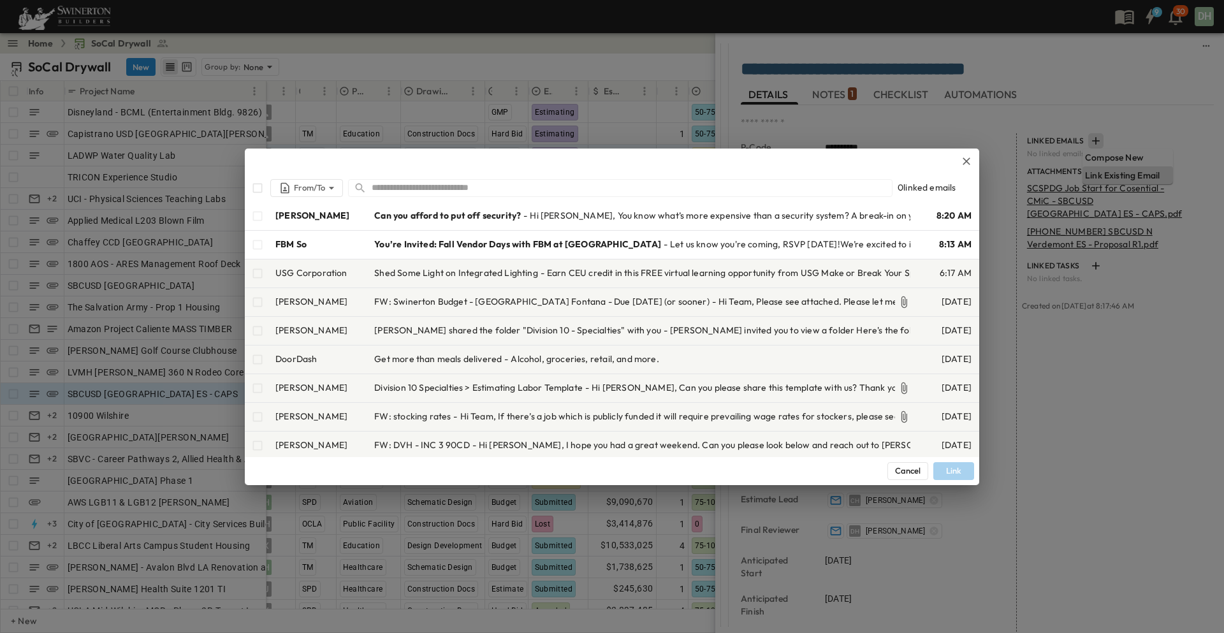
click at [403, 189] on input "text" at bounding box center [632, 187] width 520 height 18
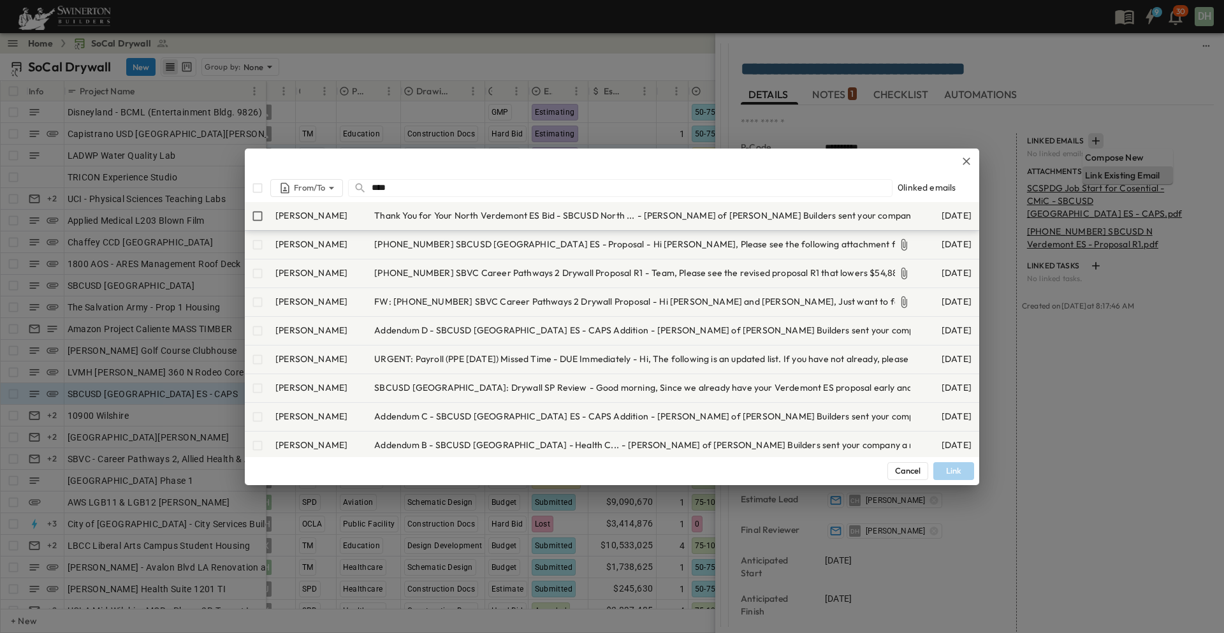
type input "****"
click at [468, 214] on span "Thank You for Your North Verdemont ES Bid - SBCUSD North ..." at bounding box center [504, 215] width 260 height 13
click at [953, 470] on button "Link" at bounding box center [953, 471] width 41 height 18
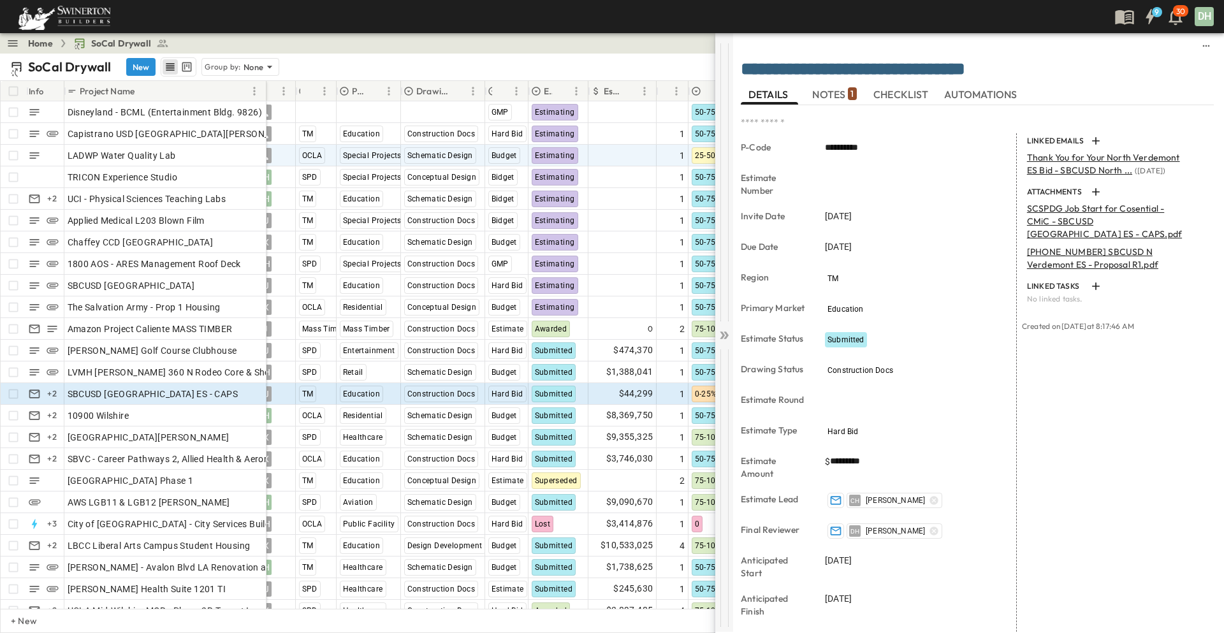
click at [727, 333] on icon at bounding box center [726, 335] width 5 height 8
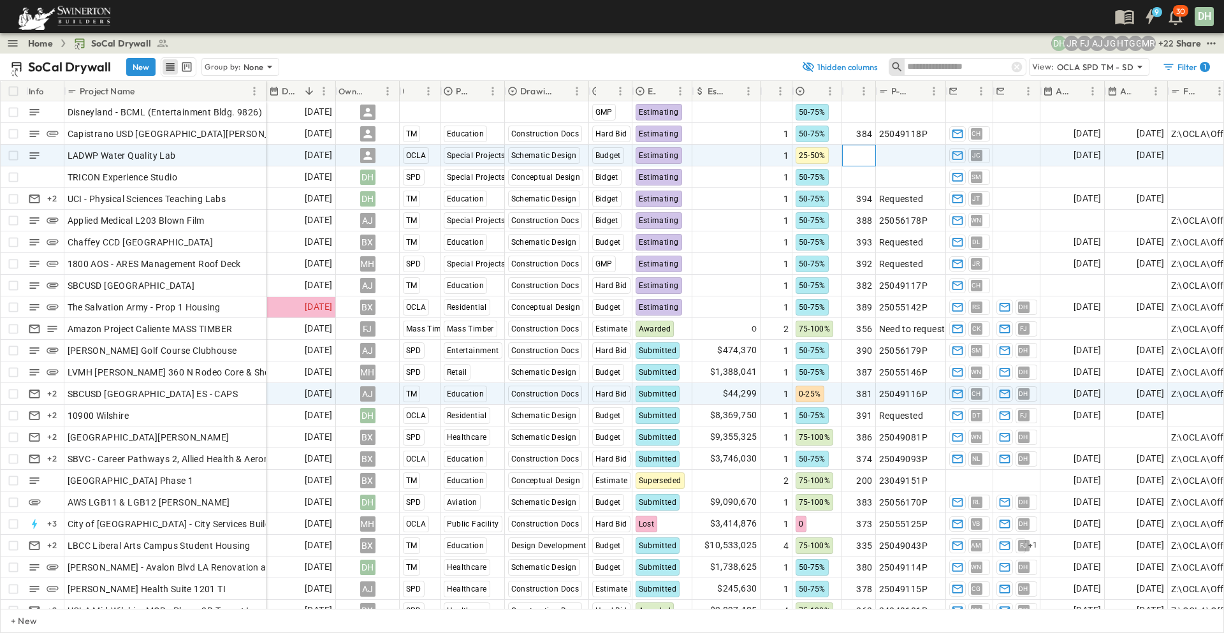
click at [865, 159] on span "Add Number" at bounding box center [846, 155] width 52 height 13
type input "***"
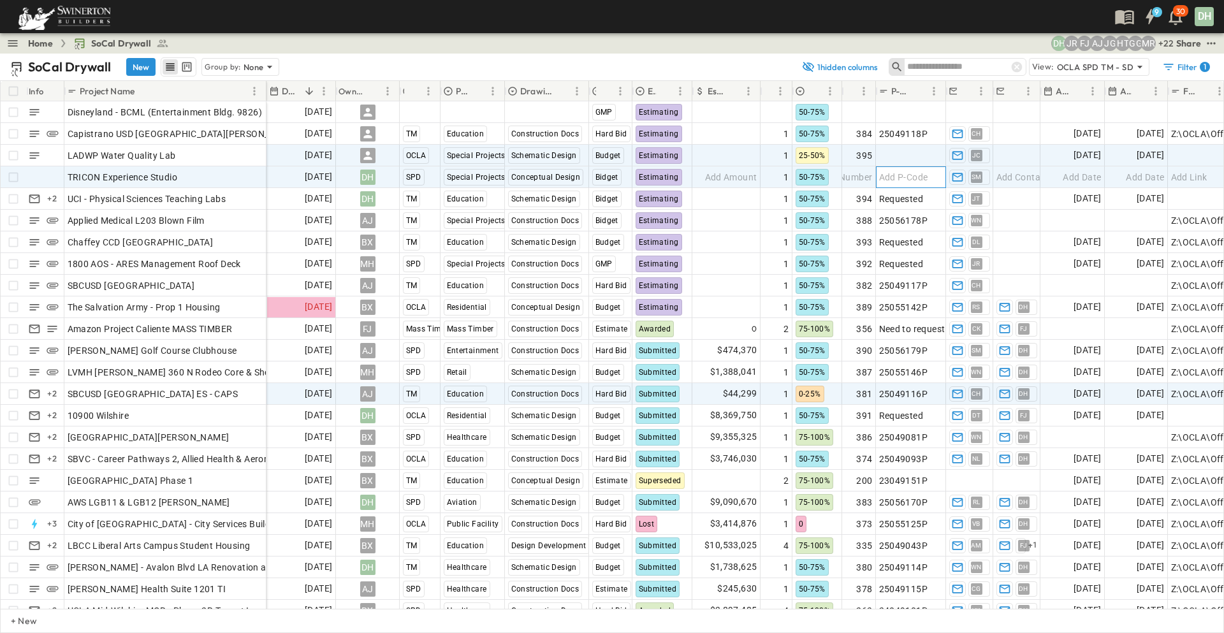
click at [908, 180] on span "Add P-Code" at bounding box center [903, 177] width 49 height 13
click at [906, 158] on span "Add P-Code" at bounding box center [903, 155] width 49 height 13
click at [903, 176] on span "Add P-Code" at bounding box center [903, 177] width 49 height 13
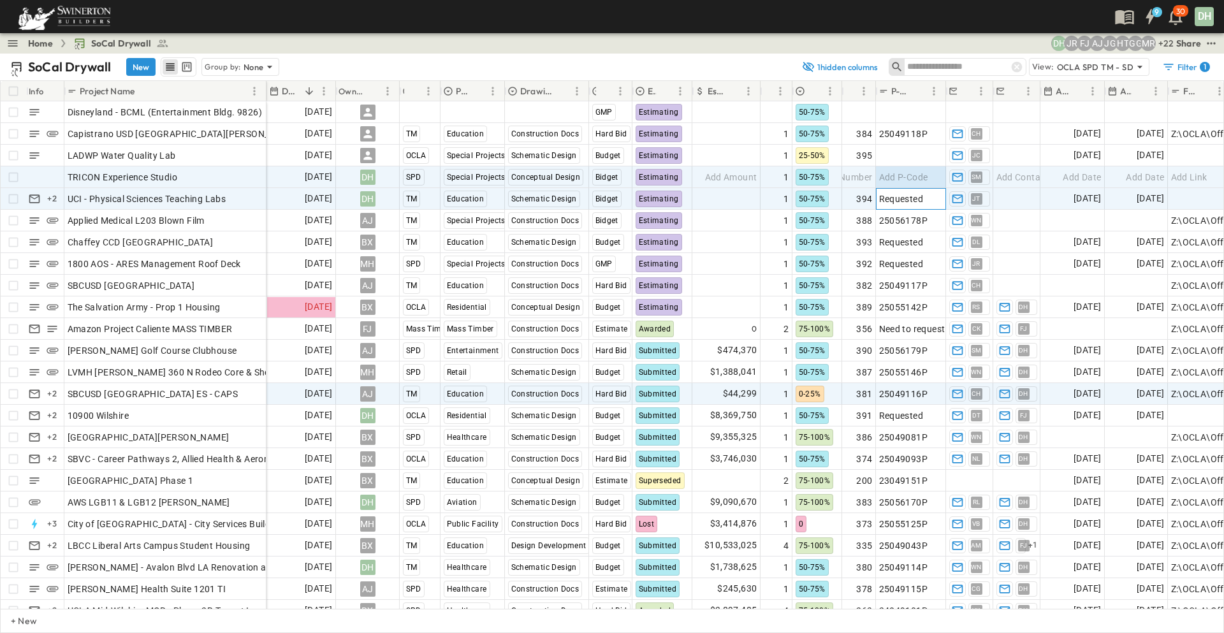
click at [899, 198] on span "Requested" at bounding box center [901, 199] width 45 height 13
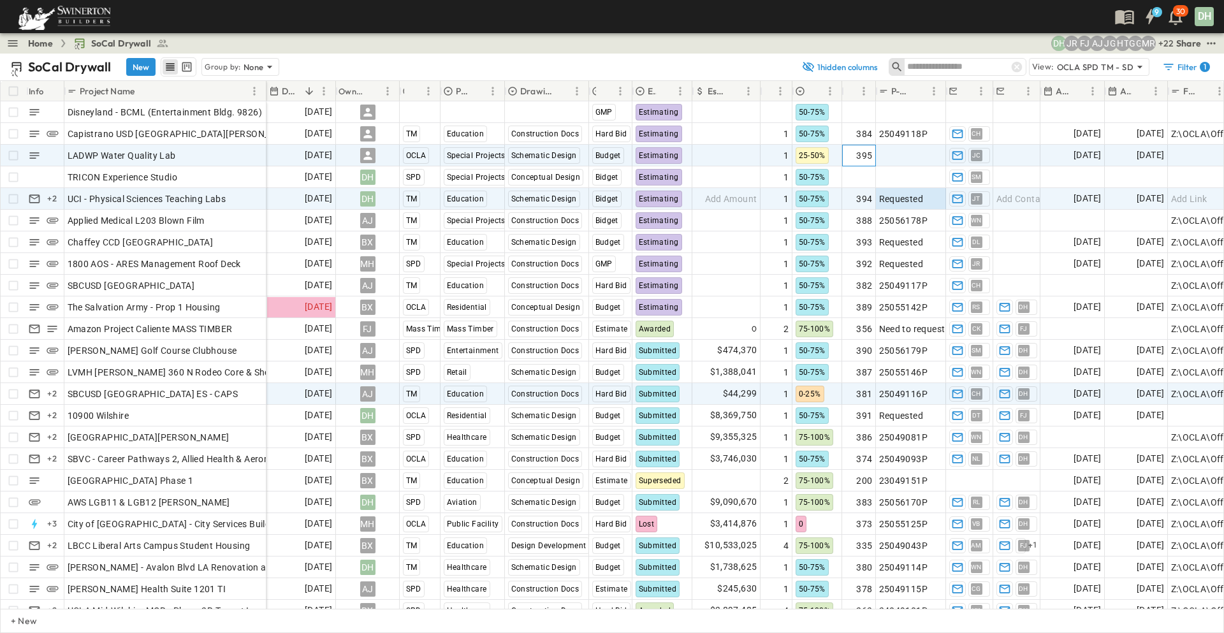
click at [866, 156] on span "395" at bounding box center [864, 155] width 16 height 13
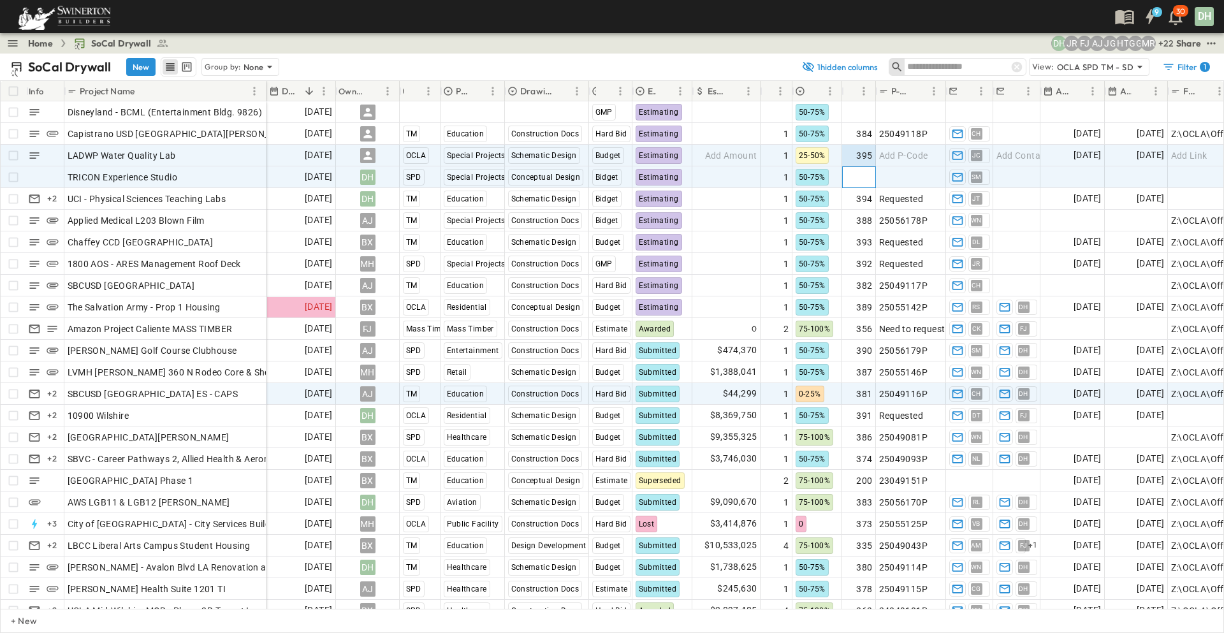
drag, startPoint x: 855, startPoint y: 175, endPoint x: 862, endPoint y: 177, distance: 7.1
click at [855, 175] on span "Add Number" at bounding box center [846, 177] width 52 height 13
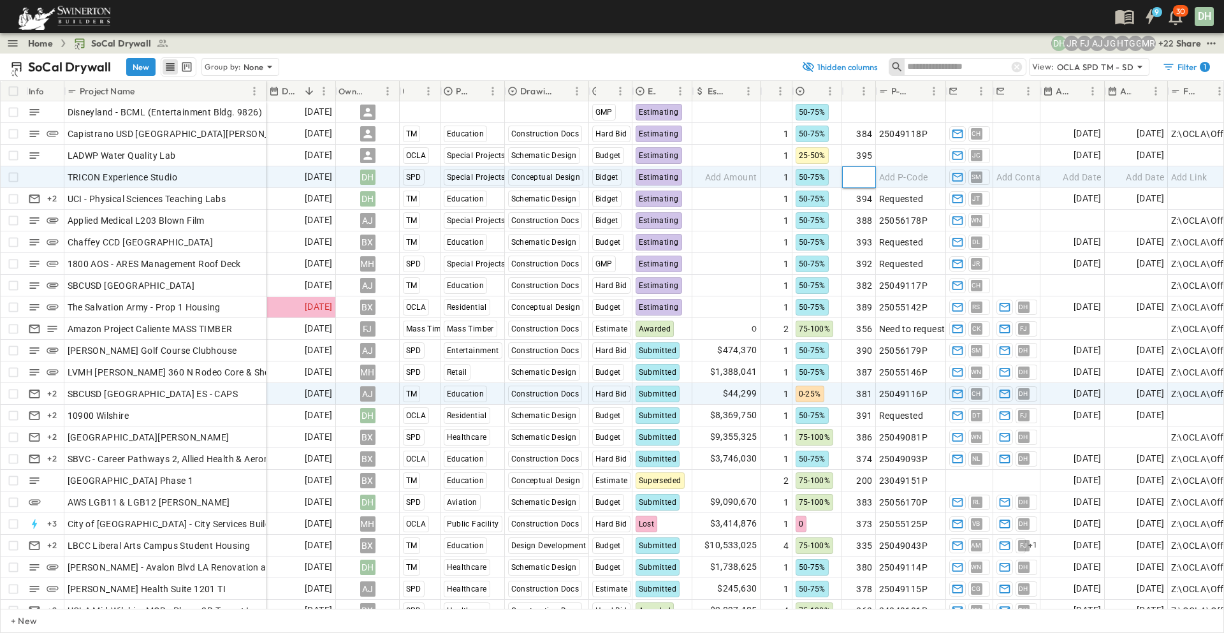
scroll to position [0, 3]
type input "***"
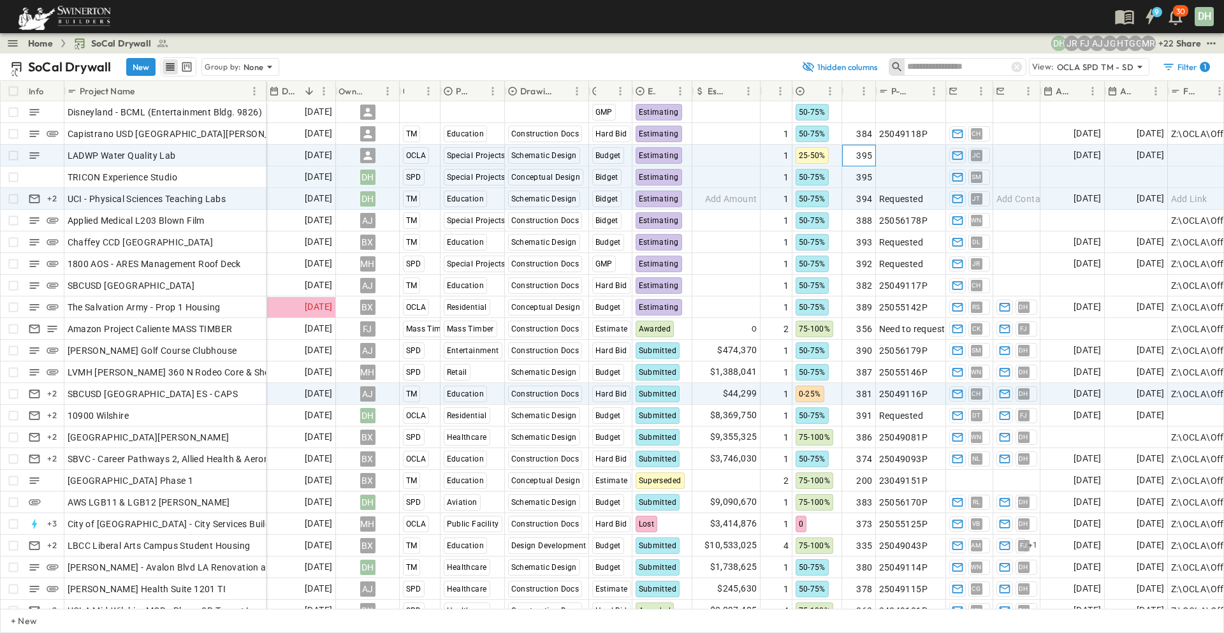
click at [863, 157] on span "395" at bounding box center [864, 155] width 16 height 13
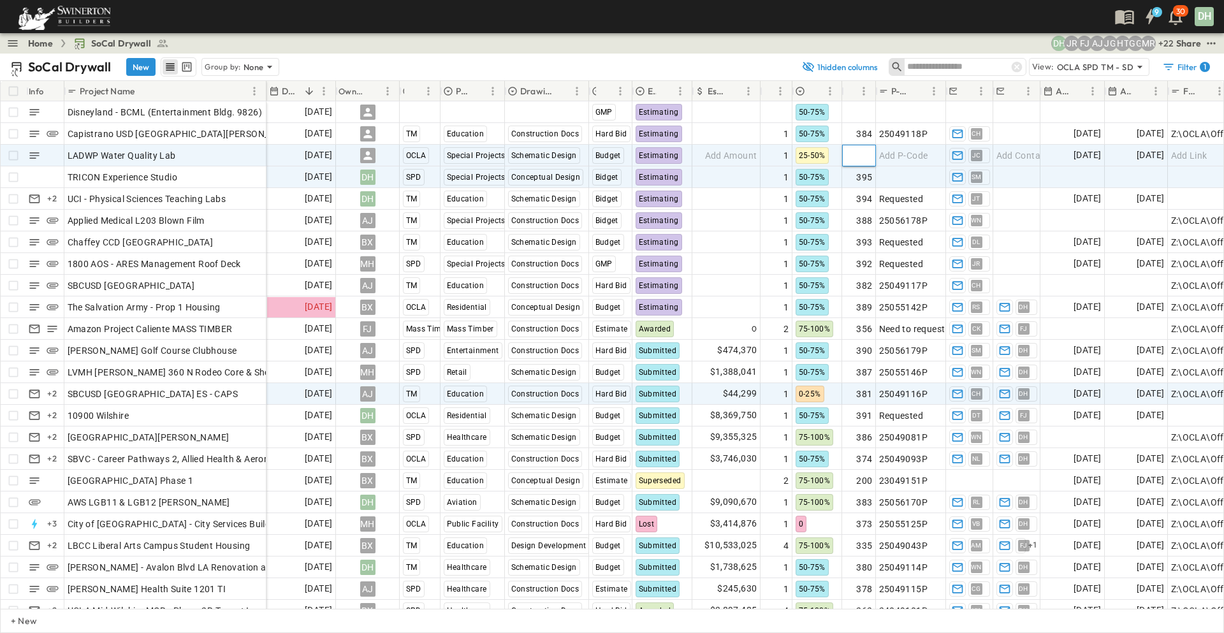
type input "***"
click at [870, 154] on input "***" at bounding box center [859, 154] width 32 height 15
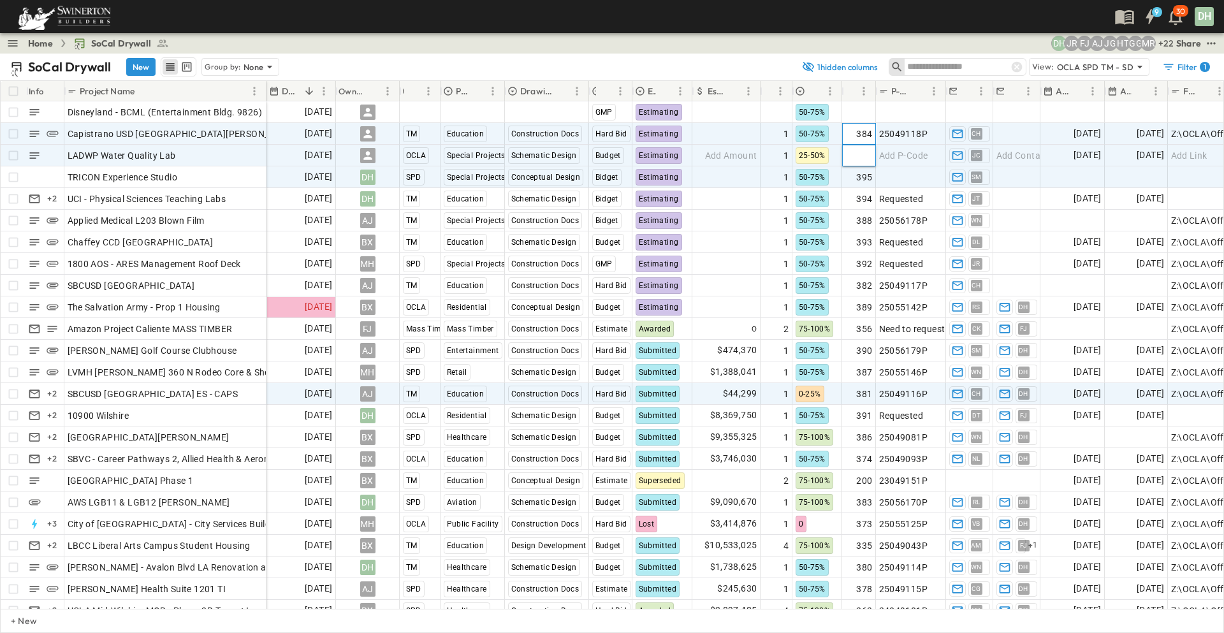
click at [849, 129] on div "384" at bounding box center [858, 134] width 27 height 18
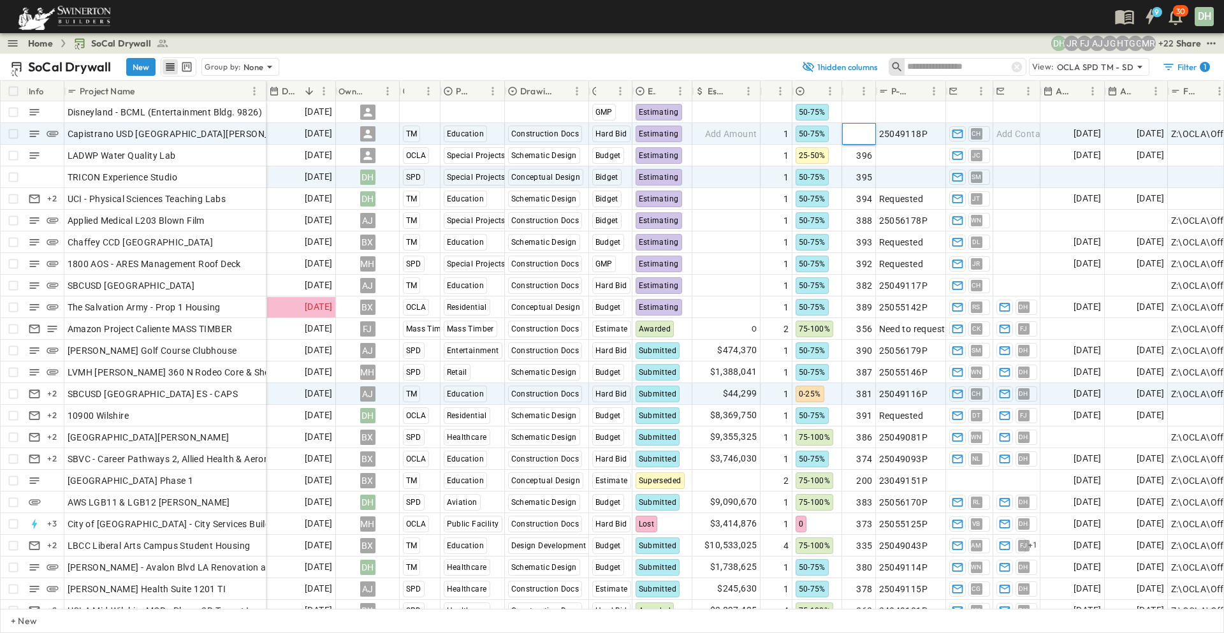
click at [868, 131] on input "***" at bounding box center [859, 133] width 32 height 15
type input "***"
click at [866, 138] on input "***" at bounding box center [859, 133] width 32 height 15
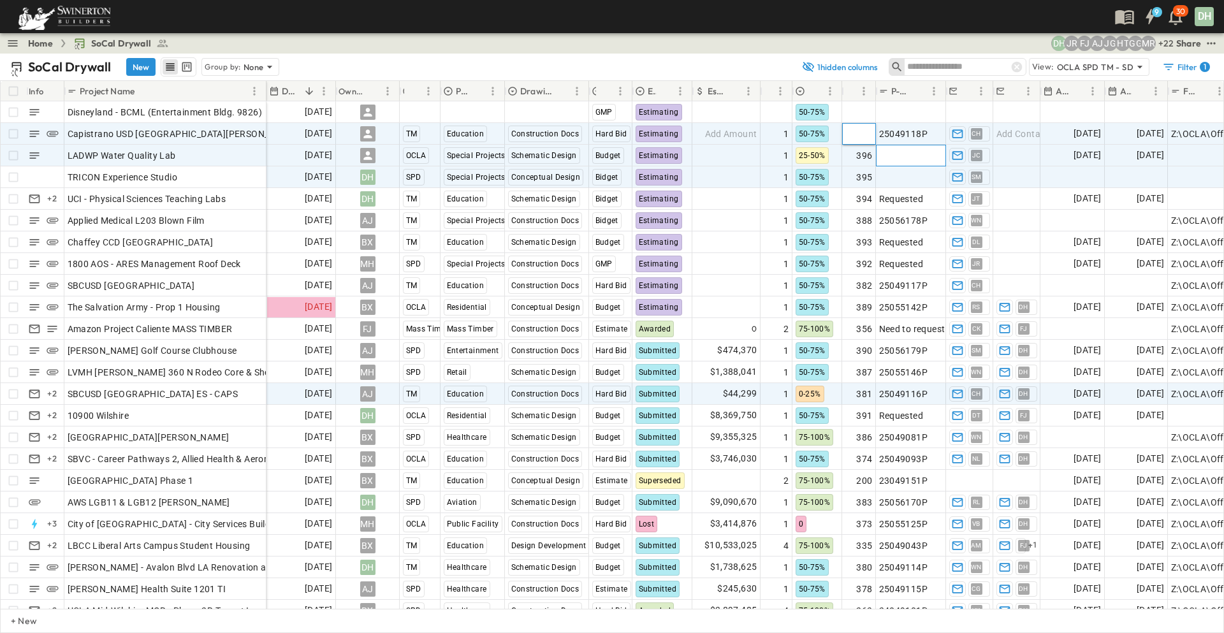
click at [910, 157] on span "Add P-Code" at bounding box center [903, 155] width 49 height 13
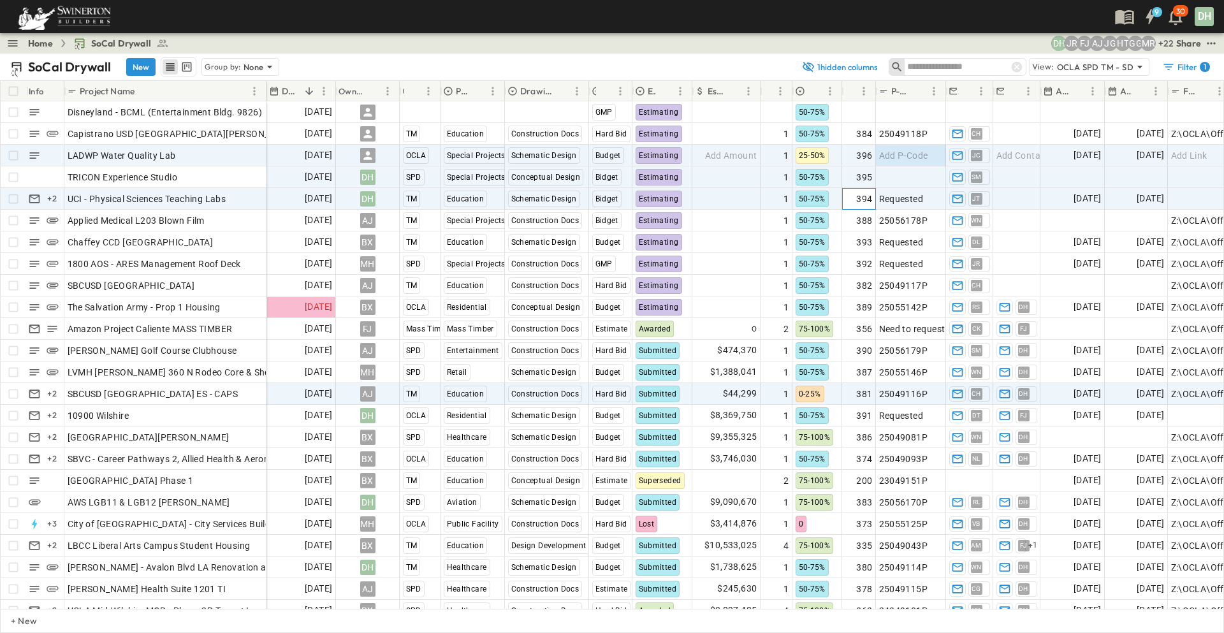
click at [865, 198] on span "394" at bounding box center [864, 199] width 16 height 13
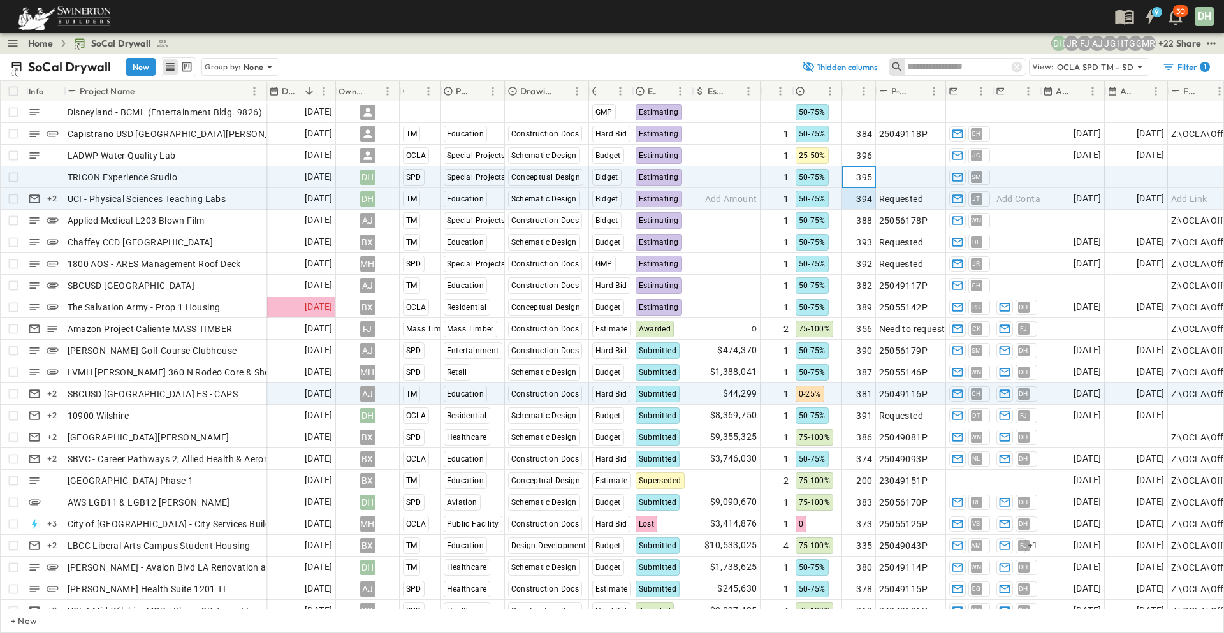
click at [863, 183] on span "395" at bounding box center [864, 177] width 16 height 13
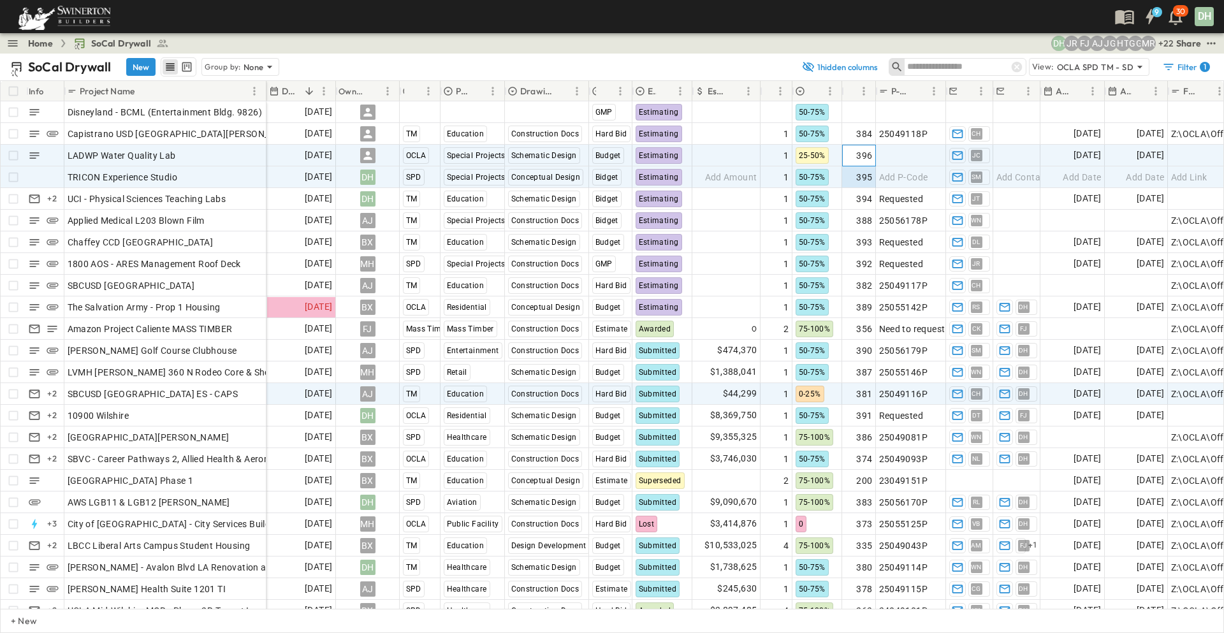
click at [868, 152] on span "396" at bounding box center [864, 155] width 16 height 13
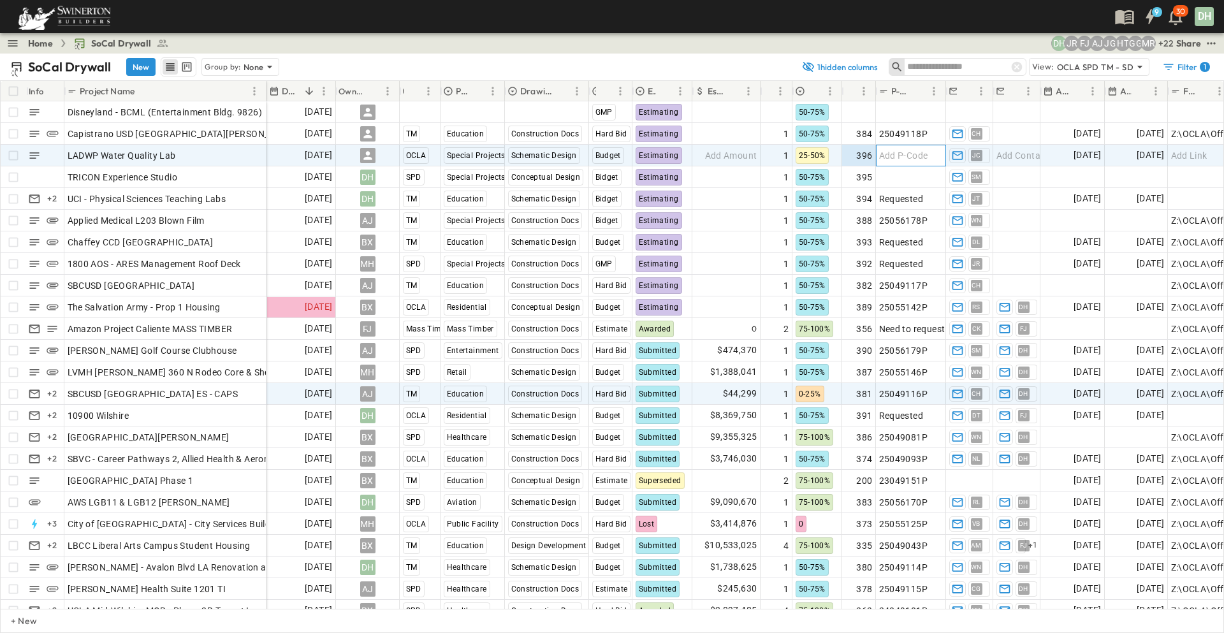
click at [899, 156] on span "Add P-Code" at bounding box center [903, 155] width 49 height 13
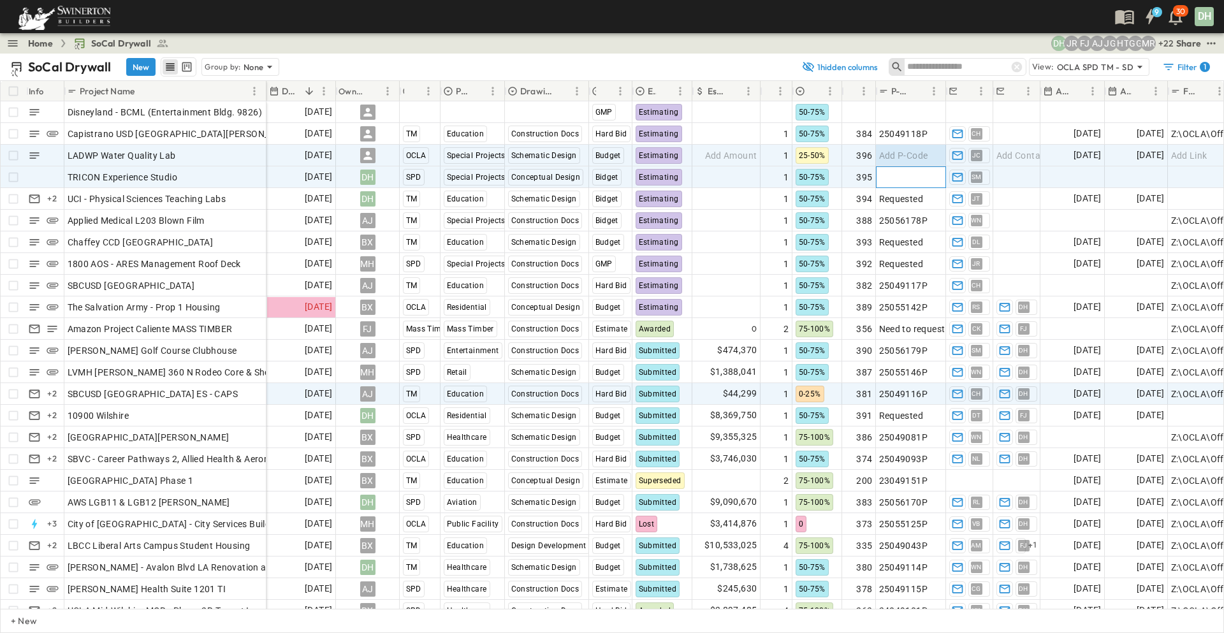
click at [903, 174] on span "Add P-Code" at bounding box center [903, 177] width 49 height 13
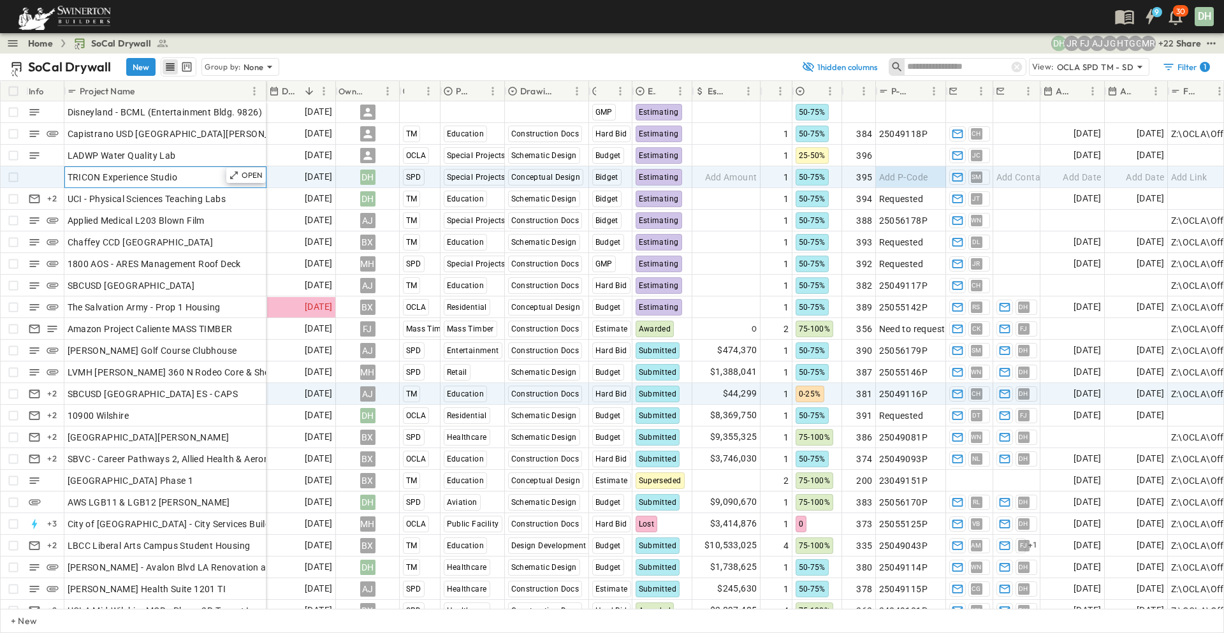
click at [199, 167] on div "OPEN TRICON Experience Studio" at bounding box center [165, 177] width 201 height 20
drag, startPoint x: 195, startPoint y: 171, endPoint x: 66, endPoint y: 177, distance: 129.5
click at [66, 177] on input "**********" at bounding box center [165, 176] width 200 height 15
click at [910, 175] on span "Add P-Code" at bounding box center [903, 177] width 49 height 13
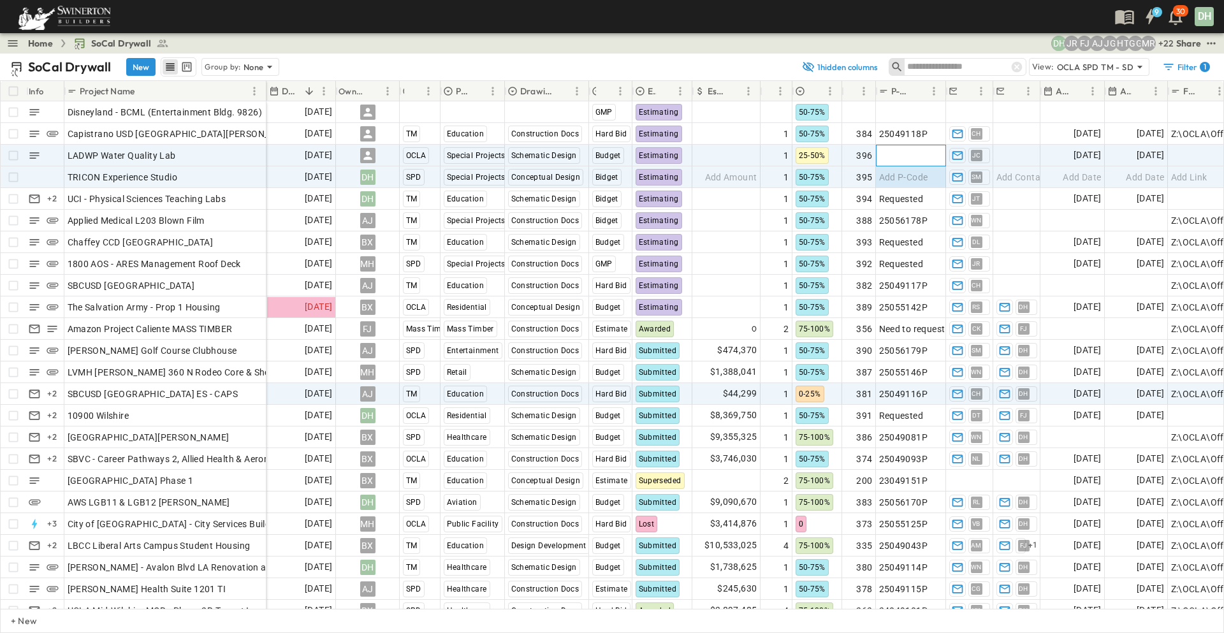
click at [906, 158] on span "Add P-Code" at bounding box center [903, 155] width 49 height 13
click at [906, 180] on span "Add P-Code" at bounding box center [903, 177] width 49 height 13
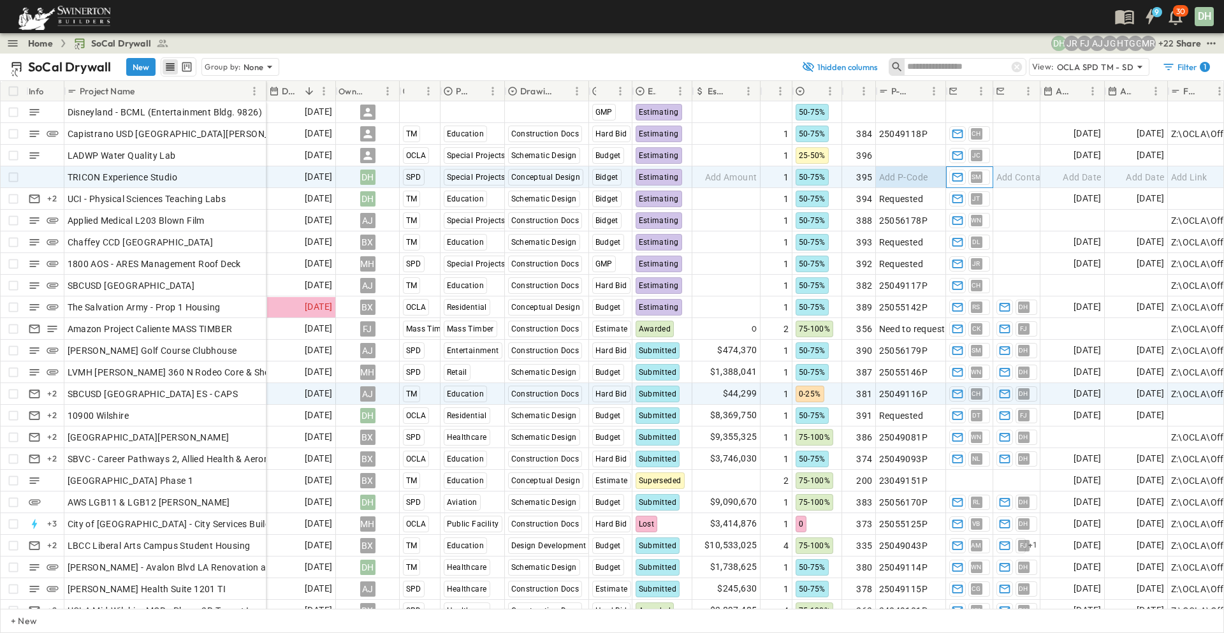
click at [977, 177] on span "SM" at bounding box center [976, 177] width 10 height 1
click at [205, 175] on div "TRICON Experience Studio" at bounding box center [166, 177] width 196 height 18
click at [248, 177] on p "OPEN" at bounding box center [253, 175] width 22 height 10
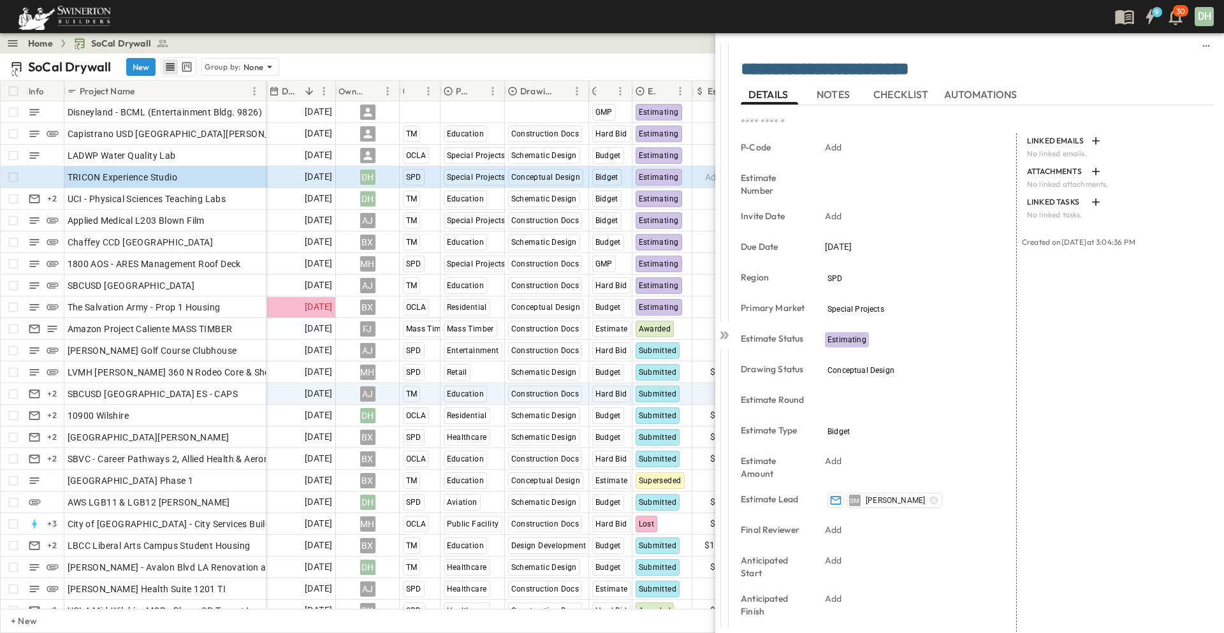
drag, startPoint x: 836, startPoint y: 99, endPoint x: 866, endPoint y: 199, distance: 104.5
click at [836, 99] on span "NOTES" at bounding box center [835, 94] width 36 height 11
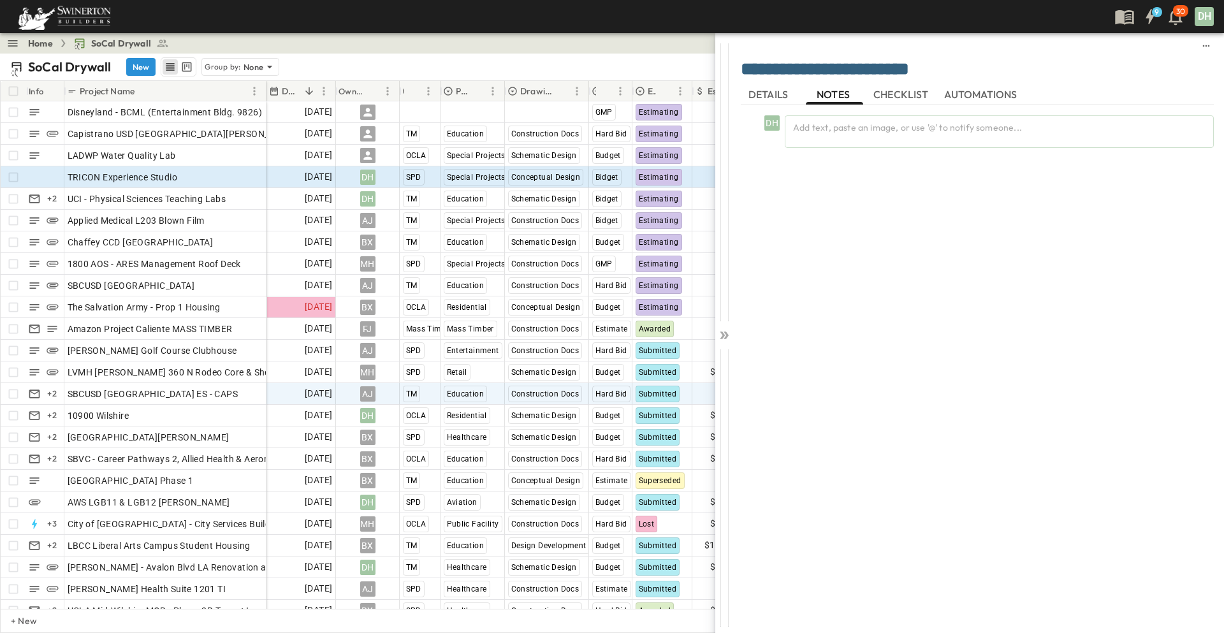
drag, startPoint x: 759, startPoint y: 207, endPoint x: 1088, endPoint y: 179, distance: 330.1
click at [1088, 179] on div "DH Add text, paste an image, or use '@' to notify someone..." at bounding box center [977, 362] width 473 height 514
